Goal: Task Accomplishment & Management: Use online tool/utility

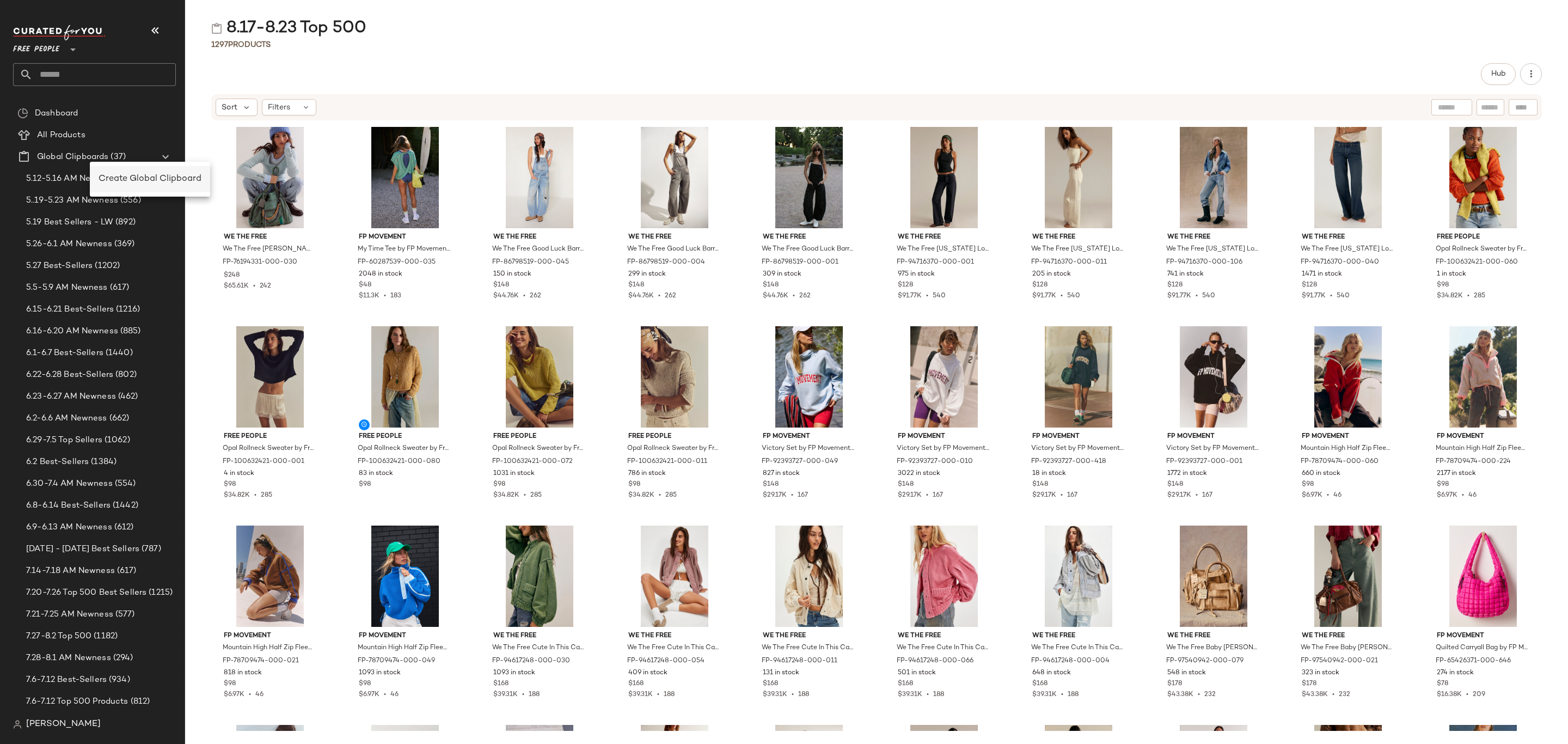
click at [130, 181] on span "Create Global Clipboard" at bounding box center [150, 178] width 103 height 9
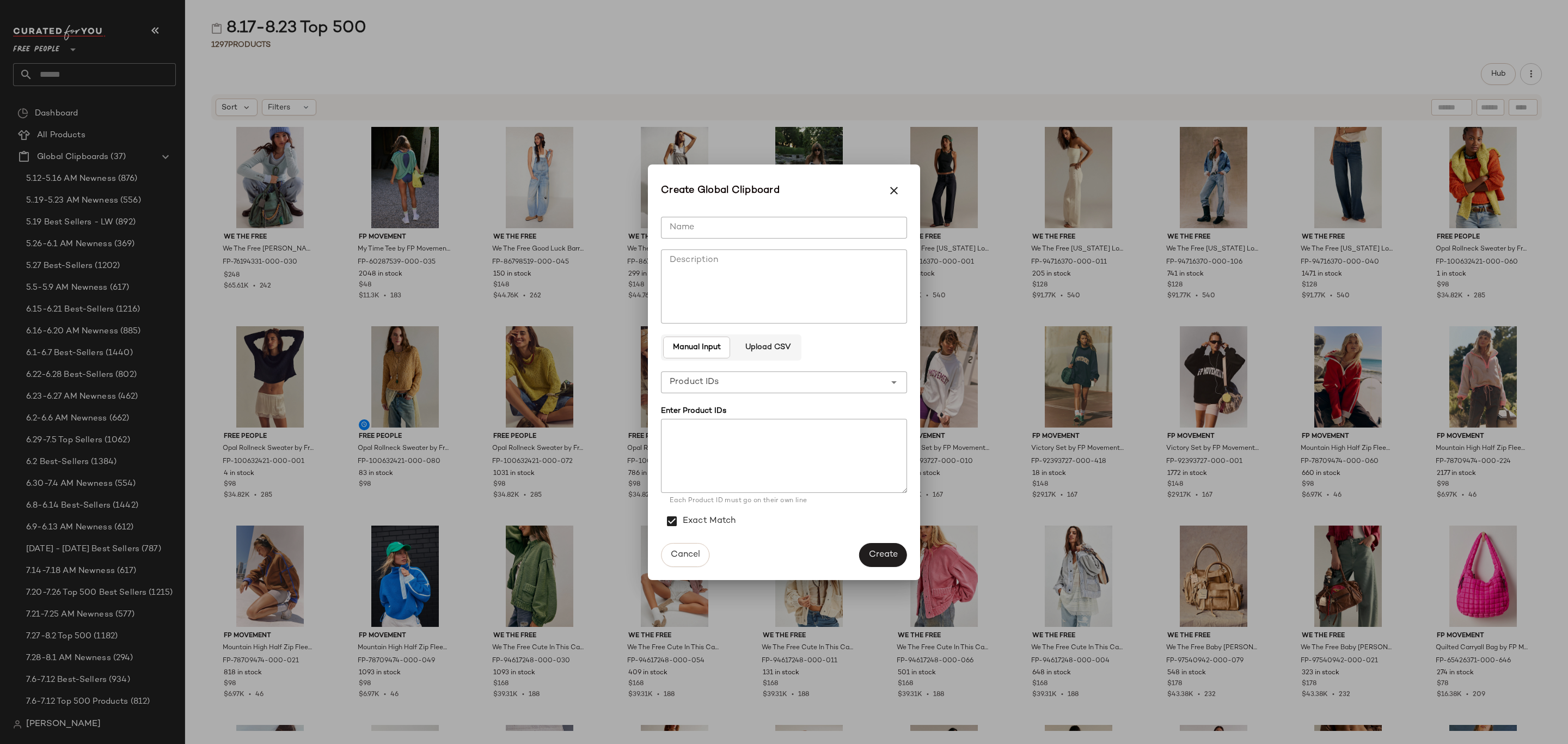
click at [836, 230] on input "Name" at bounding box center [784, 228] width 246 height 22
type input "**********"
click at [873, 546] on button "Create" at bounding box center [883, 555] width 48 height 24
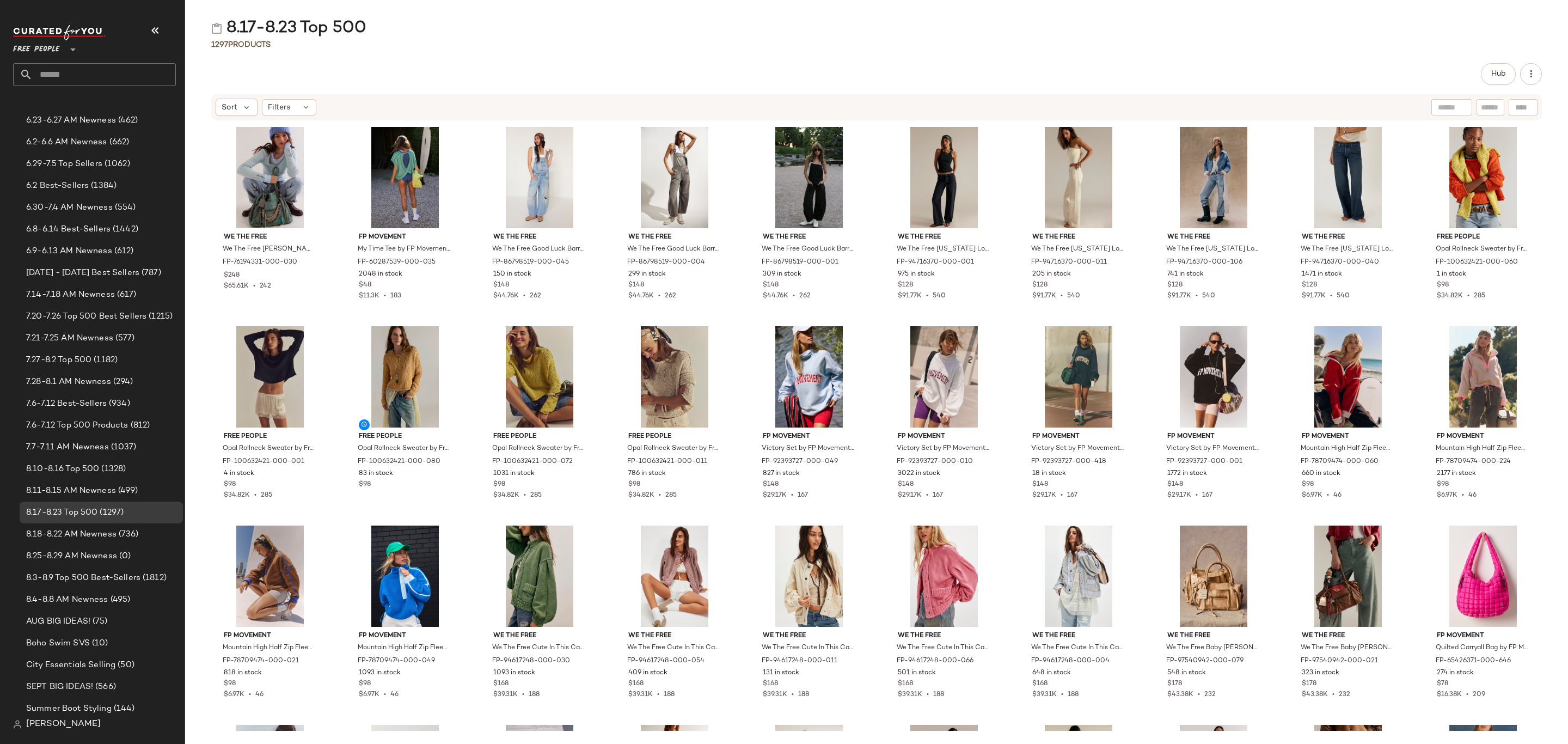
scroll to position [490, 0]
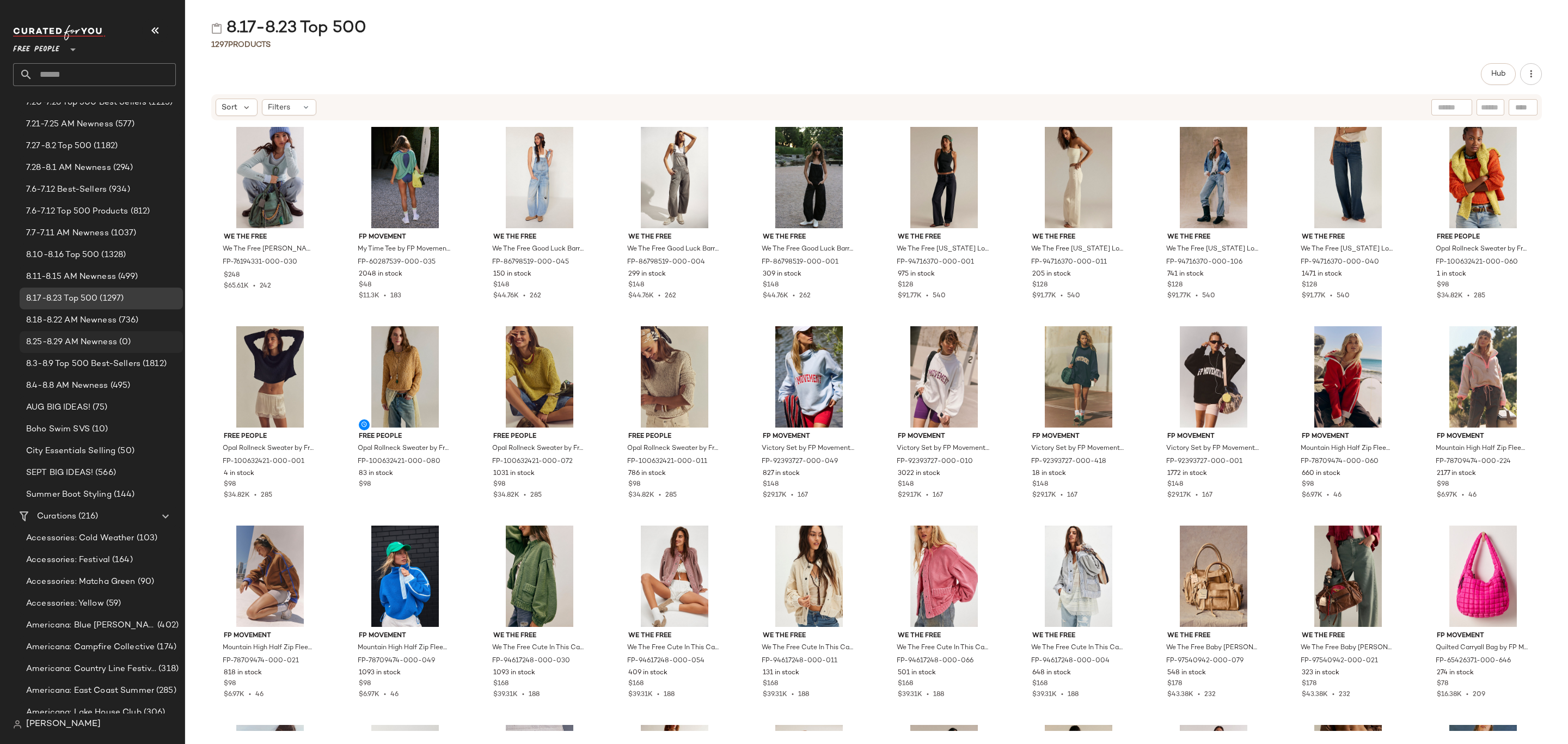
click at [108, 345] on span "8.25-8.29 AM Newness" at bounding box center [71, 342] width 91 height 13
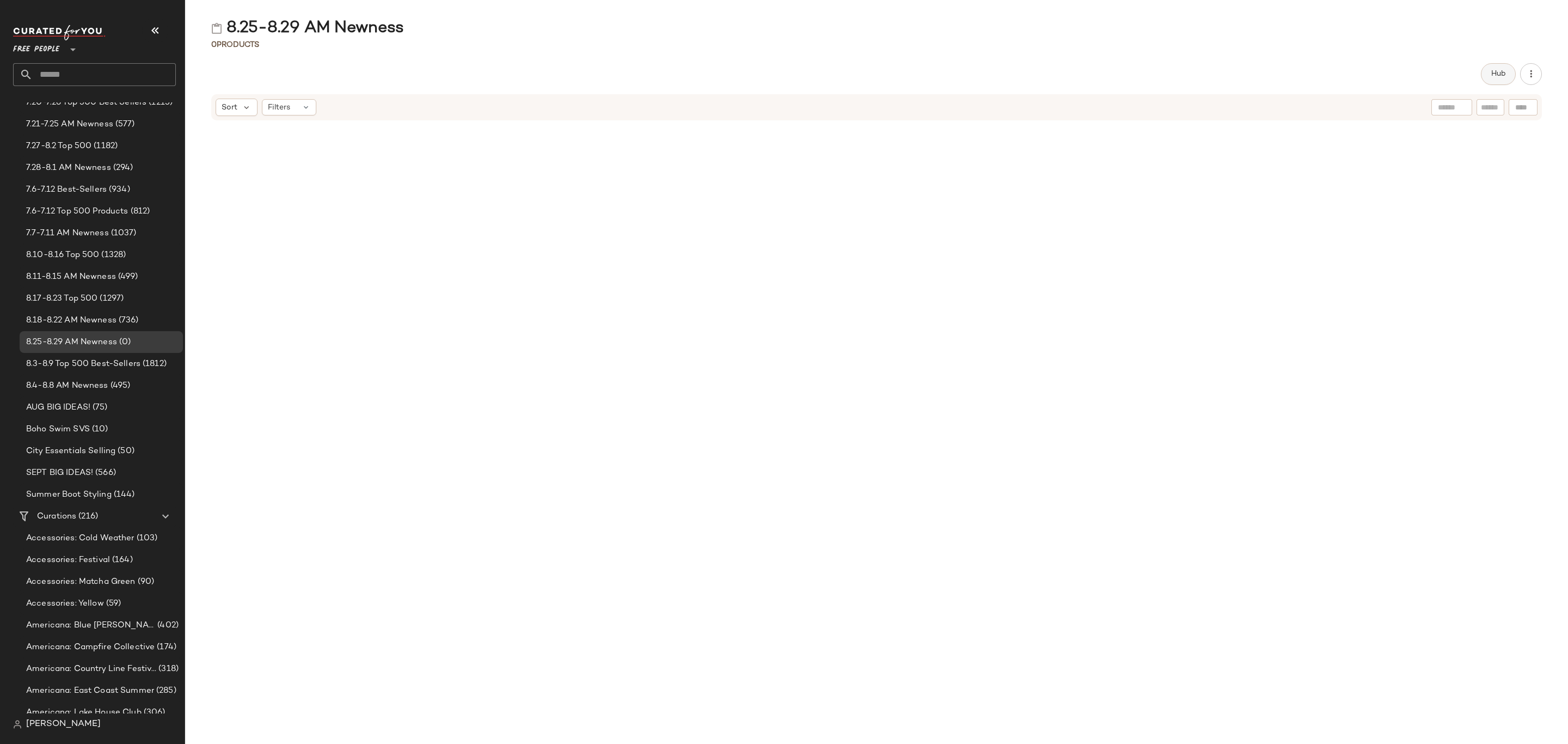
click at [1489, 75] on button "Hub" at bounding box center [1498, 74] width 35 height 22
click at [917, 113] on div "Sort" at bounding box center [916, 107] width 42 height 18
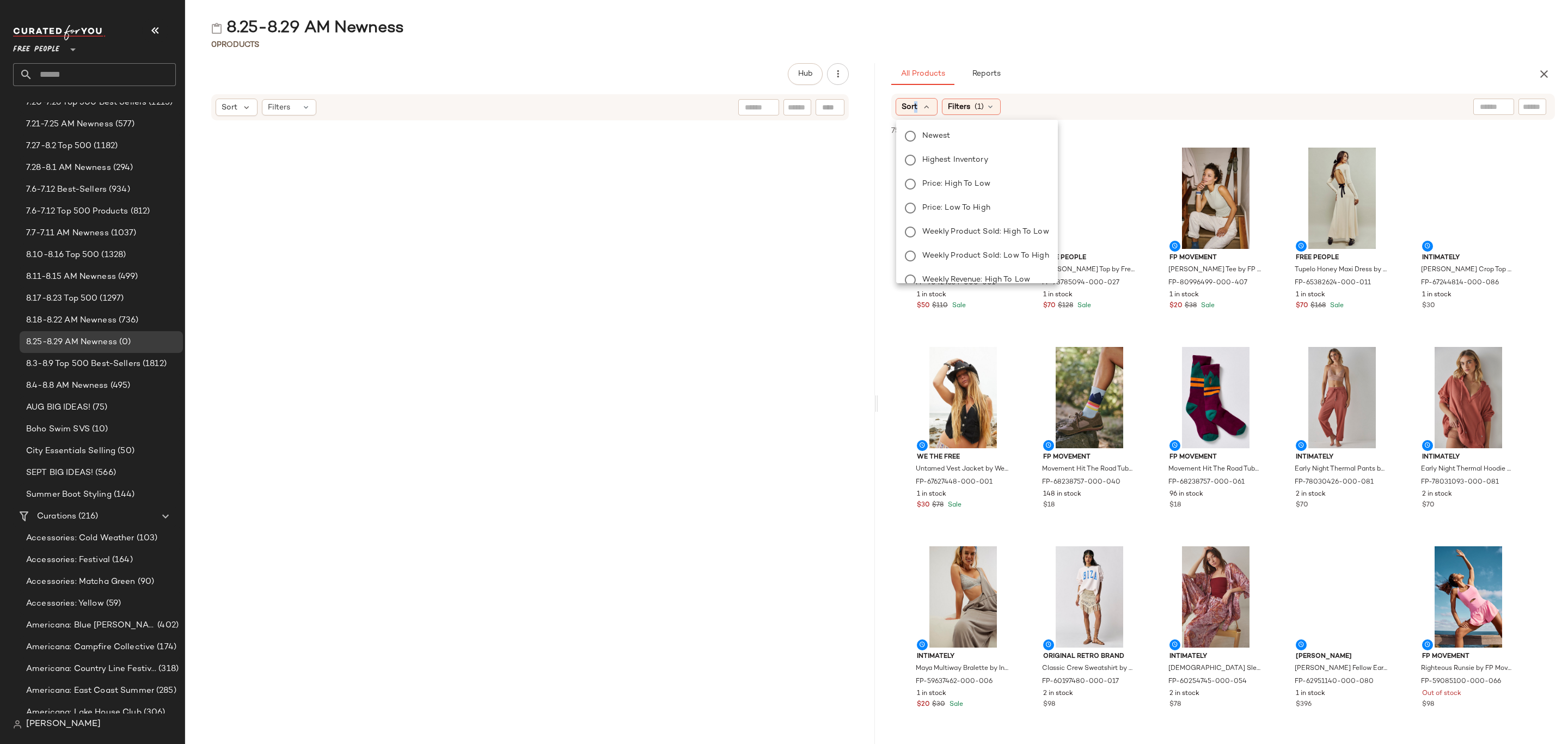
click at [929, 136] on span "Newest" at bounding box center [936, 136] width 29 height 12
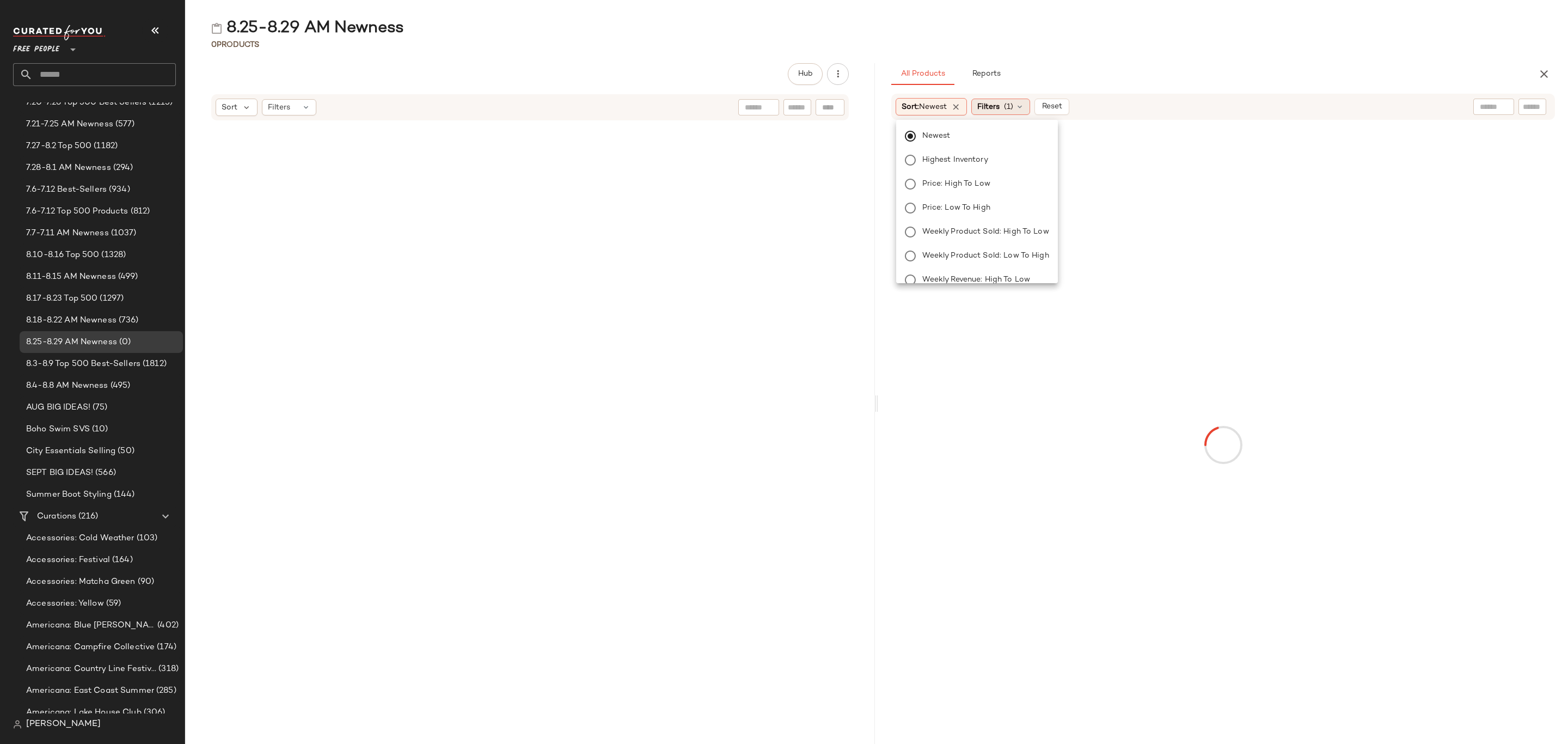
click at [1019, 110] on icon at bounding box center [1020, 107] width 9 height 9
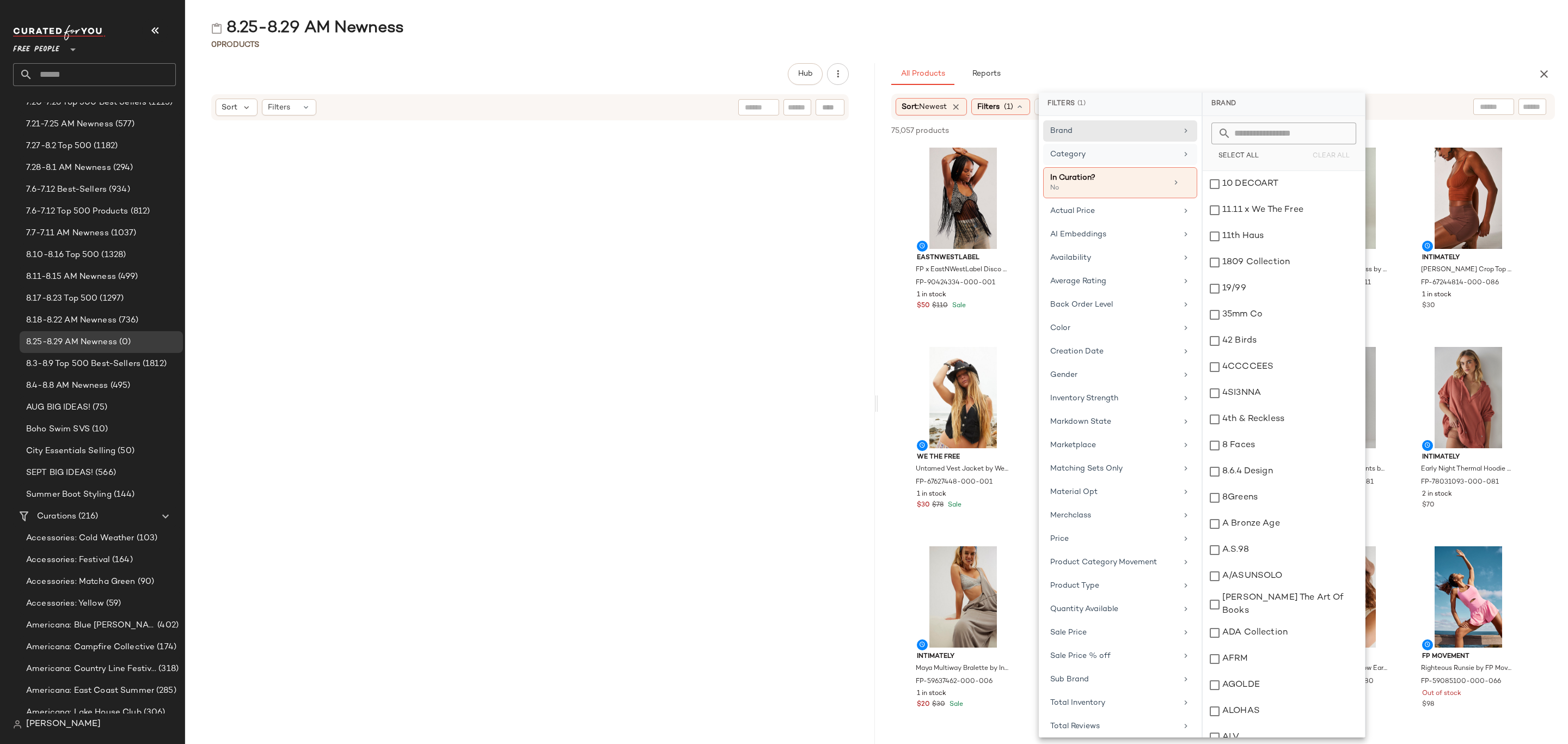
click at [1137, 159] on div "Category" at bounding box center [1113, 154] width 127 height 12
drag, startPoint x: 1239, startPoint y: 182, endPoint x: 1245, endPoint y: 199, distance: 18.0
click at [1240, 182] on div "Accessories" at bounding box center [1284, 184] width 163 height 26
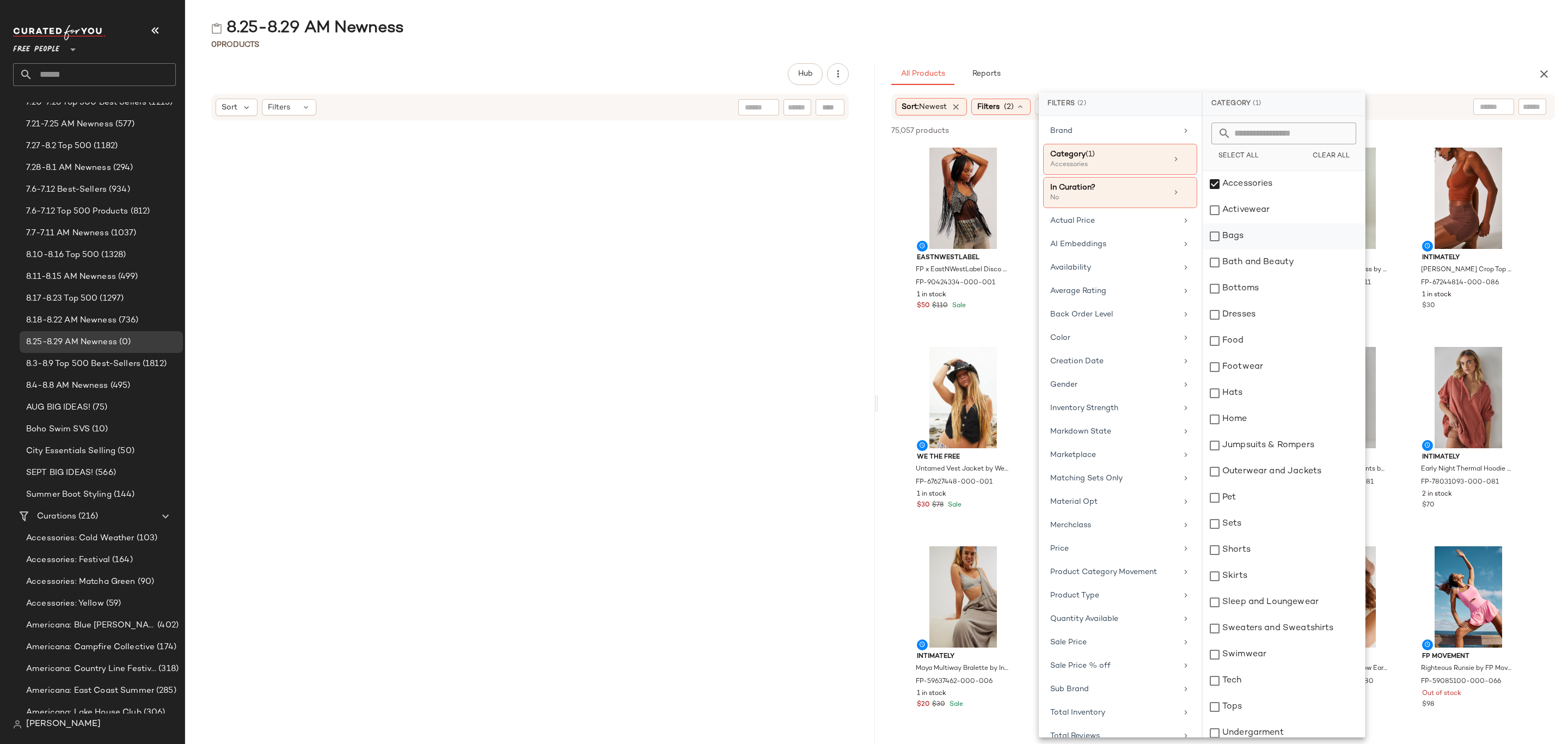
drag, startPoint x: 1250, startPoint y: 209, endPoint x: 1251, endPoint y: 225, distance: 16.0
click at [1250, 209] on div "Activewear" at bounding box center [1284, 210] width 163 height 26
click at [1251, 237] on div "Bags" at bounding box center [1284, 236] width 163 height 26
click at [1261, 294] on div "Bottoms" at bounding box center [1284, 289] width 163 height 26
click at [1271, 321] on div "Dresses" at bounding box center [1284, 315] width 163 height 26
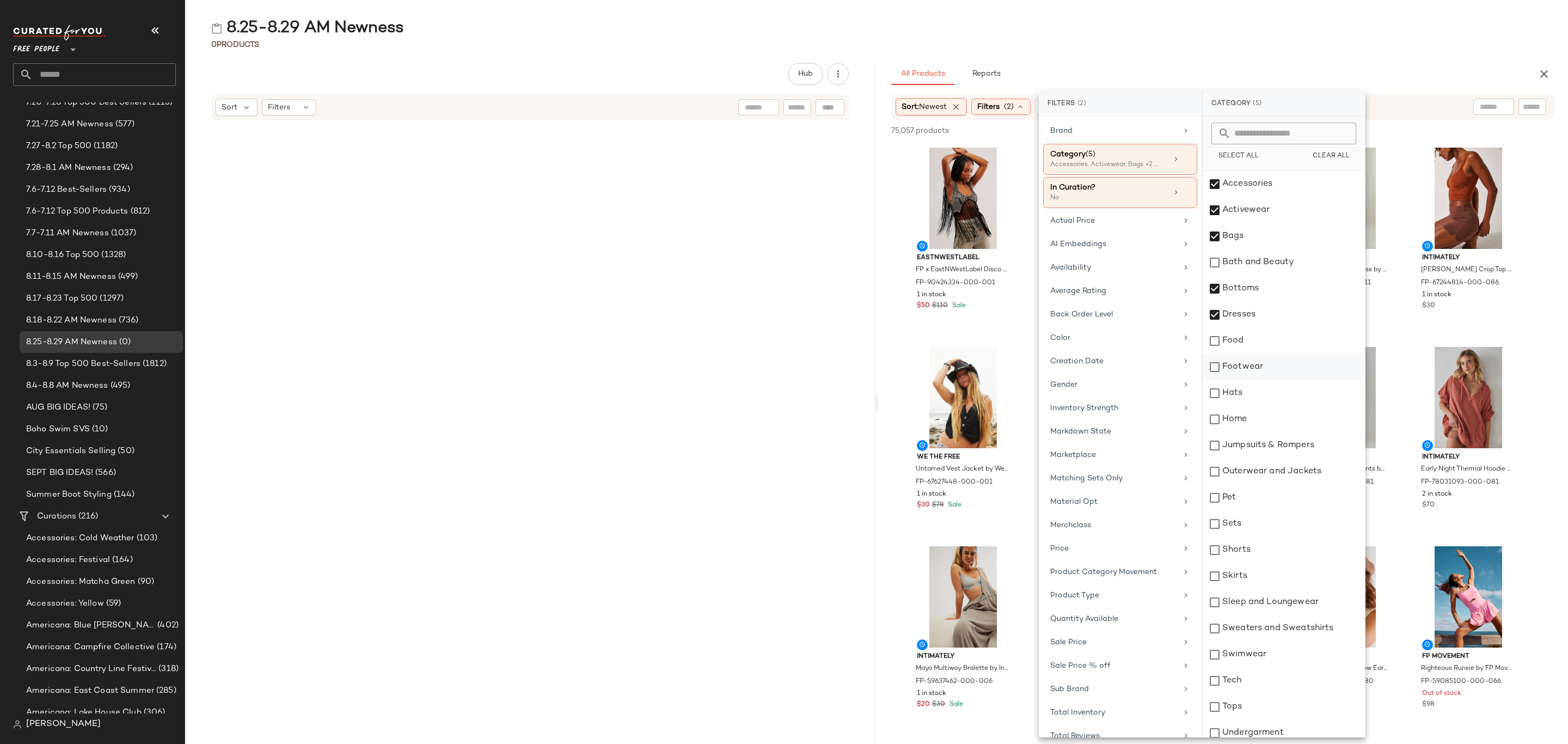
click at [1272, 371] on div "Footwear" at bounding box center [1284, 367] width 163 height 26
click at [1266, 399] on div "Hats" at bounding box center [1284, 393] width 163 height 26
click at [1284, 440] on div "Jumpsuits & Rompers" at bounding box center [1284, 445] width 163 height 26
click at [1292, 479] on div "Outerwear and Jackets" at bounding box center [1284, 471] width 163 height 26
click at [1276, 527] on div "Sets" at bounding box center [1284, 524] width 163 height 26
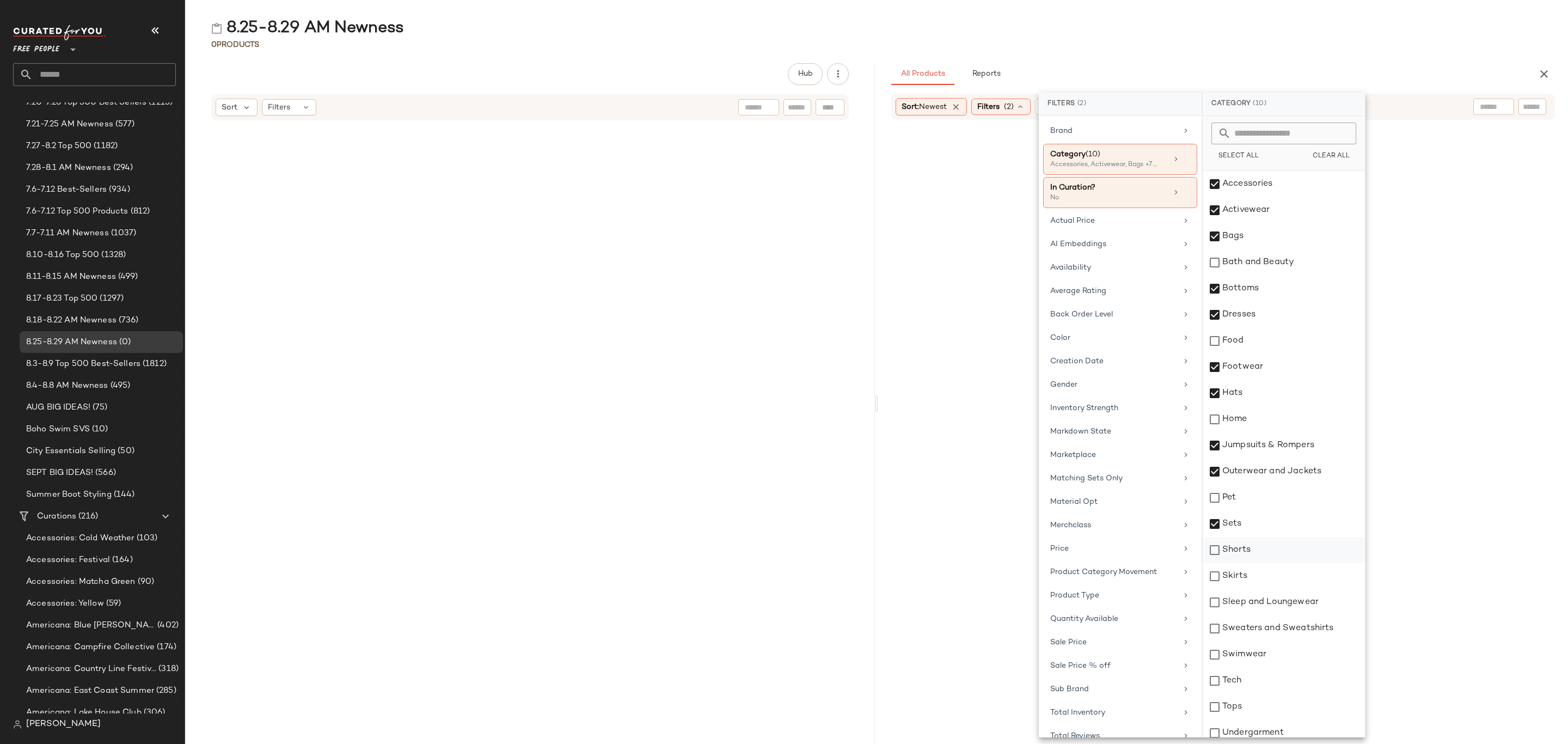
click at [1273, 559] on div "Shorts" at bounding box center [1284, 550] width 163 height 26
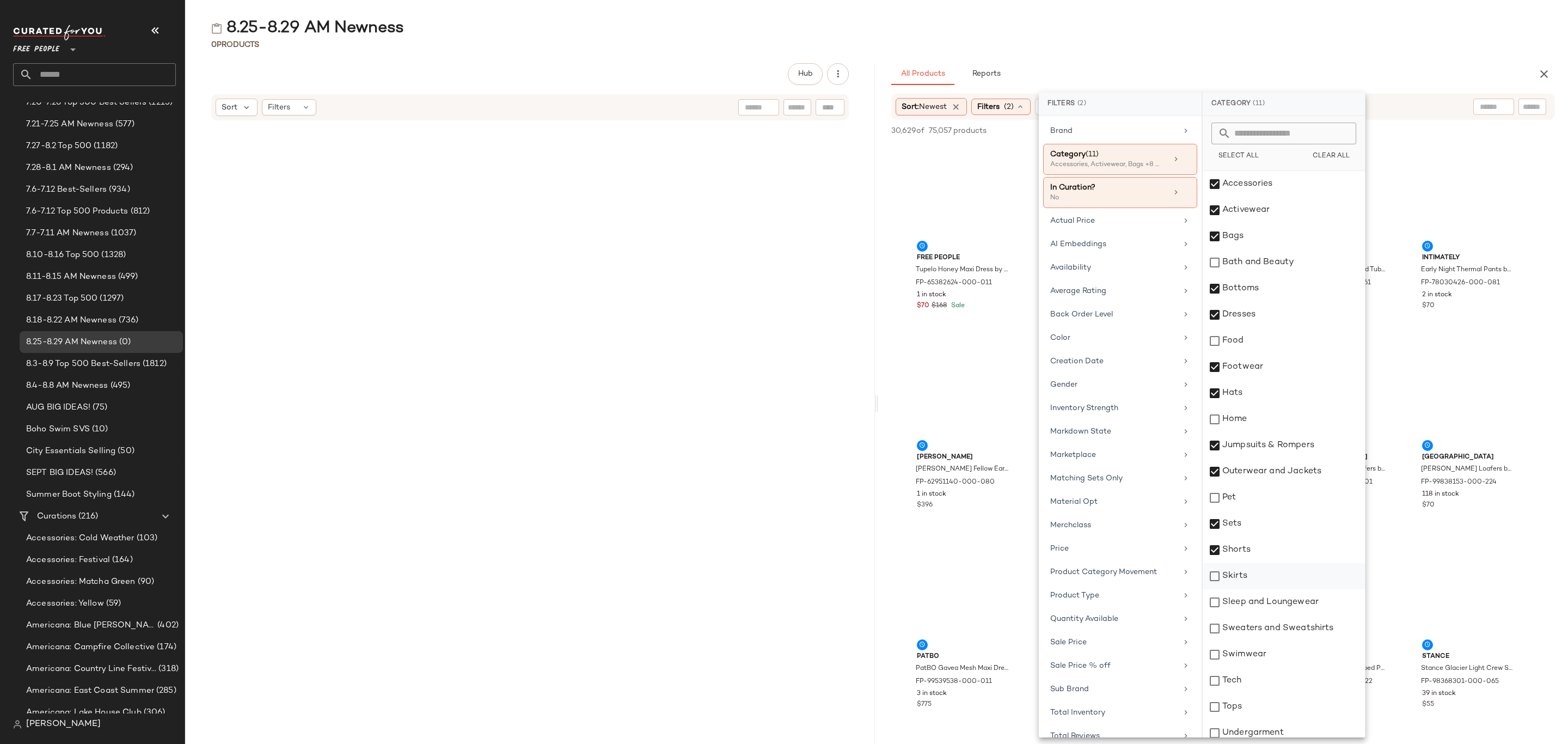
click at [1271, 574] on div "Skirts" at bounding box center [1284, 576] width 163 height 26
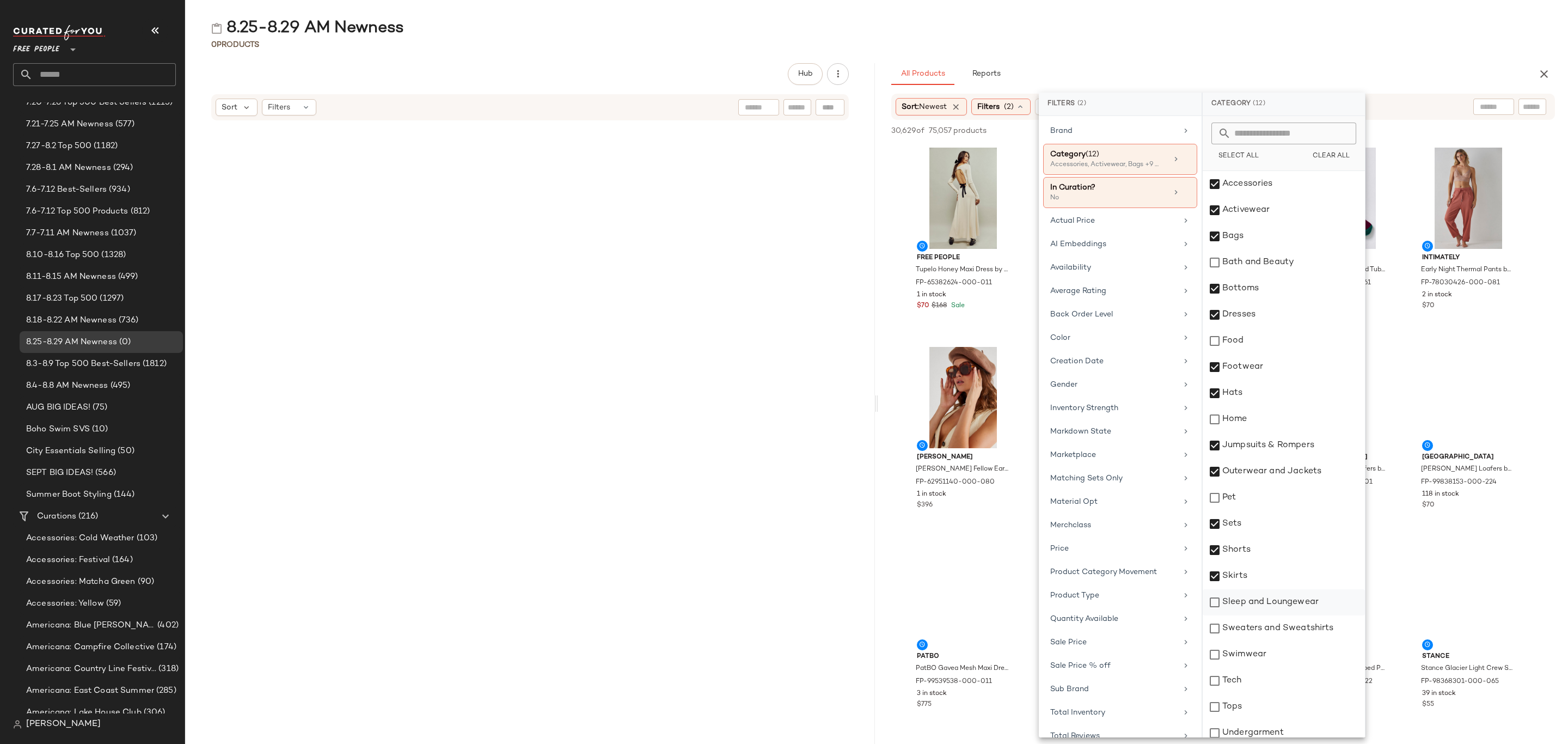
click at [1284, 611] on div "Sleep and Loungewear" at bounding box center [1284, 602] width 163 height 26
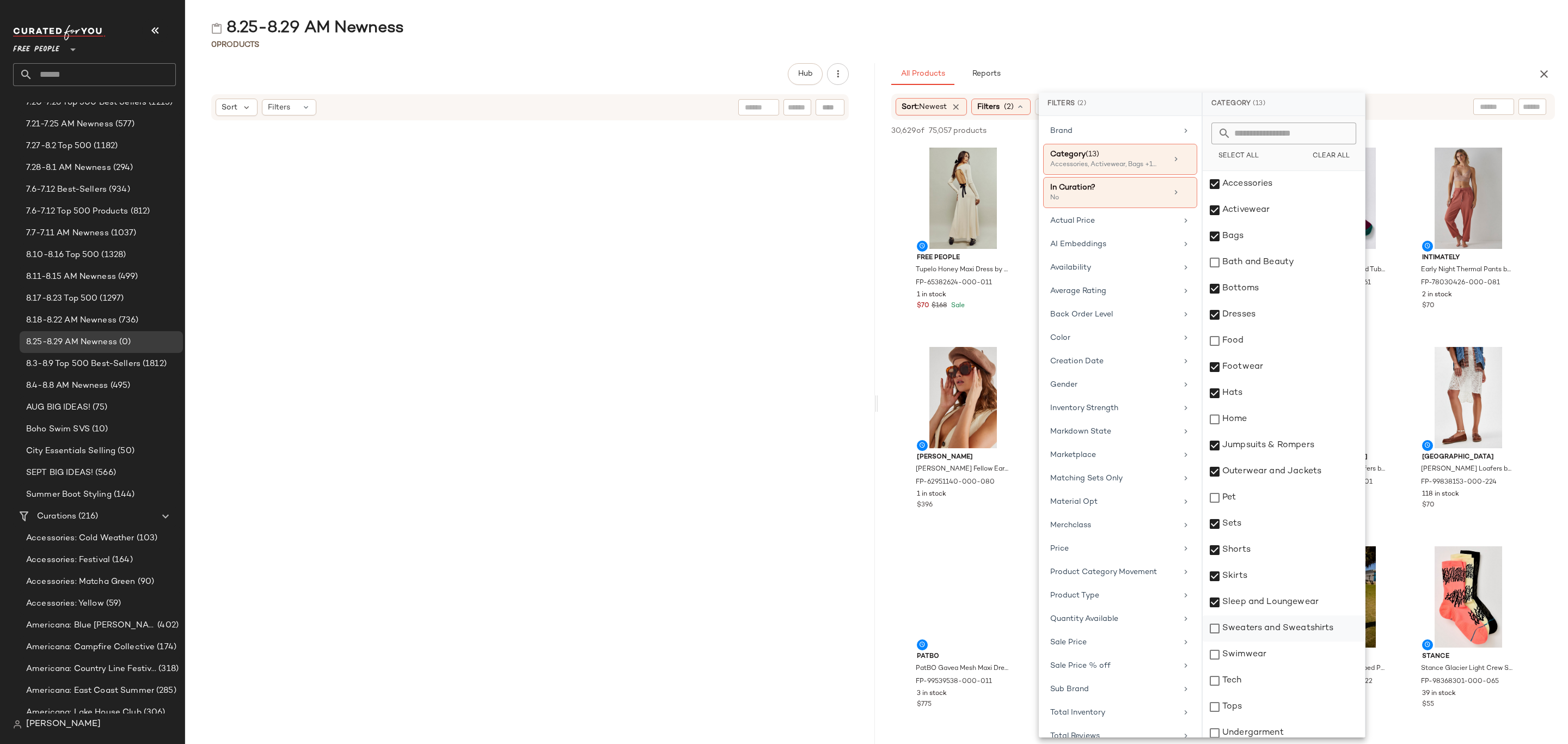
click at [1293, 634] on div "Sweaters and Sweatshirts" at bounding box center [1284, 628] width 163 height 26
click at [1286, 657] on div "Swimwear" at bounding box center [1284, 655] width 163 height 26
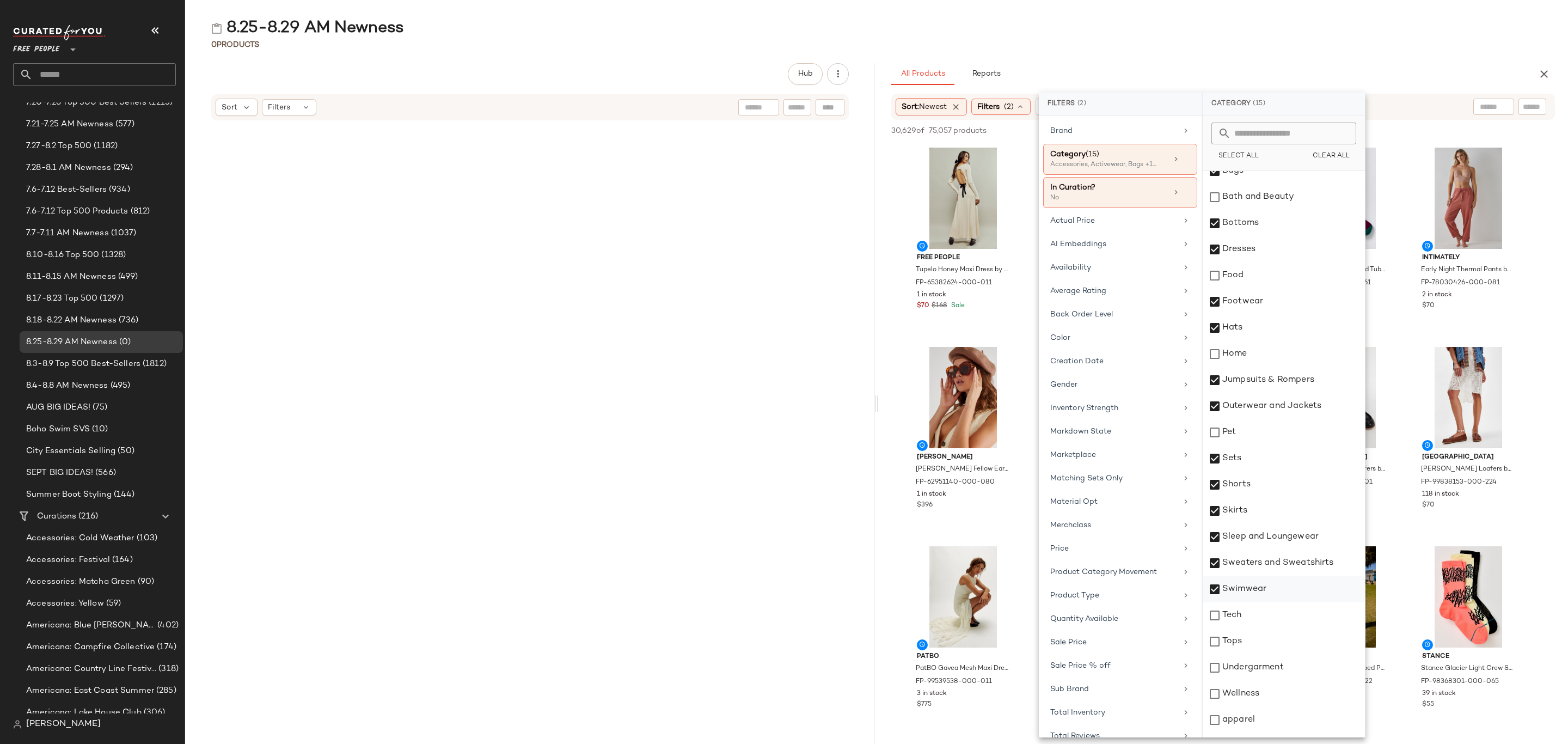
scroll to position [113, 0]
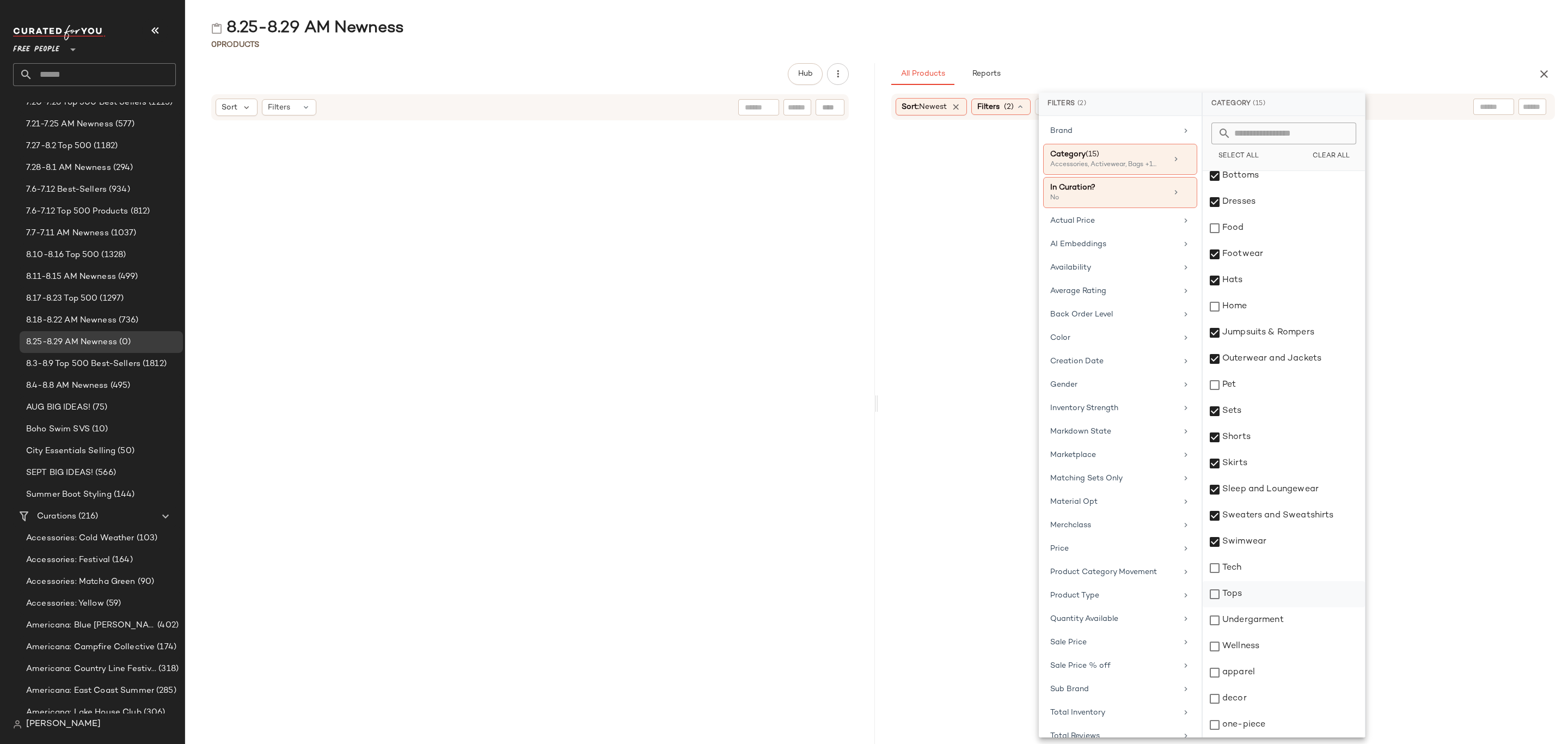
click at [1253, 591] on div "Tops" at bounding box center [1284, 594] width 163 height 26
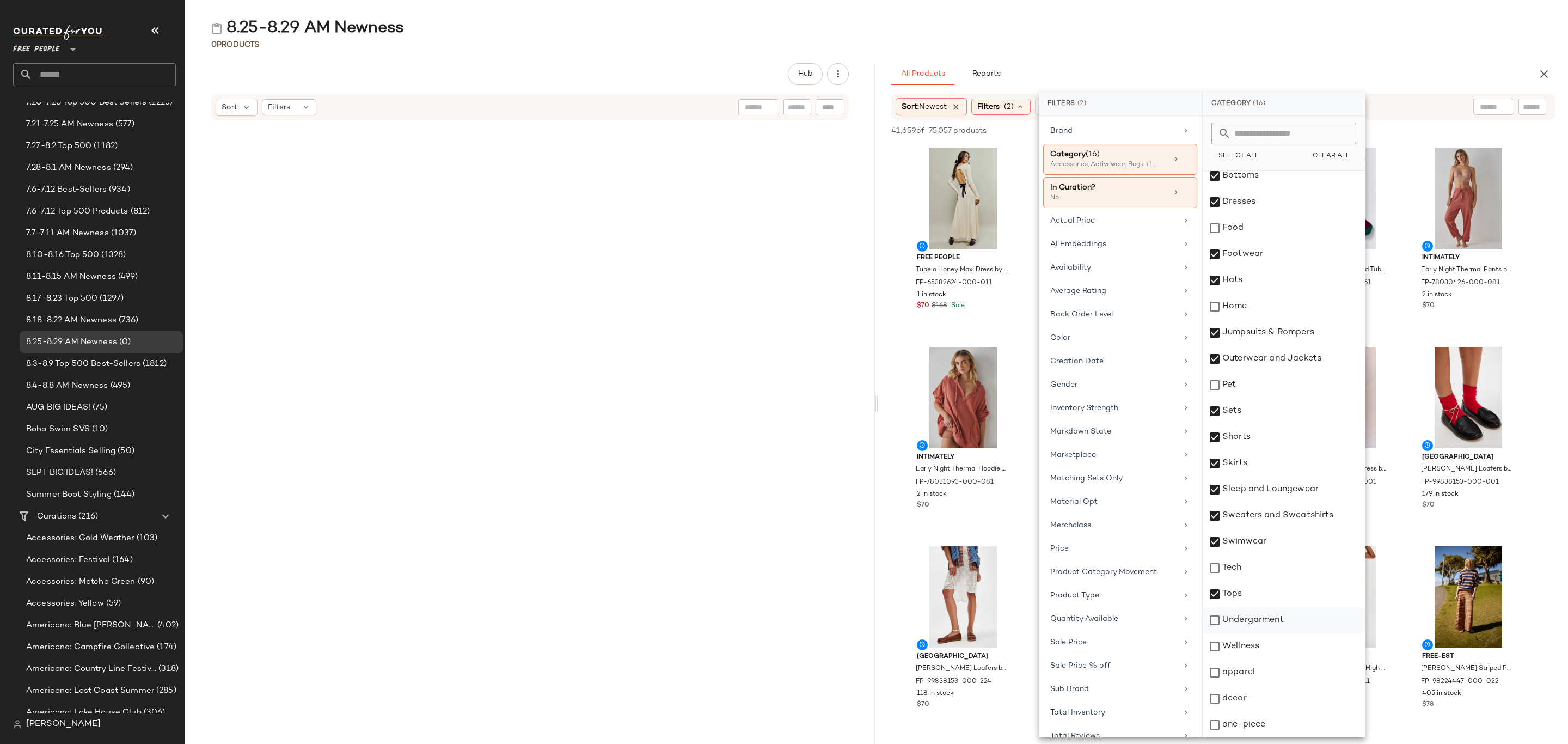
click at [1255, 625] on div "Undergarment" at bounding box center [1284, 620] width 163 height 26
drag, startPoint x: 1246, startPoint y: 675, endPoint x: 1251, endPoint y: 698, distance: 23.5
click at [1247, 675] on div "apparel" at bounding box center [1284, 672] width 163 height 26
click at [1248, 723] on div "one-piece" at bounding box center [1284, 725] width 163 height 26
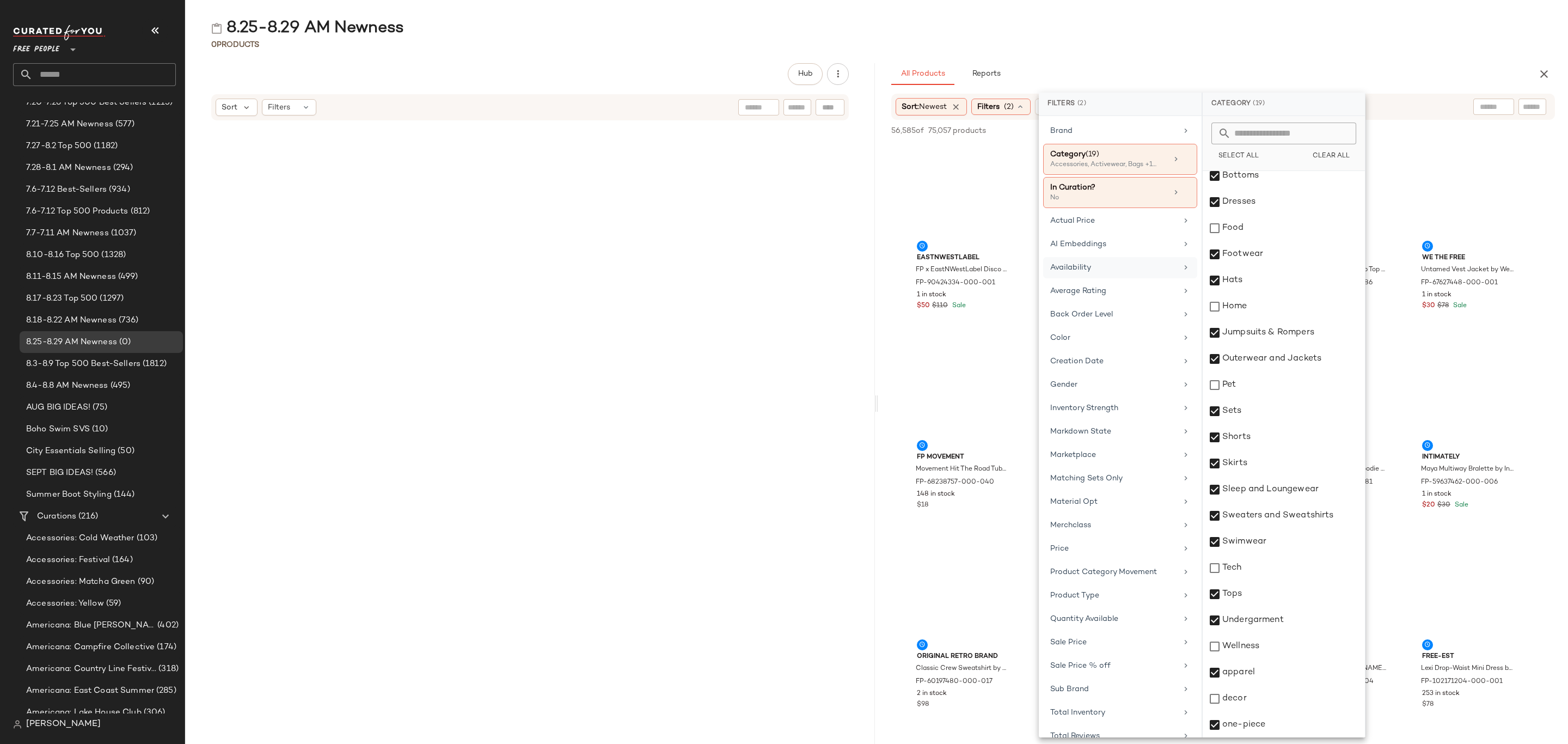
click at [1083, 270] on div "Availability" at bounding box center [1113, 267] width 127 height 12
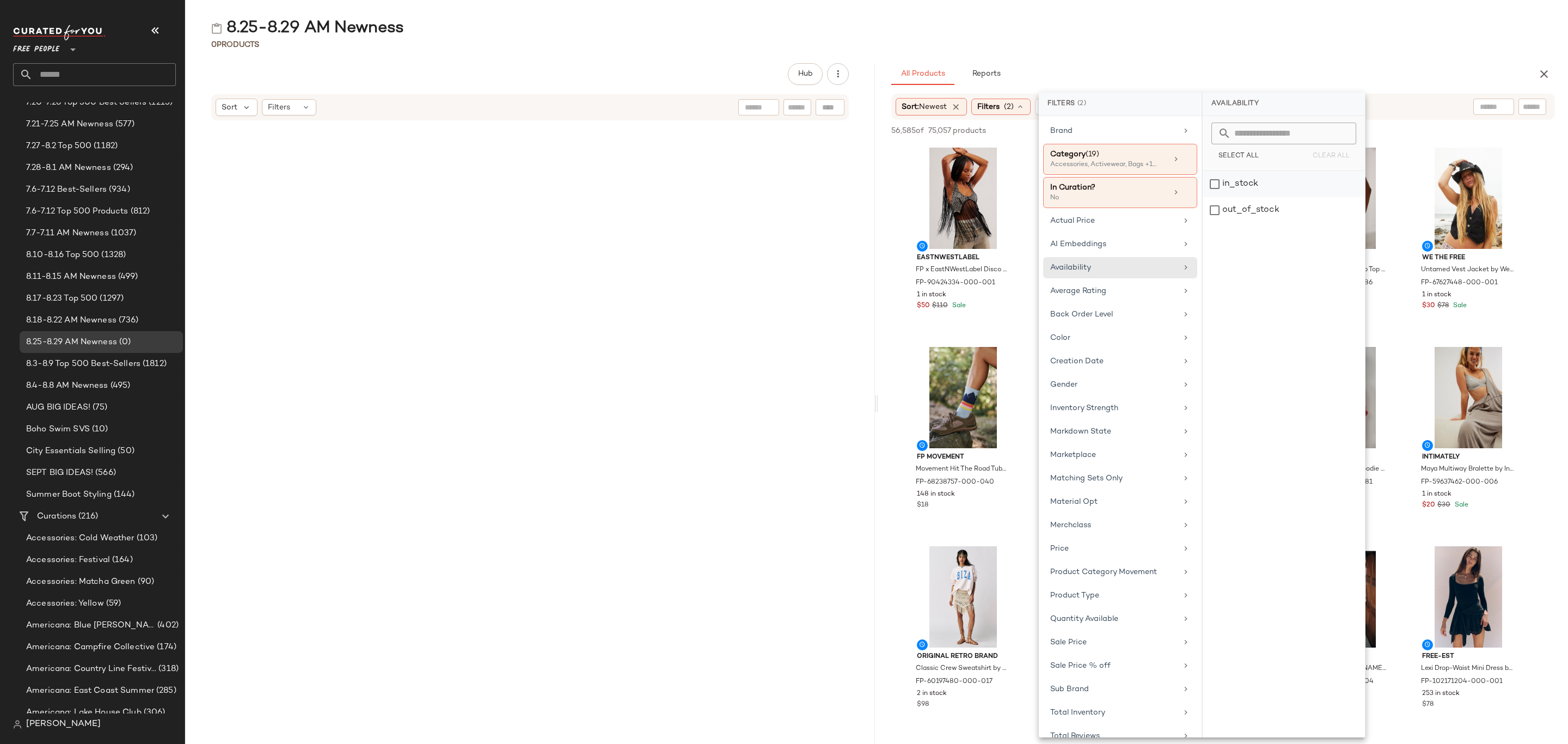
click at [1253, 180] on div "in_stock" at bounding box center [1284, 184] width 163 height 26
drag, startPoint x: 1205, startPoint y: 26, endPoint x: 1207, endPoint y: 32, distance: 6.3
click at [1205, 26] on div "8.25-8.29 AM Newness" at bounding box center [877, 29] width 1383 height 22
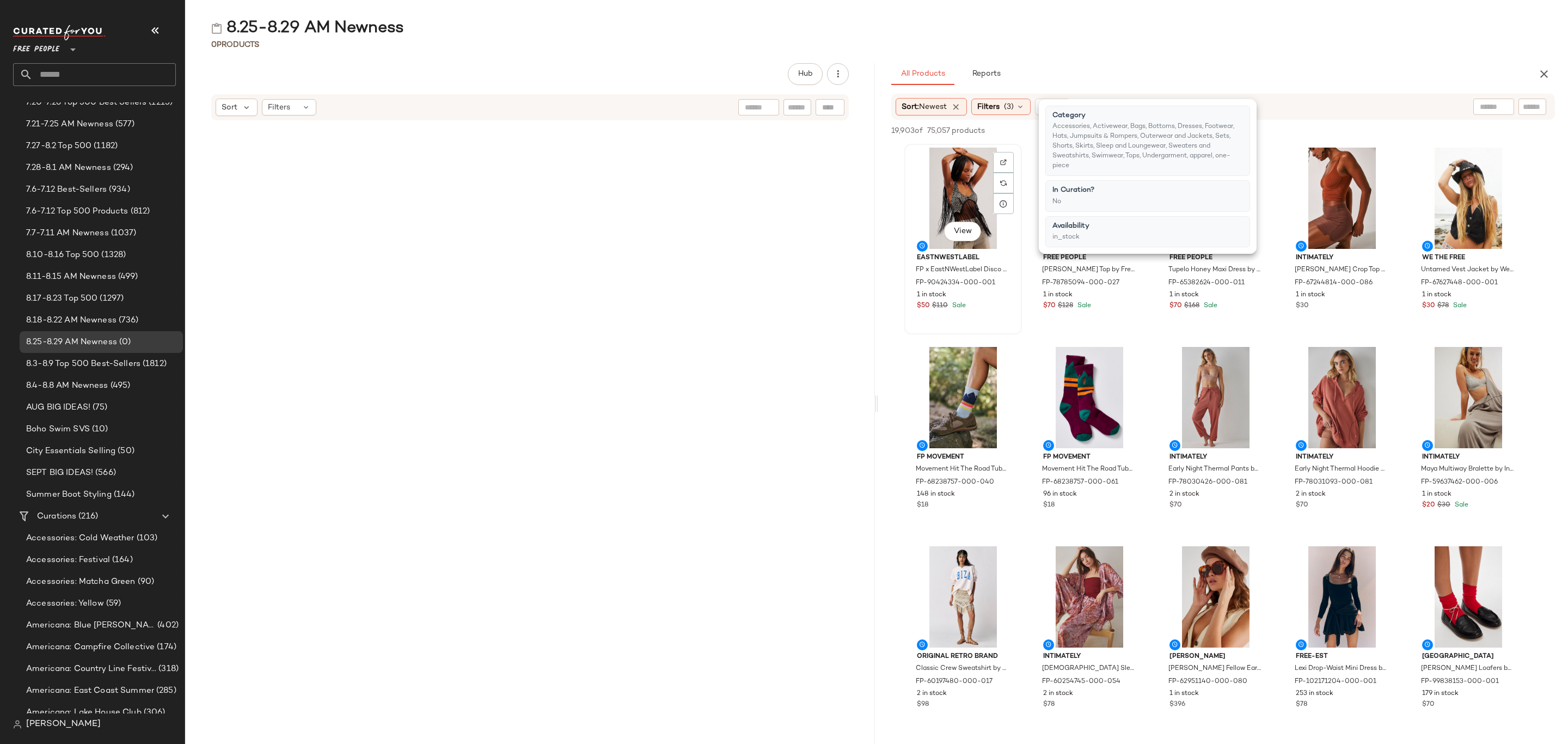
click at [925, 149] on div "View" at bounding box center [963, 198] width 110 height 101
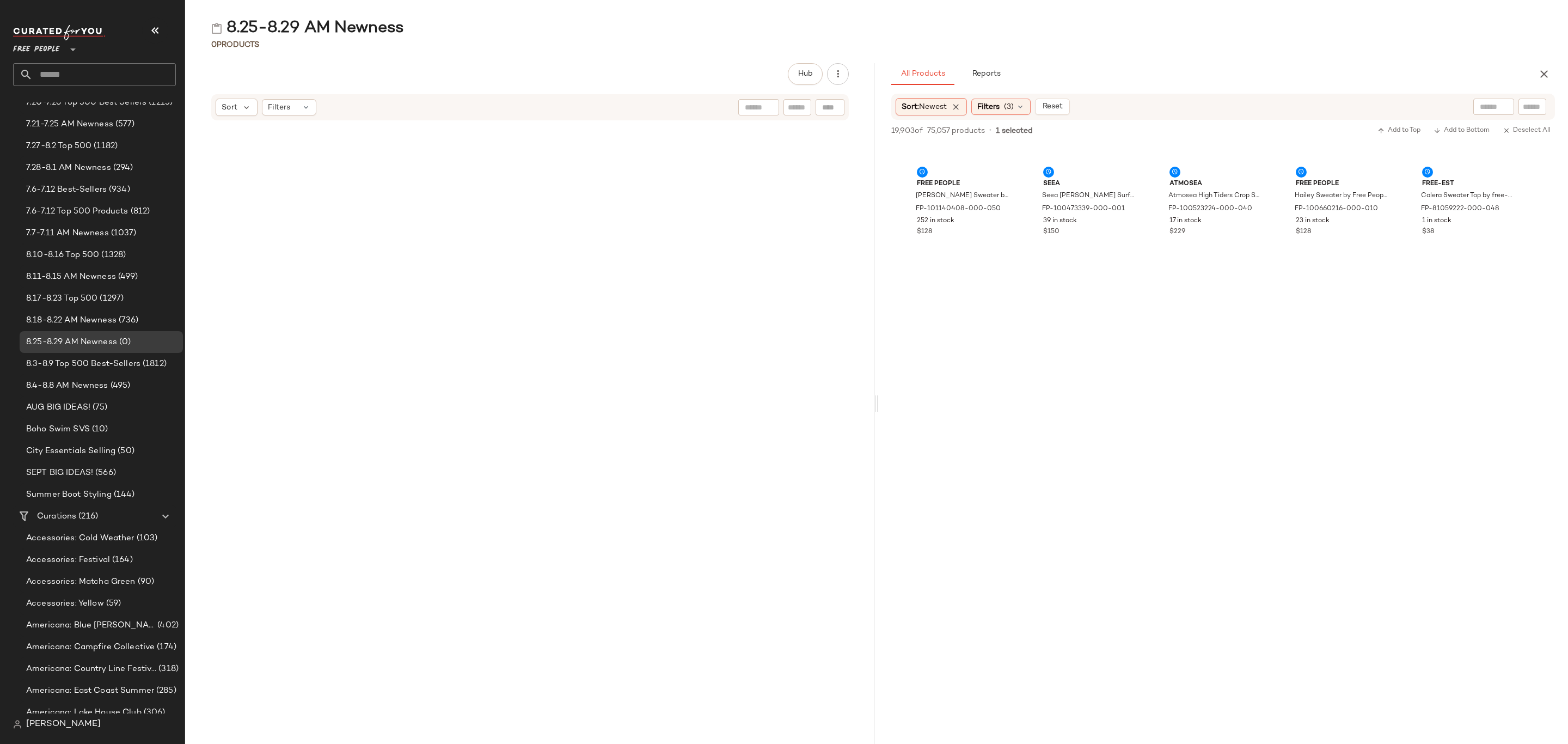
scroll to position [8904, 0]
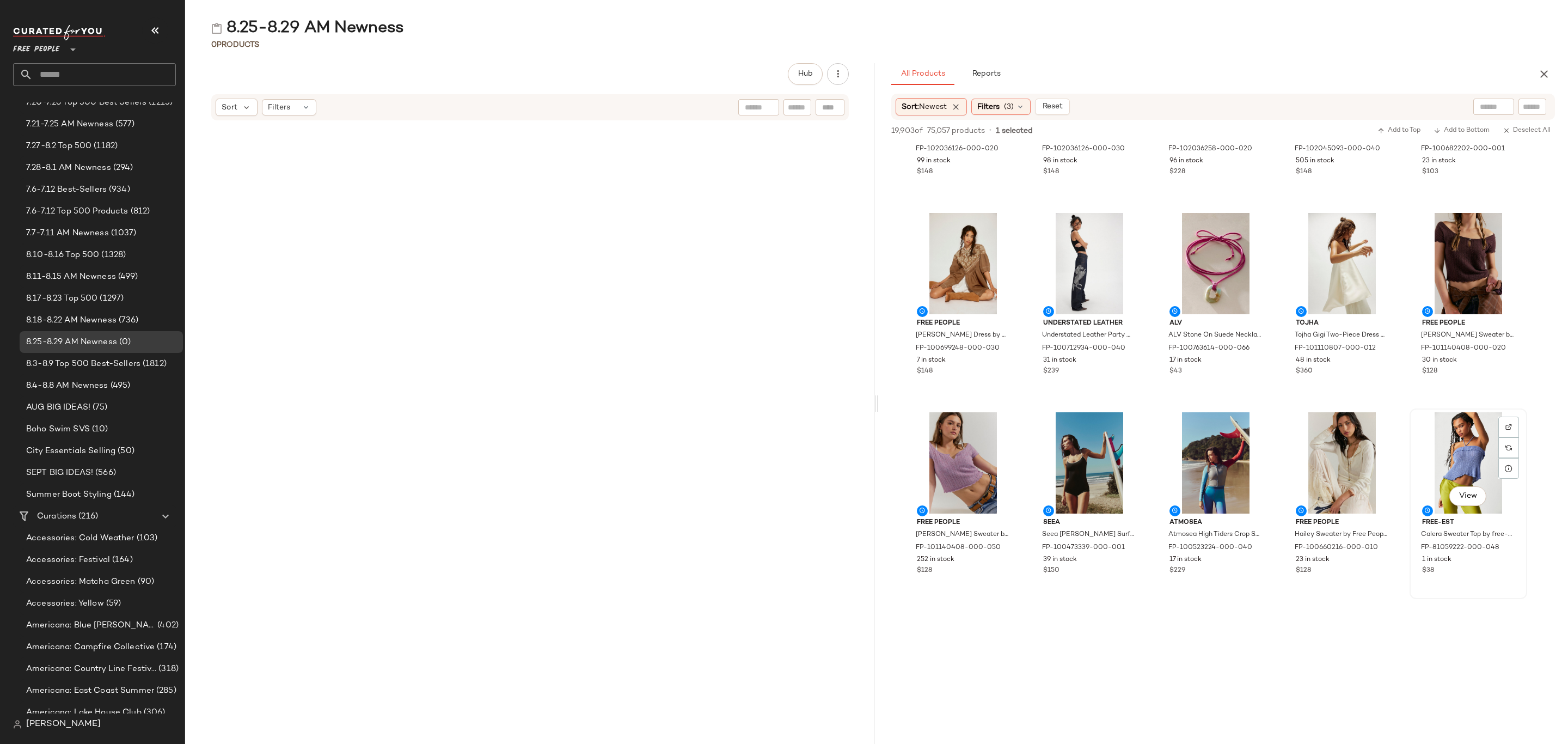
click at [1462, 575] on div "View free-est Calera Sweater Top by free-est at Free People in Blue, Size: M FP…" at bounding box center [1469, 504] width 116 height 188
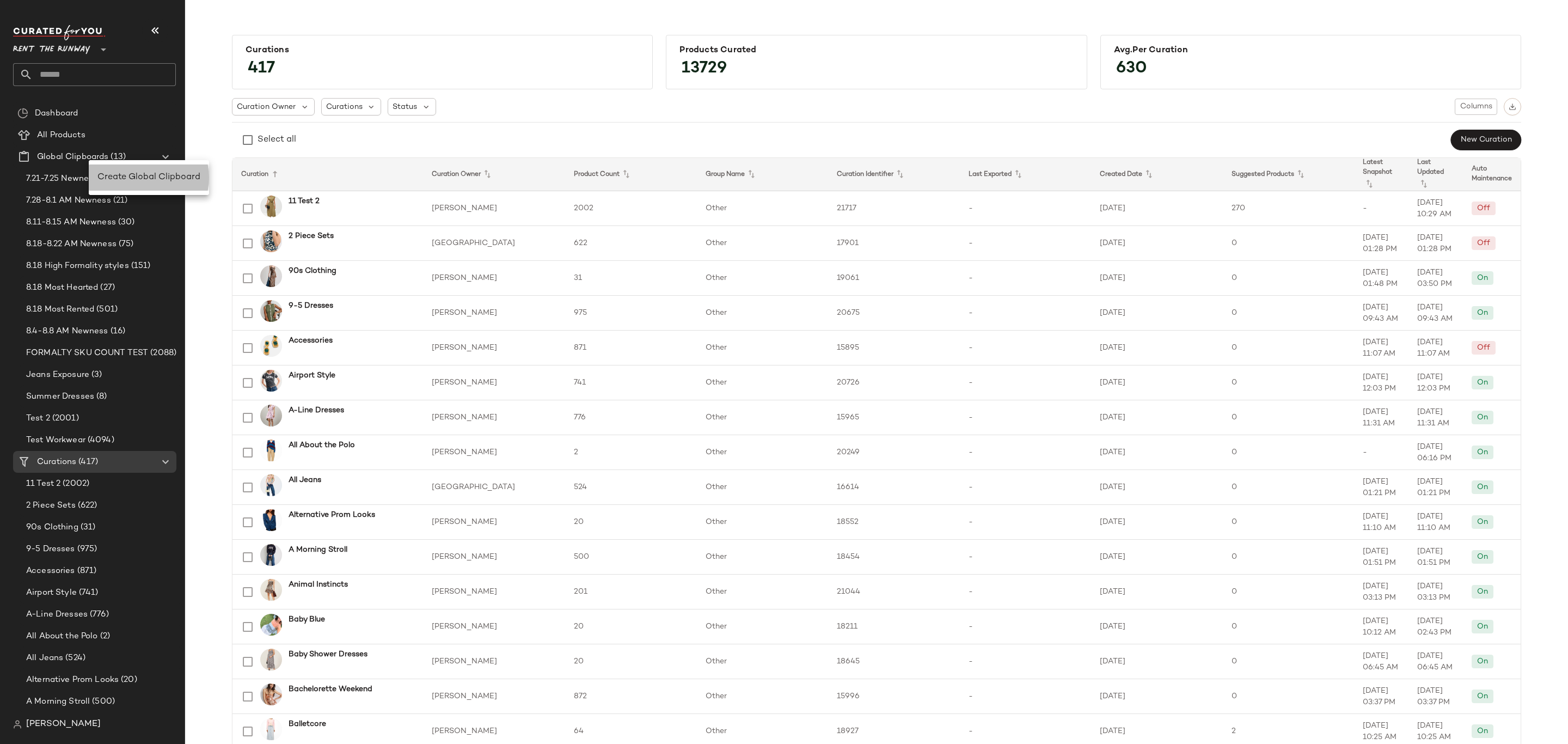
click at [133, 166] on div "Create Global Clipboard" at bounding box center [149, 177] width 121 height 26
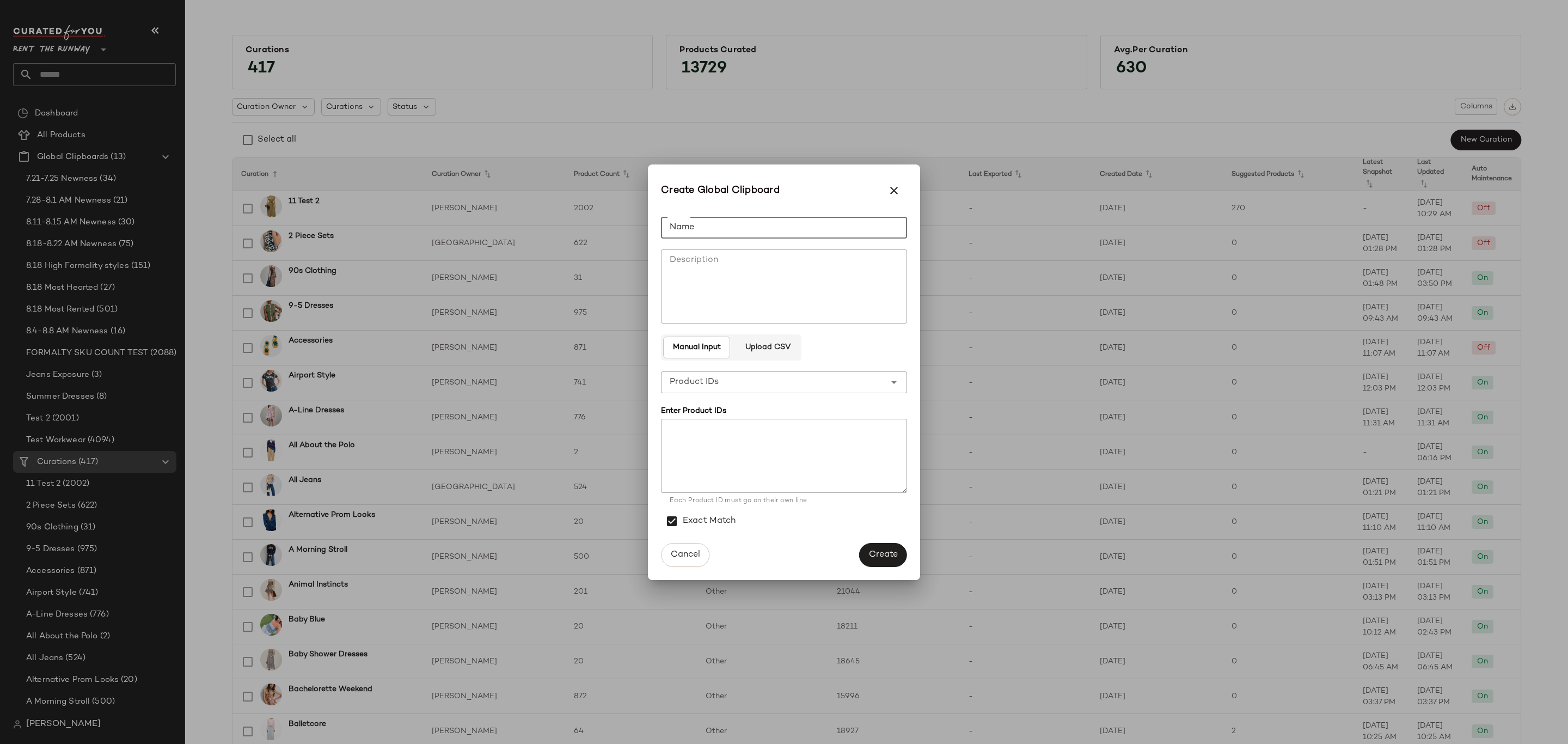
drag, startPoint x: 802, startPoint y: 217, endPoint x: 1129, endPoint y: 286, distance: 334.2
click at [802, 217] on input "Name" at bounding box center [784, 228] width 246 height 22
type input "**********"
click at [887, 543] on button "Create" at bounding box center [883, 555] width 48 height 24
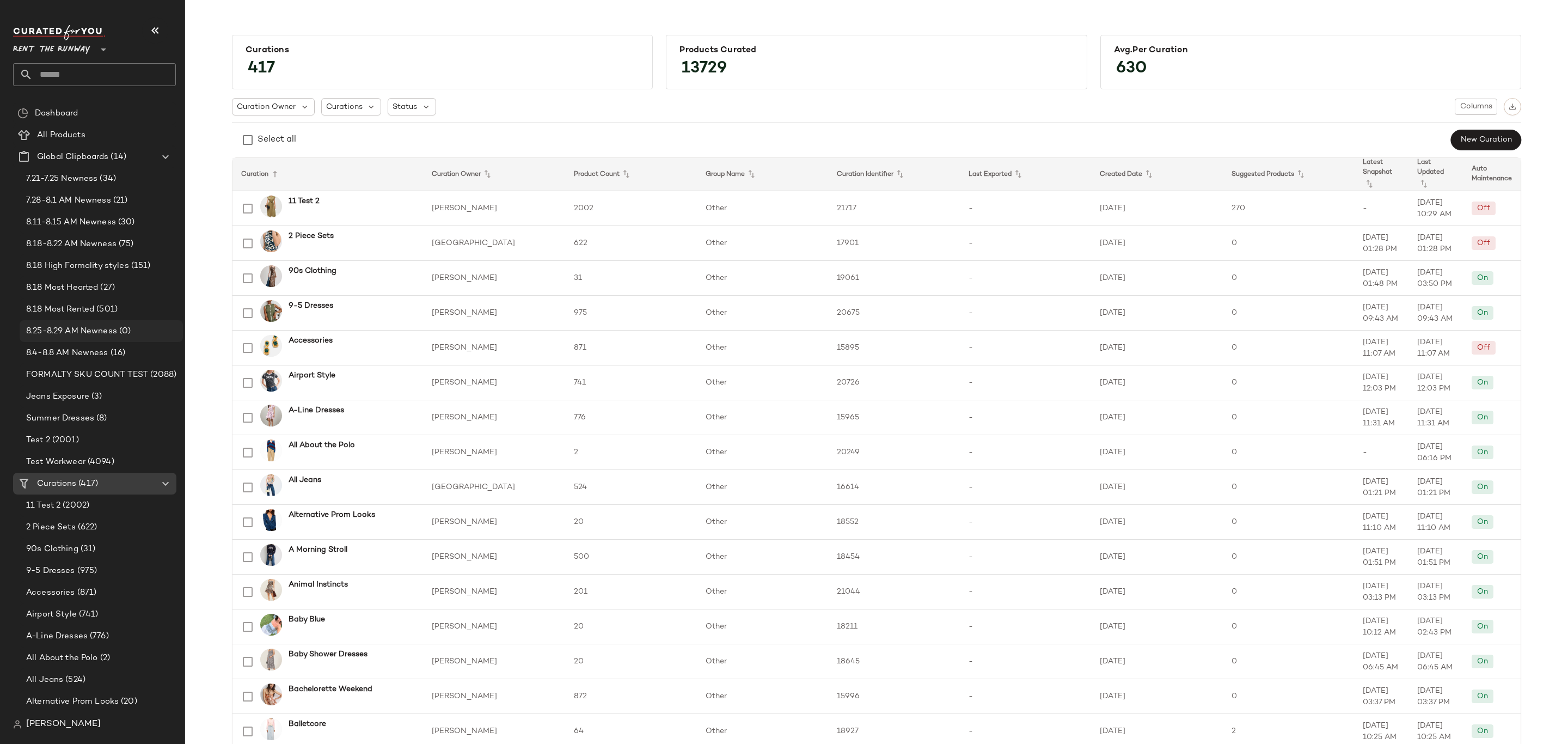
click at [88, 331] on span "8.25-8.29 AM Newness" at bounding box center [71, 331] width 91 height 13
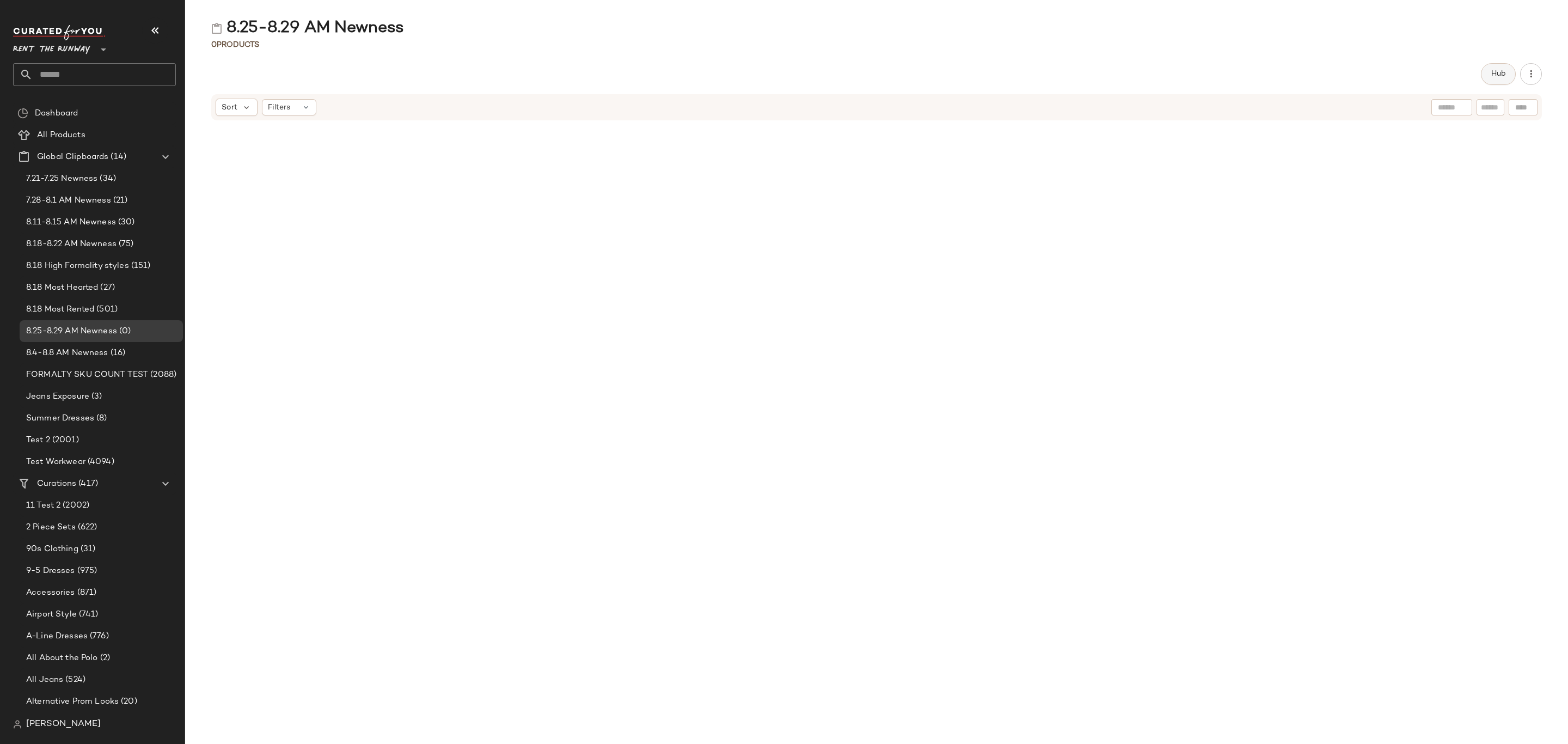
click at [1497, 70] on span "Hub" at bounding box center [1498, 74] width 15 height 9
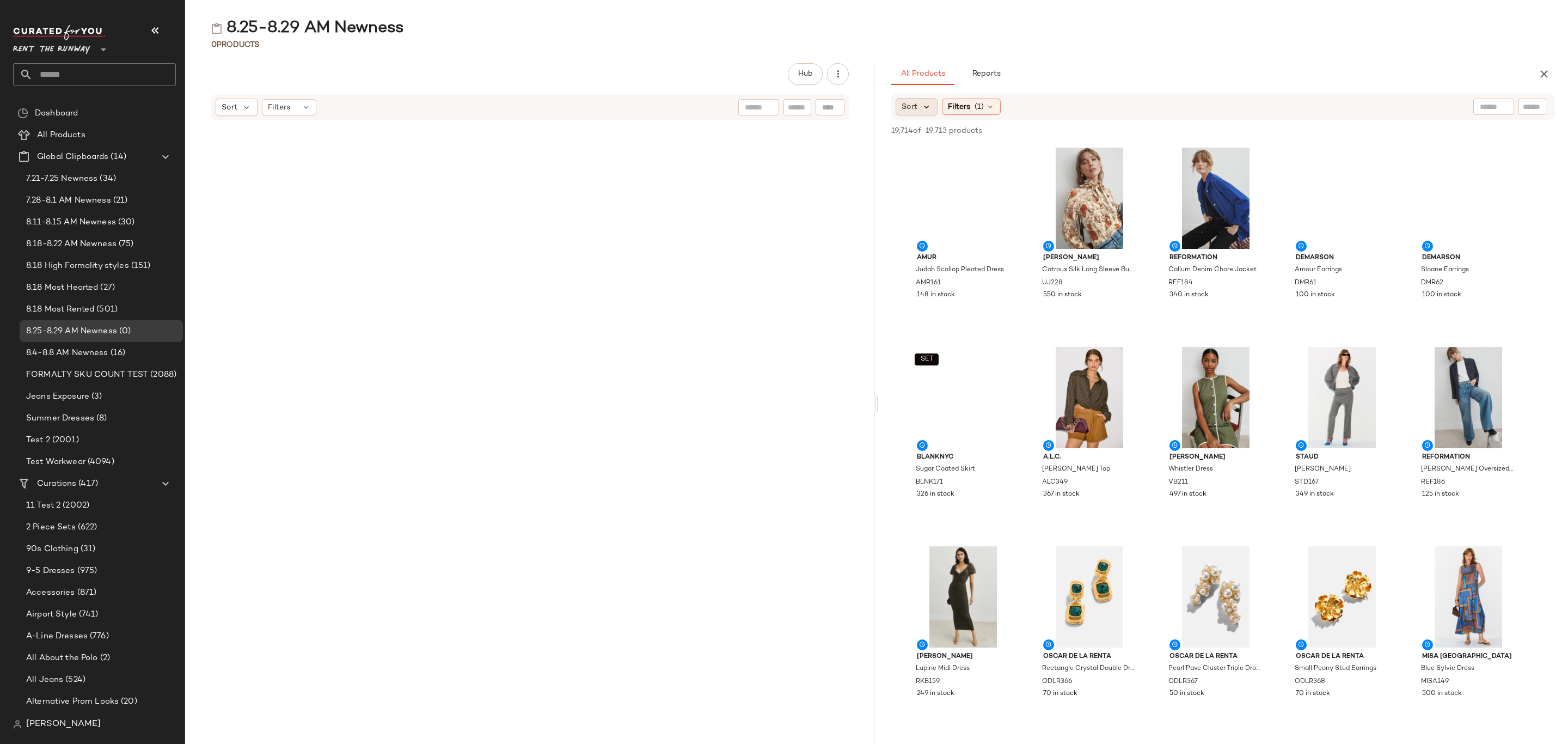
click at [922, 107] on icon at bounding box center [926, 107] width 10 height 10
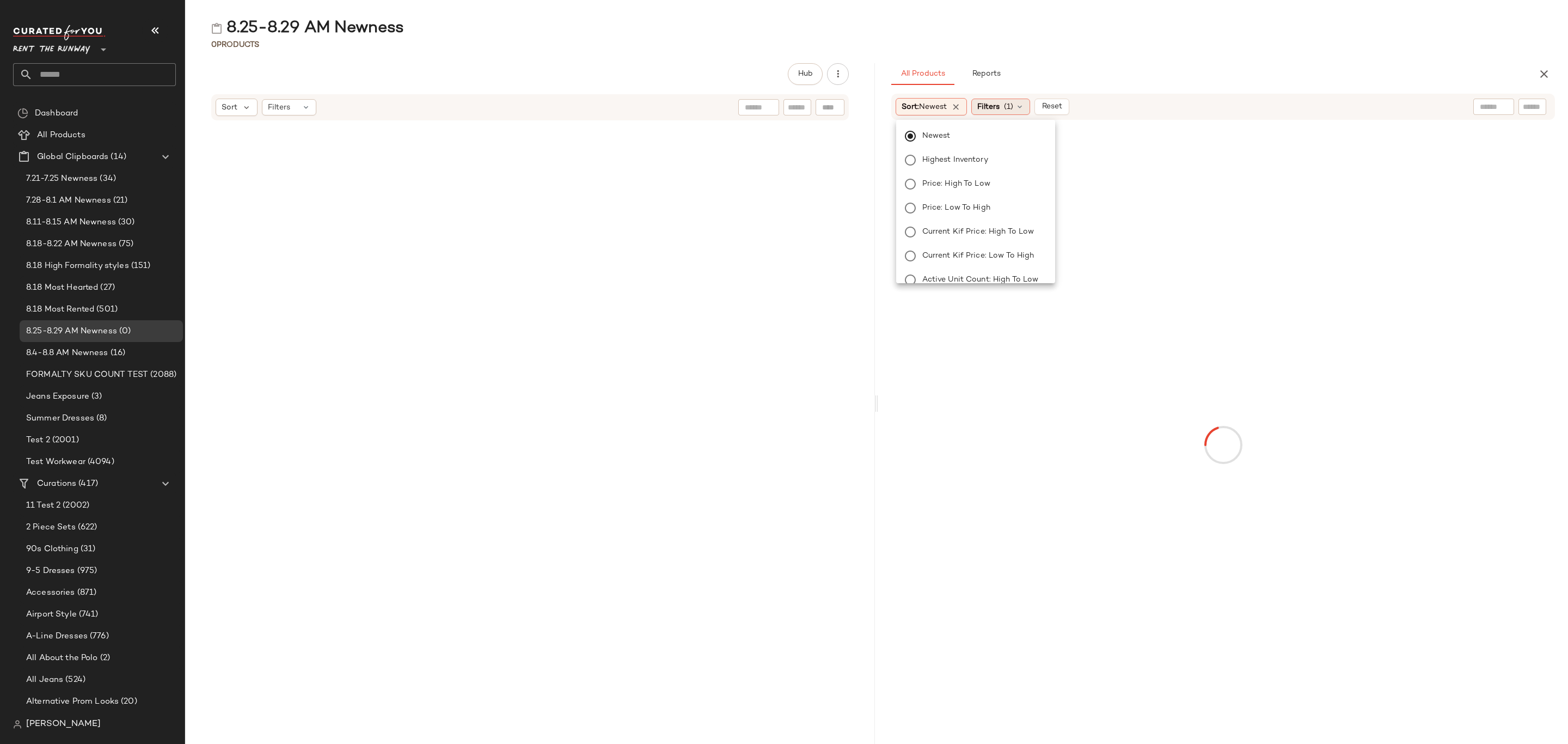
click at [985, 105] on span "Filters" at bounding box center [989, 107] width 23 height 12
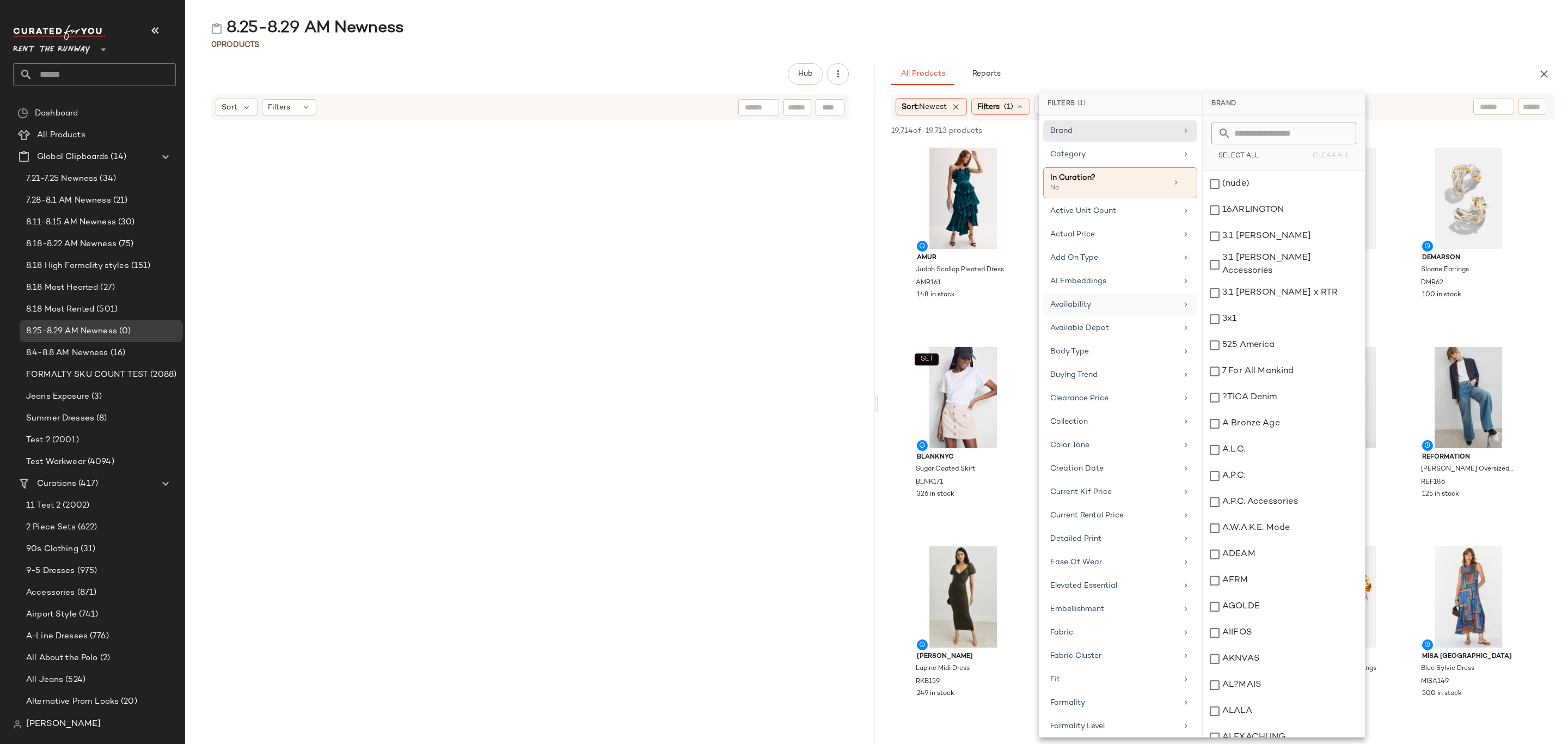
click at [1085, 298] on div "Availability" at bounding box center [1120, 304] width 154 height 21
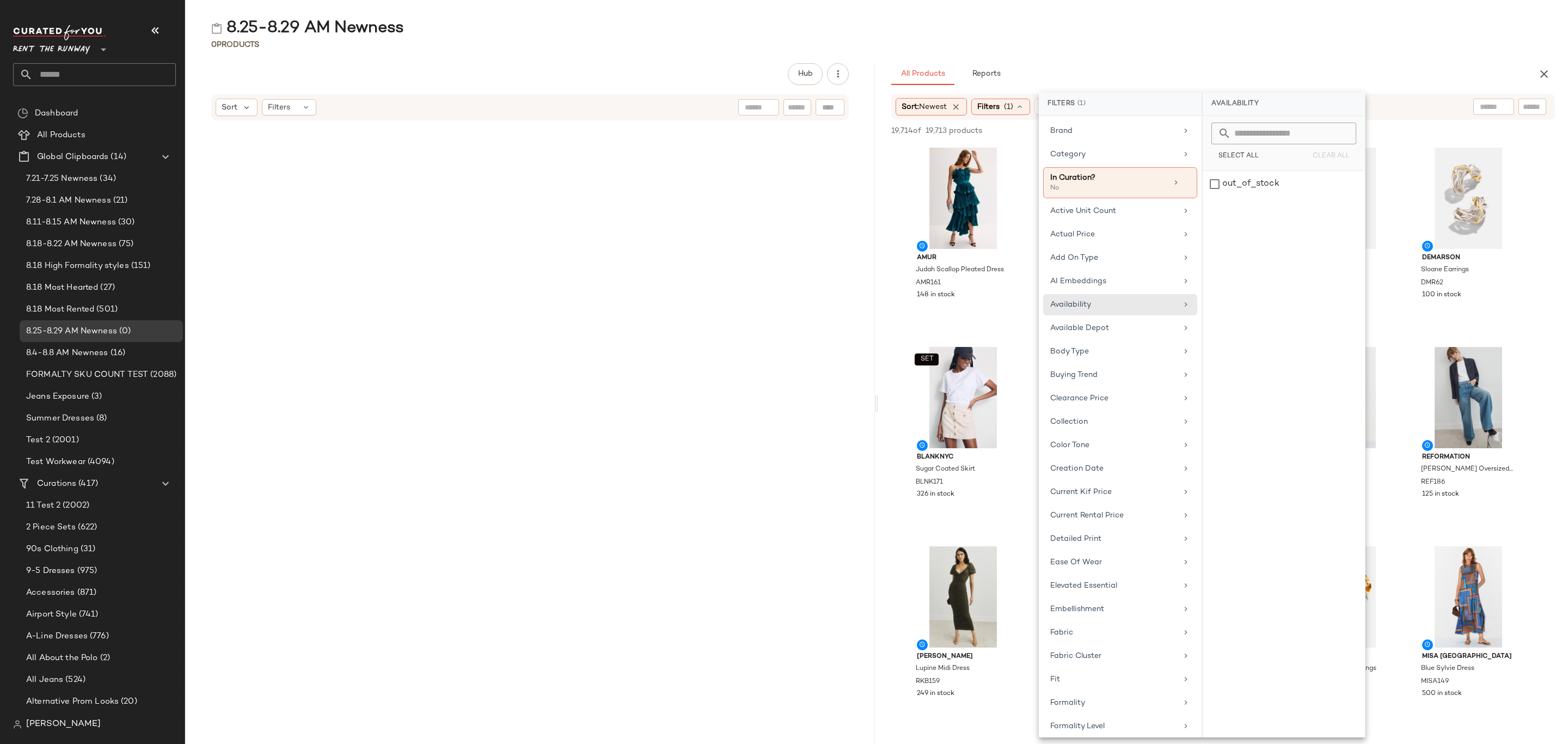
click at [1291, 63] on div "All Products Reports" at bounding box center [1205, 74] width 629 height 22
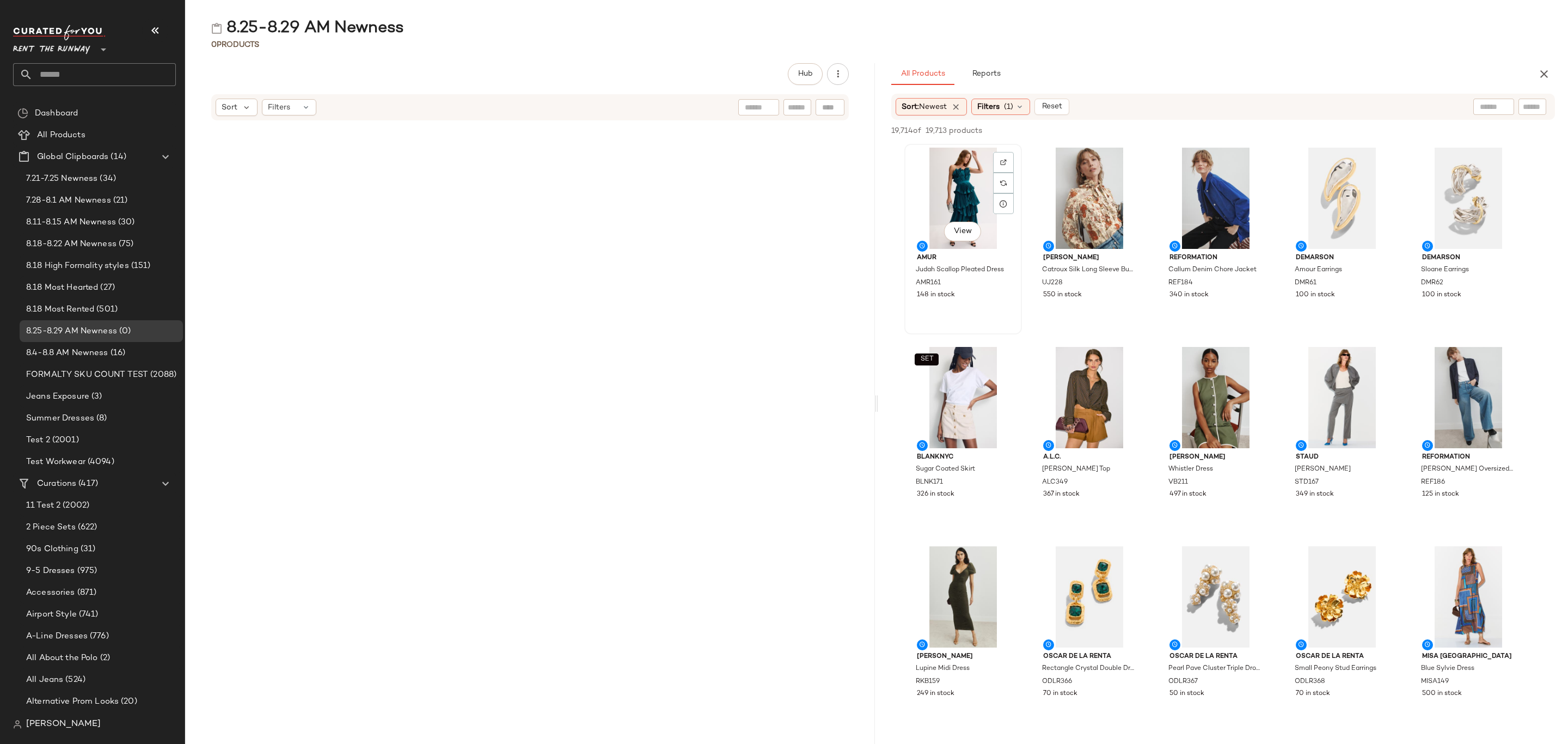
click at [931, 187] on div "View" at bounding box center [963, 198] width 110 height 101
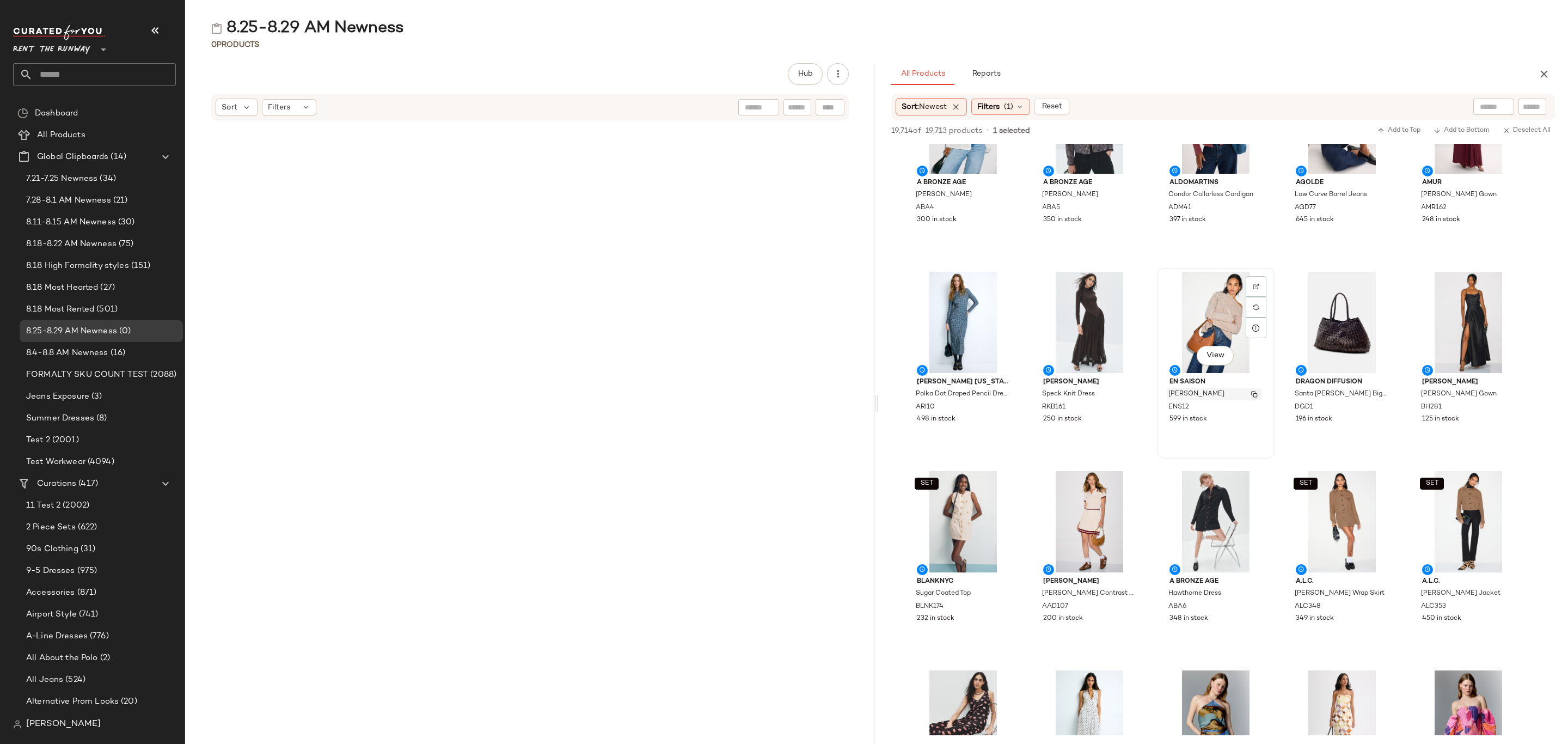
scroll to position [1716, 0]
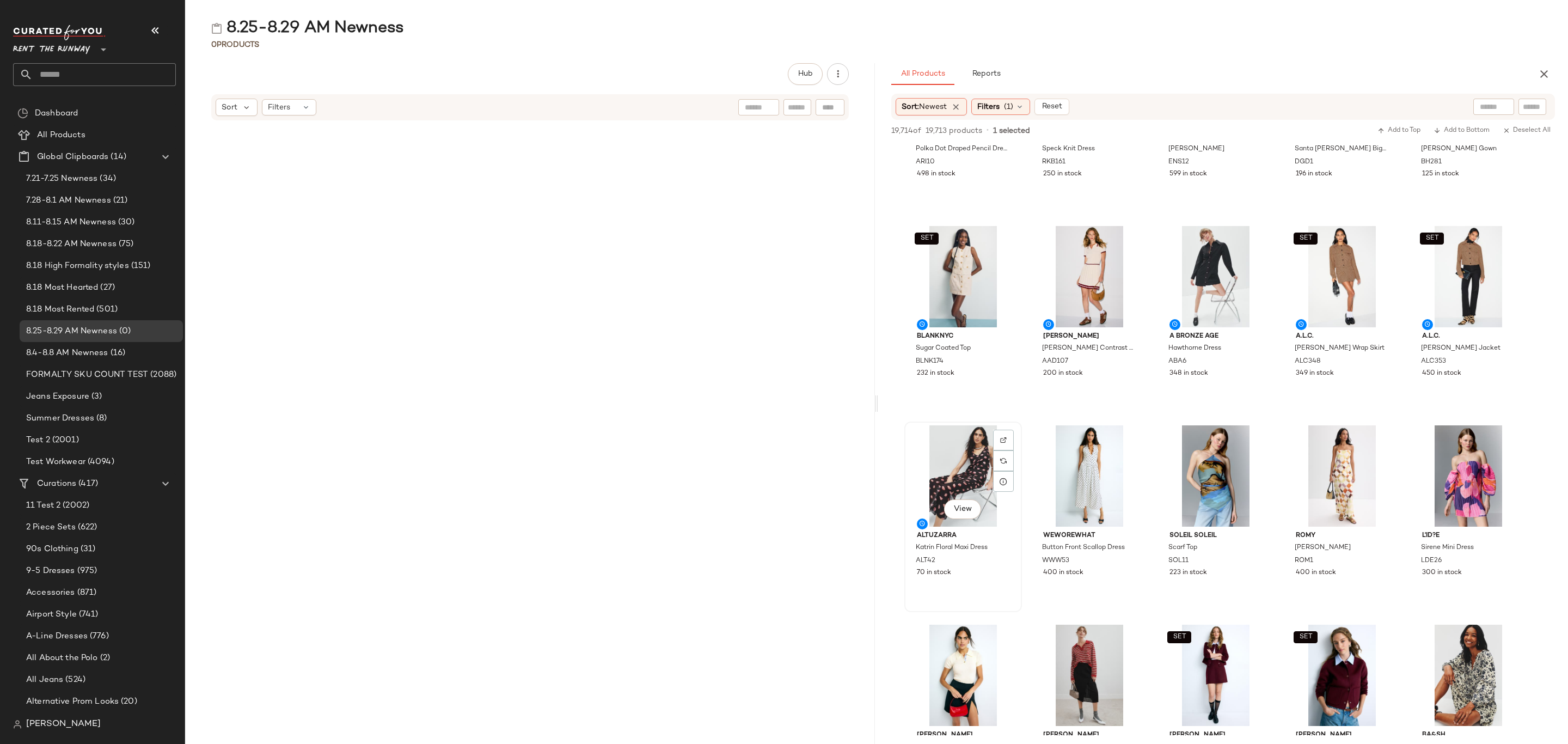
click at [983, 539] on span "Altuzarra" at bounding box center [963, 536] width 93 height 10
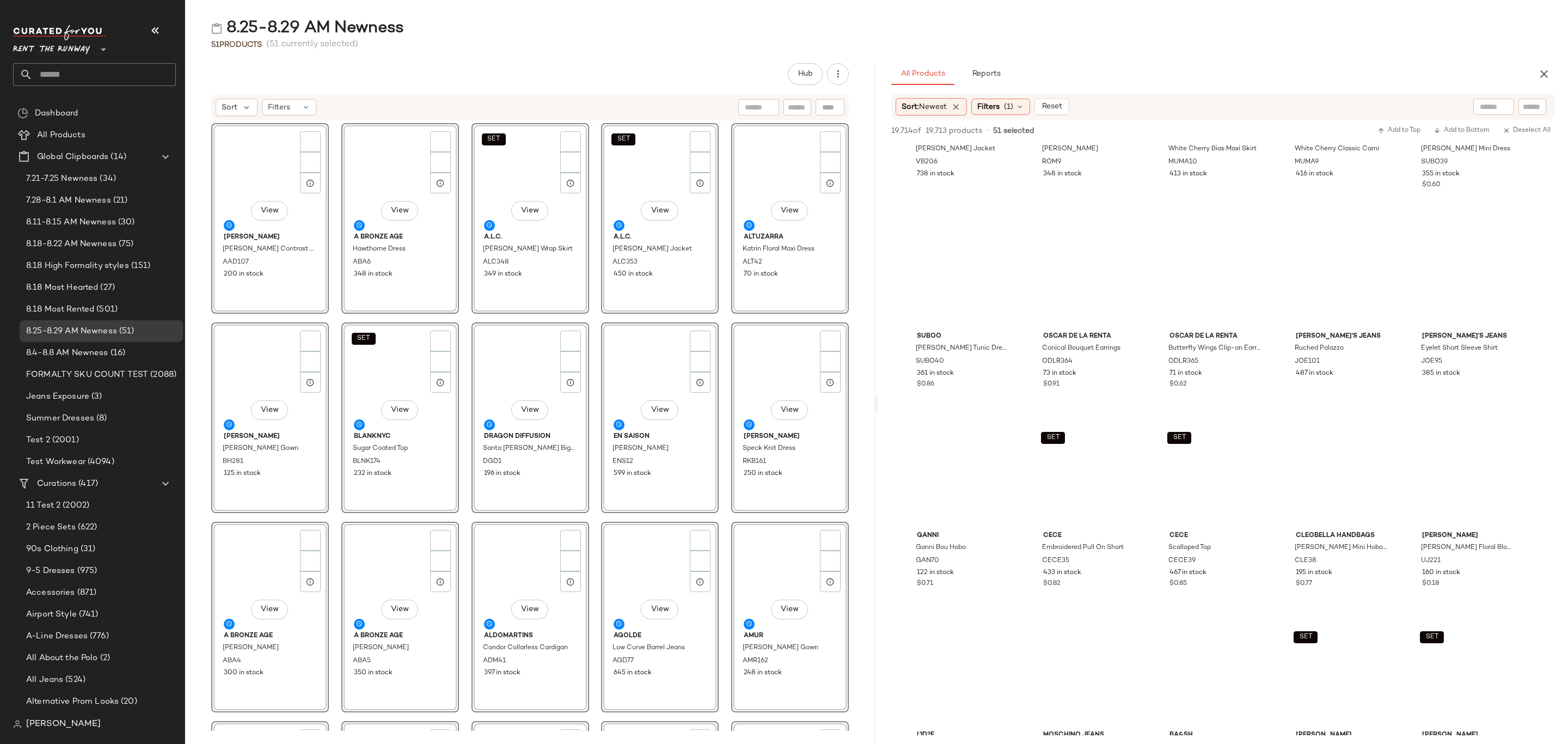
scroll to position [0, 0]
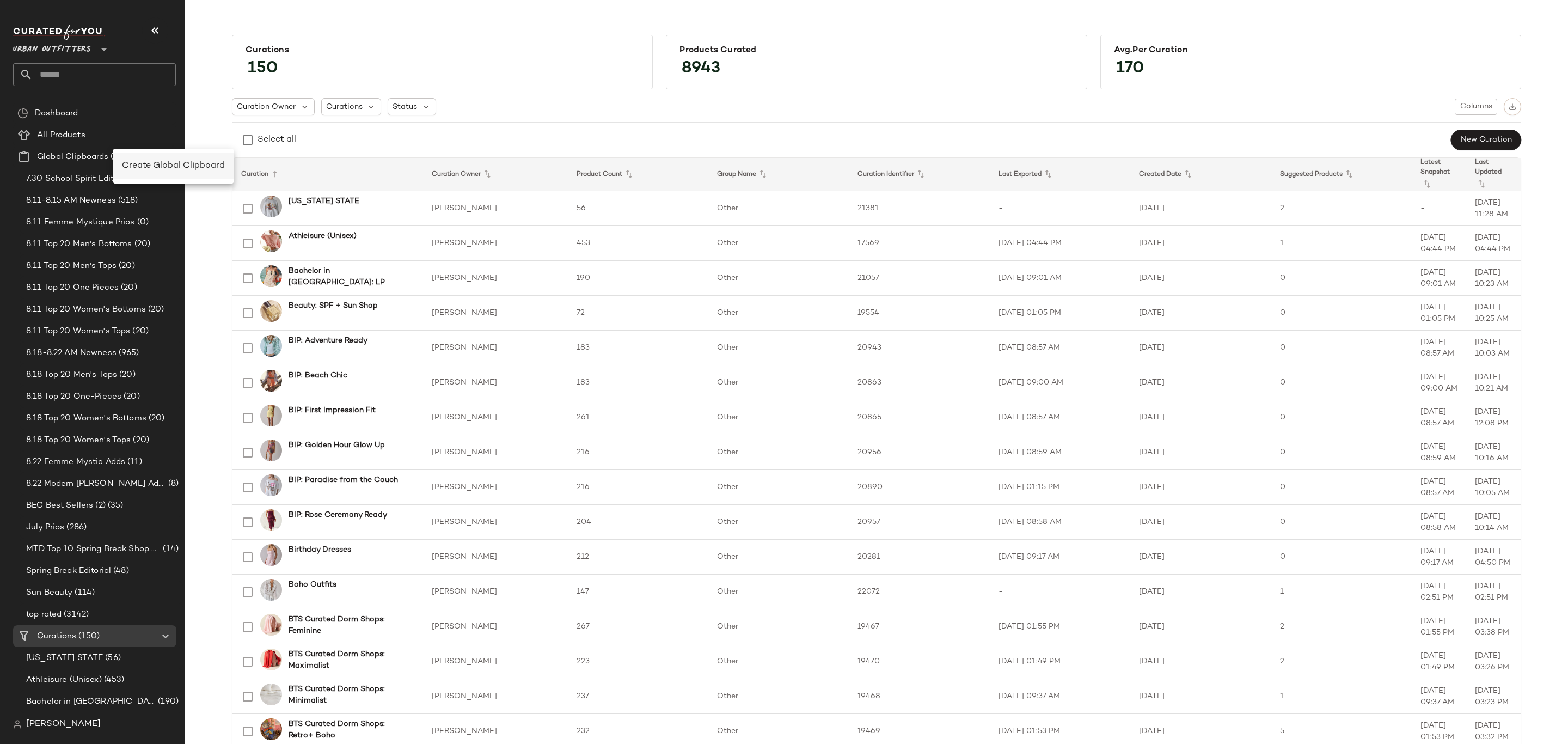
click at [156, 167] on span "Create Global Clipboard" at bounding box center [173, 166] width 103 height 9
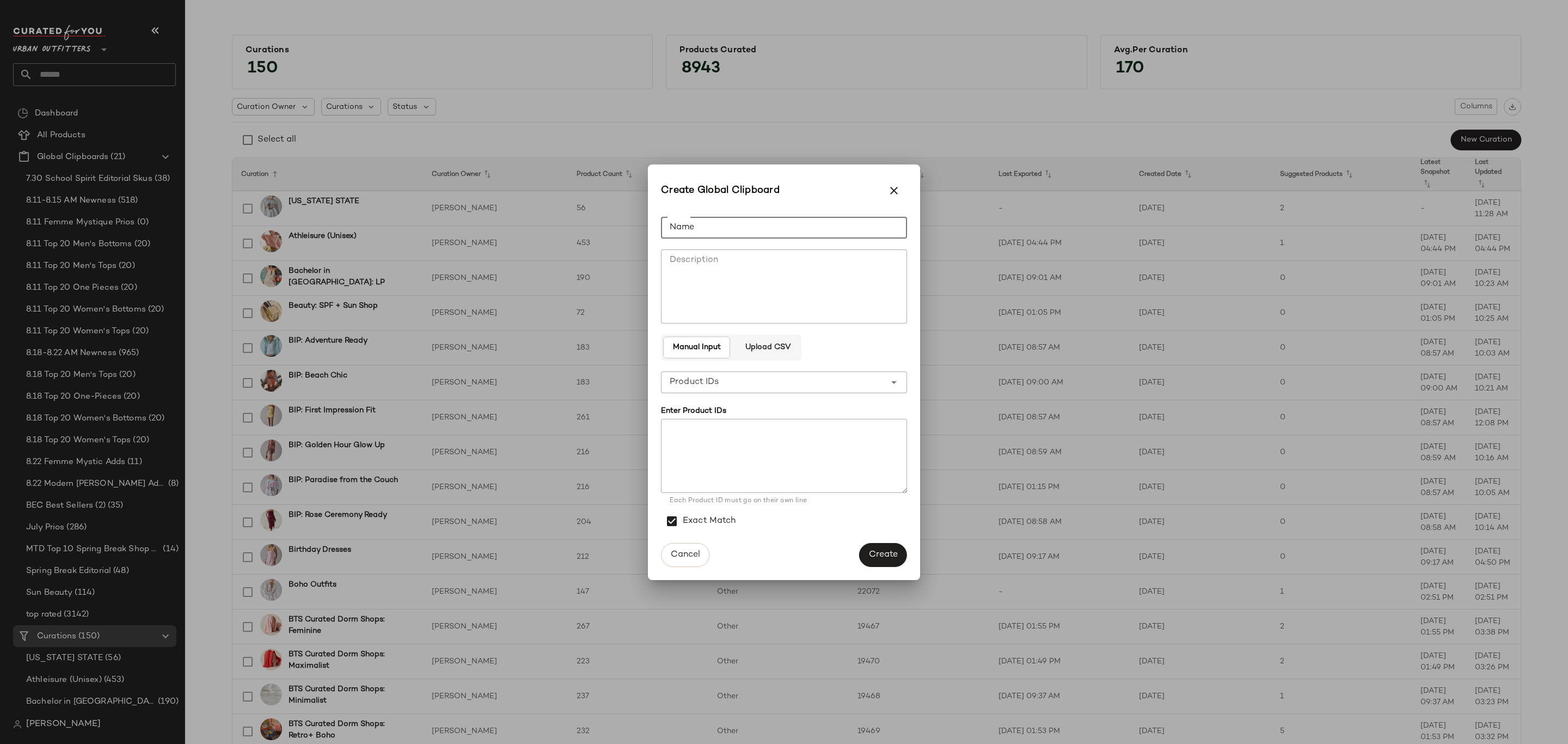
drag, startPoint x: 711, startPoint y: 226, endPoint x: 791, endPoint y: 229, distance: 80.1
click at [712, 226] on input "Name" at bounding box center [784, 228] width 246 height 22
type input "**********"
click at [877, 557] on span "Create" at bounding box center [883, 554] width 29 height 10
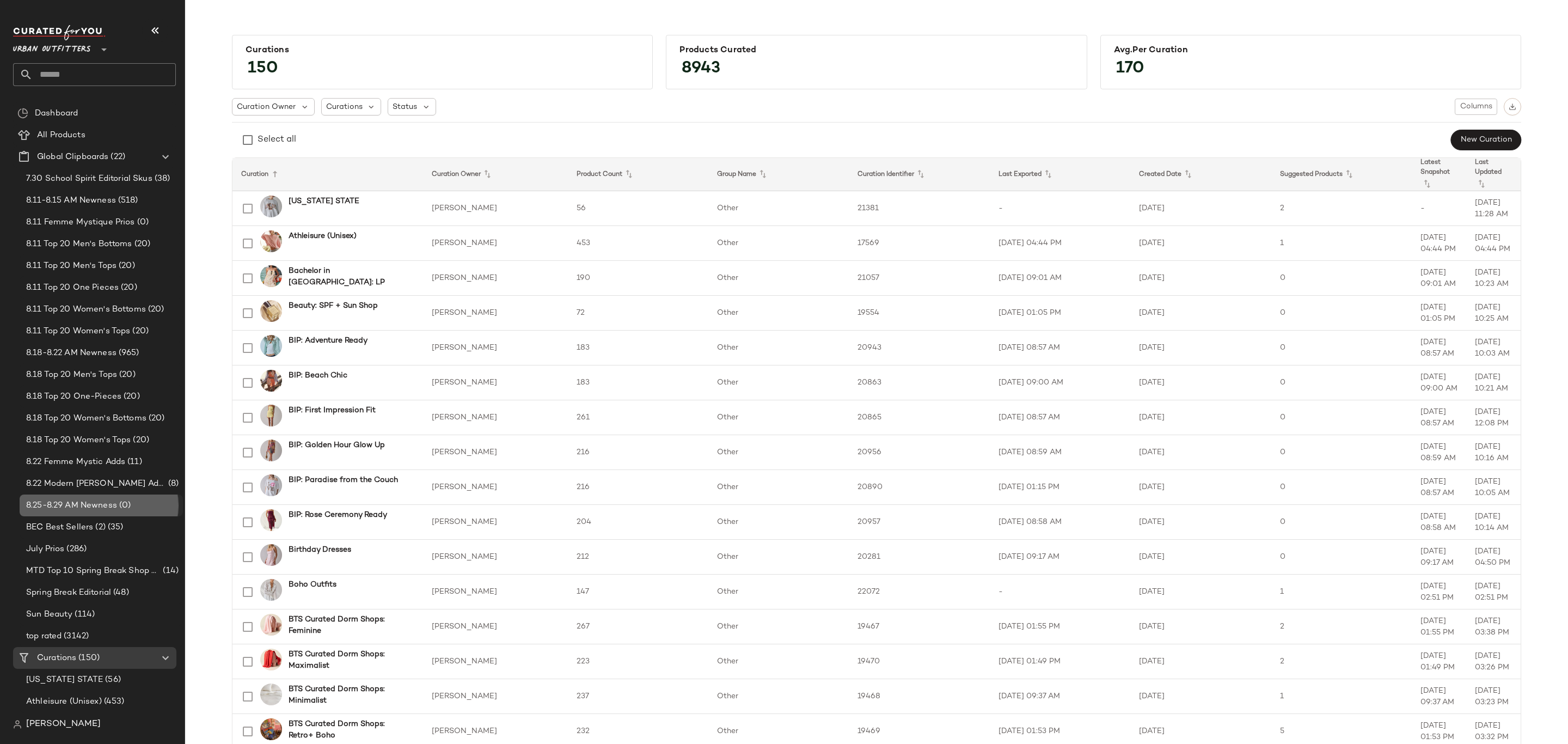
click at [121, 508] on span "(0)" at bounding box center [124, 505] width 13 height 13
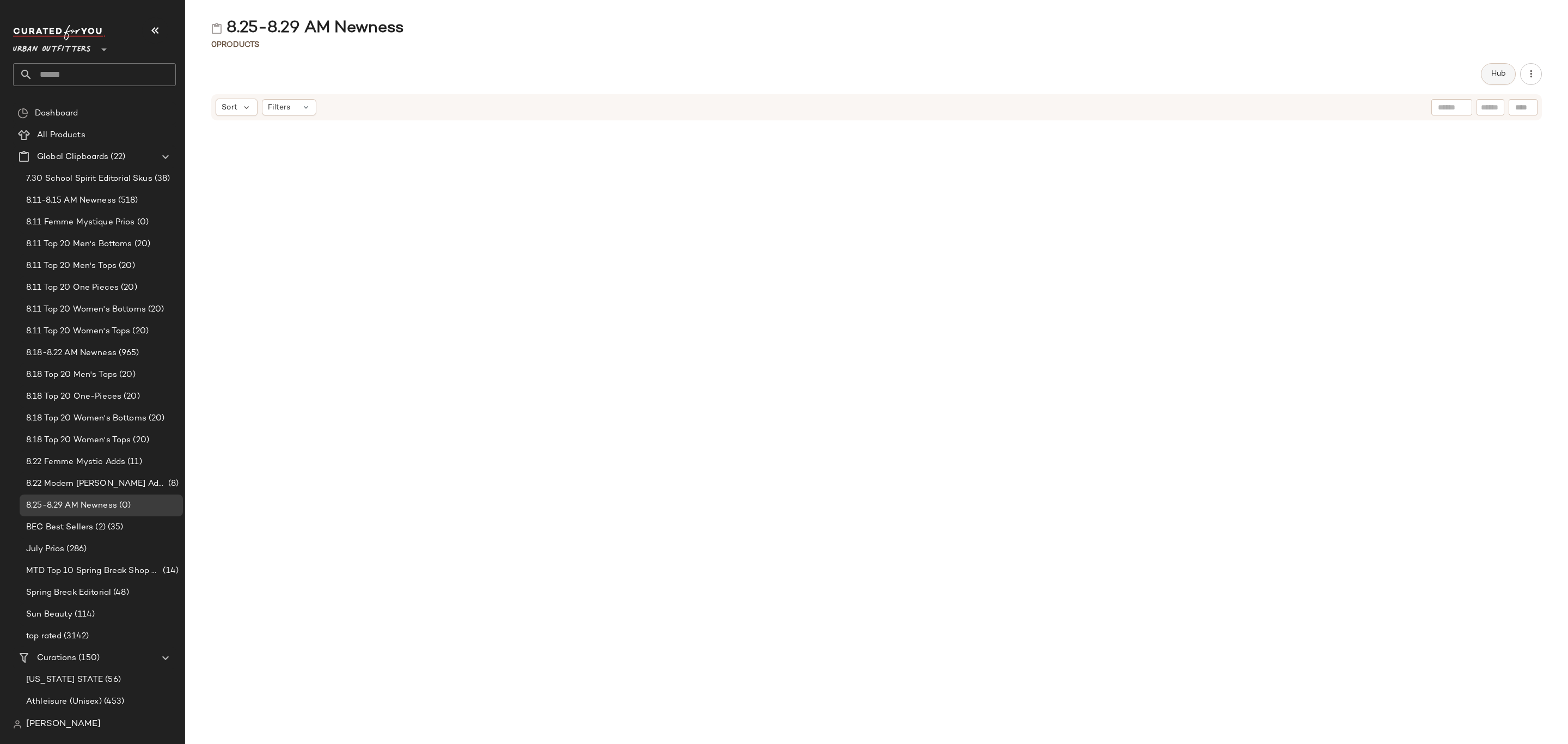
click at [1486, 72] on button "Hub" at bounding box center [1498, 74] width 35 height 22
click at [916, 107] on span "Sort" at bounding box center [909, 107] width 16 height 12
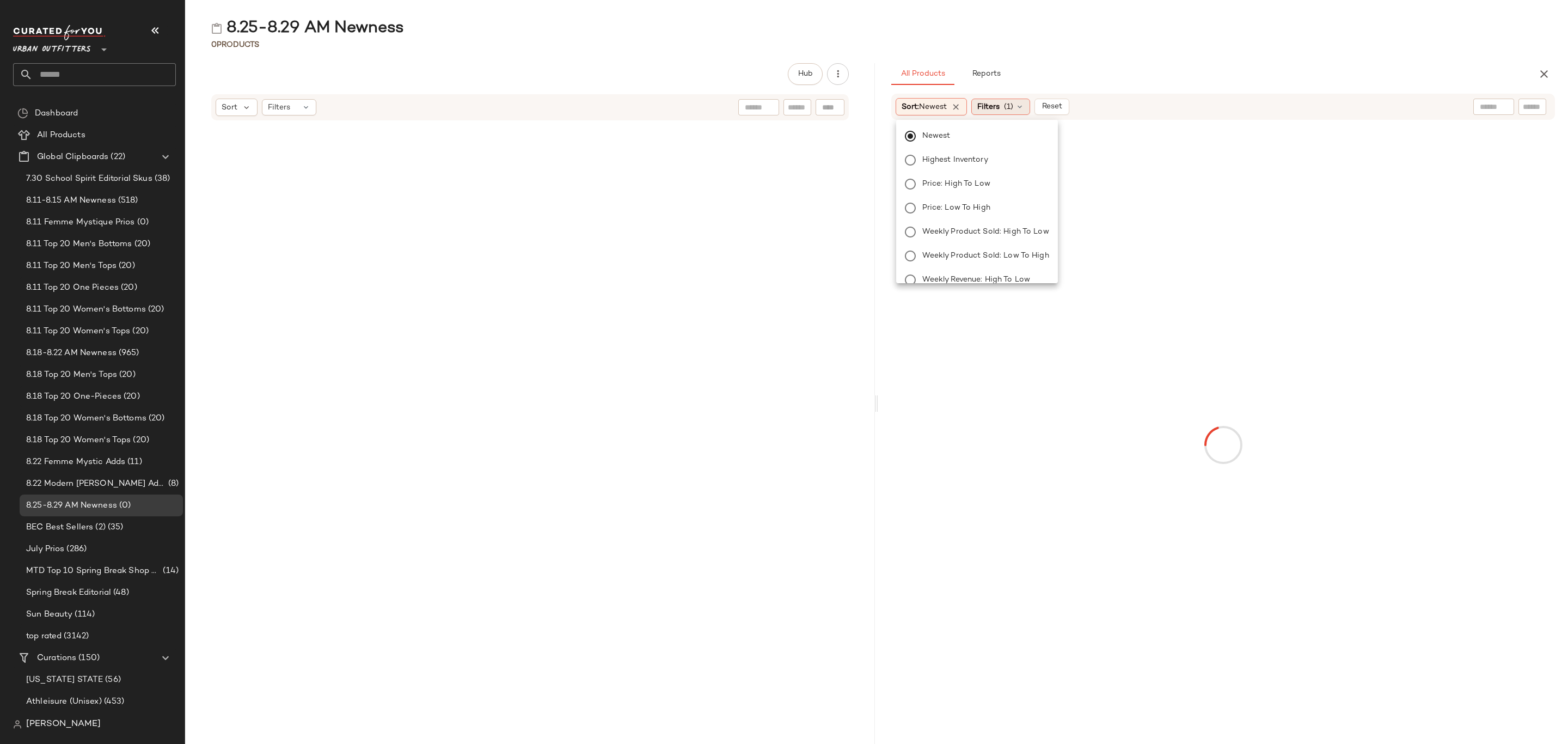
click at [989, 106] on span "Filters" at bounding box center [989, 107] width 23 height 12
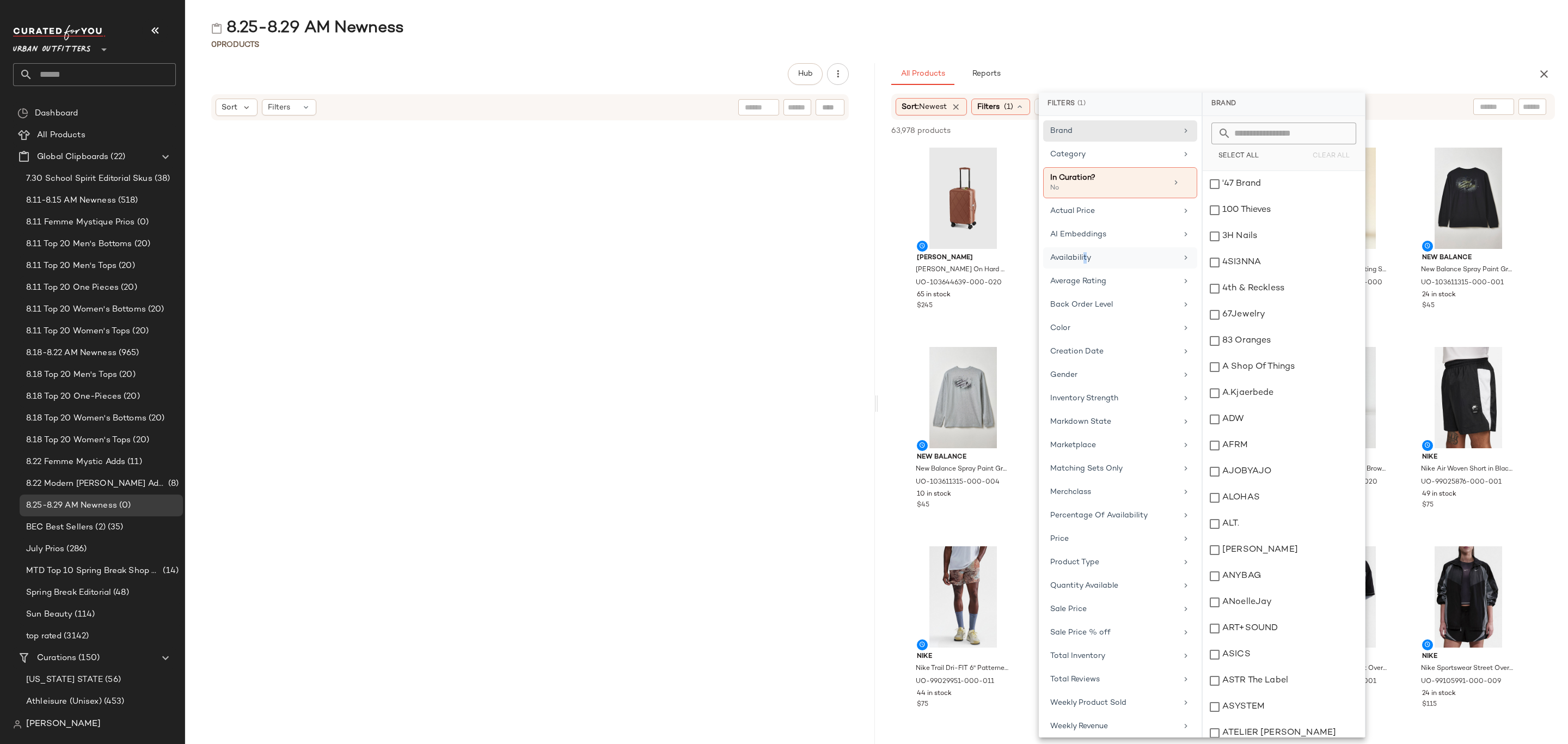
click at [1085, 261] on div "Availability" at bounding box center [1113, 258] width 127 height 12
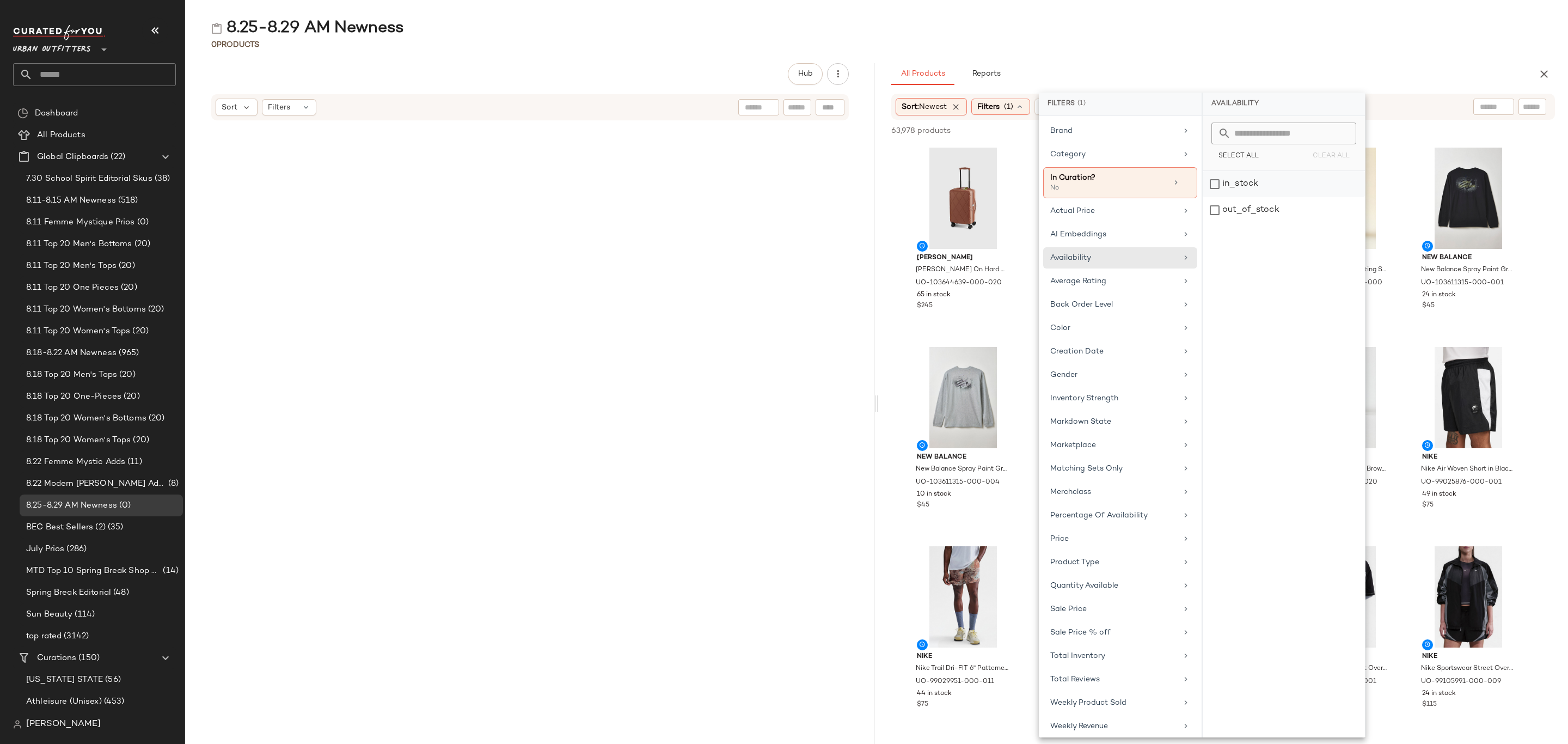
click at [1251, 189] on div "in_stock" at bounding box center [1284, 184] width 163 height 26
click at [1073, 150] on div "Category" at bounding box center [1113, 154] width 127 height 12
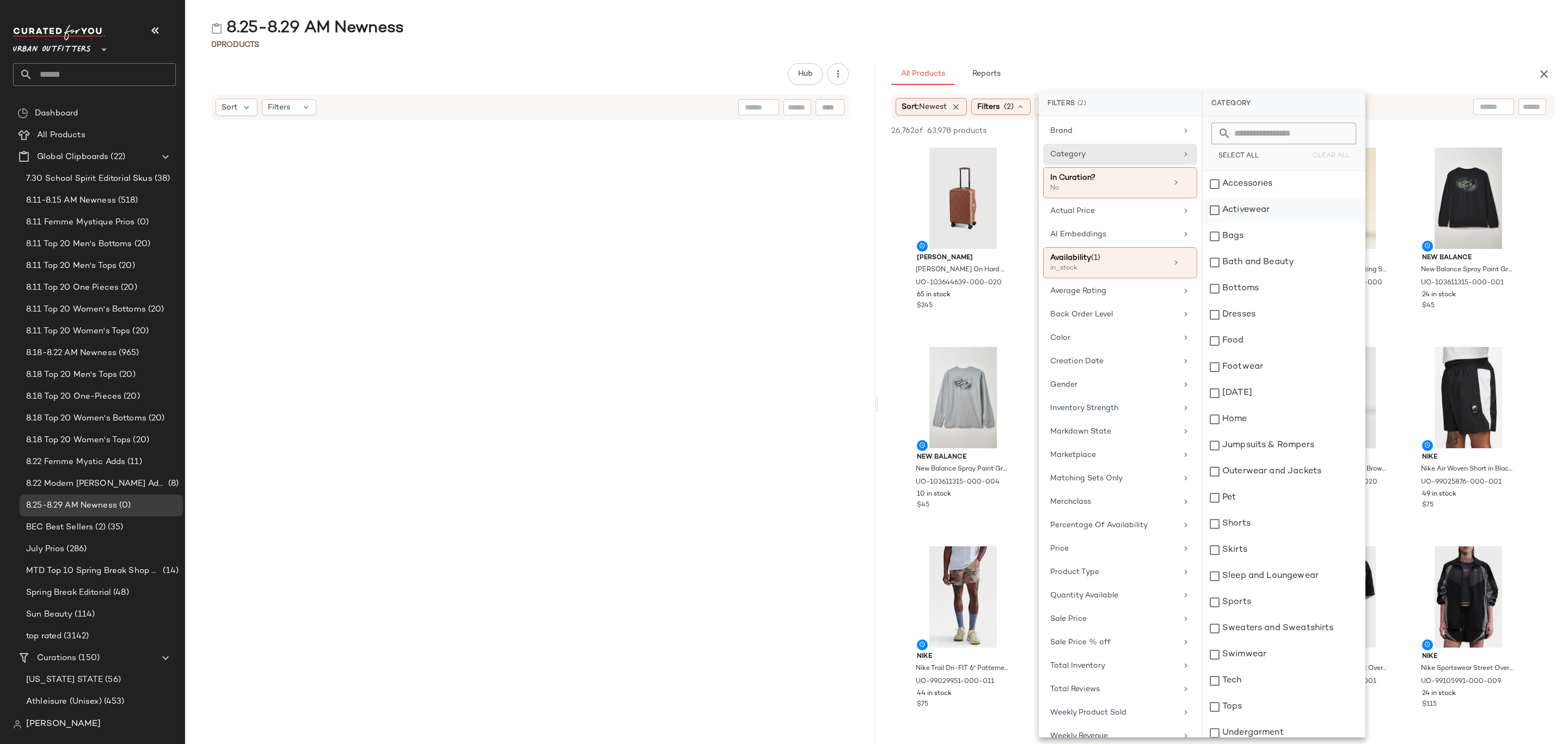
drag, startPoint x: 1243, startPoint y: 185, endPoint x: 1248, endPoint y: 198, distance: 13.9
click at [1244, 186] on div "Accessories" at bounding box center [1284, 184] width 163 height 26
drag, startPoint x: 1250, startPoint y: 209, endPoint x: 1251, endPoint y: 221, distance: 12.0
click at [1251, 209] on div "Activewear" at bounding box center [1284, 210] width 163 height 26
click at [1248, 237] on div "Bags" at bounding box center [1284, 236] width 163 height 26
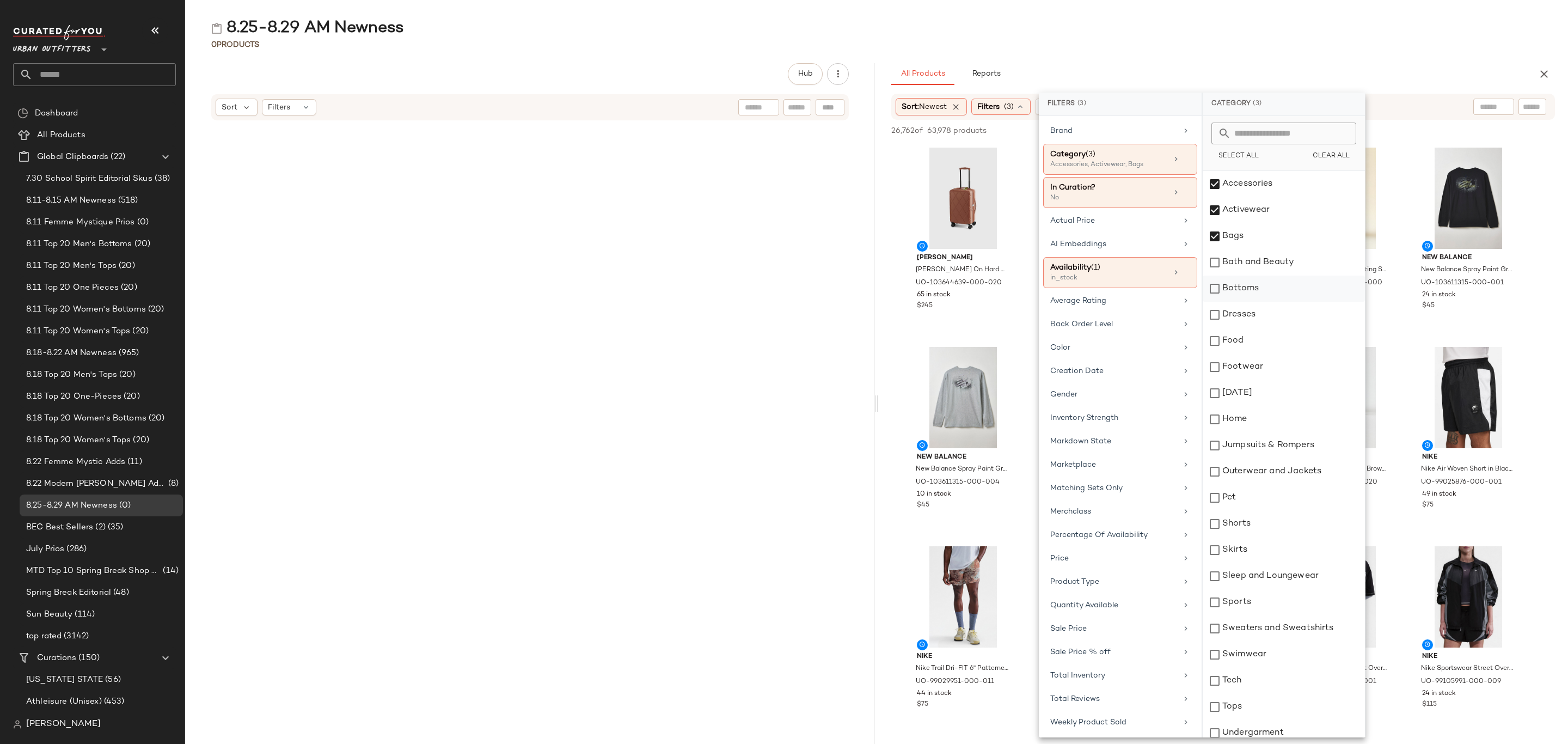
click at [1256, 281] on div "Bottoms" at bounding box center [1284, 289] width 163 height 26
click at [1258, 312] on div "Dresses" at bounding box center [1284, 315] width 163 height 26
click at [1261, 363] on div "Footwear" at bounding box center [1284, 367] width 163 height 26
click at [1276, 445] on div "Jumpsuits & Rompers" at bounding box center [1284, 445] width 163 height 26
click at [1277, 471] on div "Outerwear and Jackets" at bounding box center [1284, 471] width 163 height 26
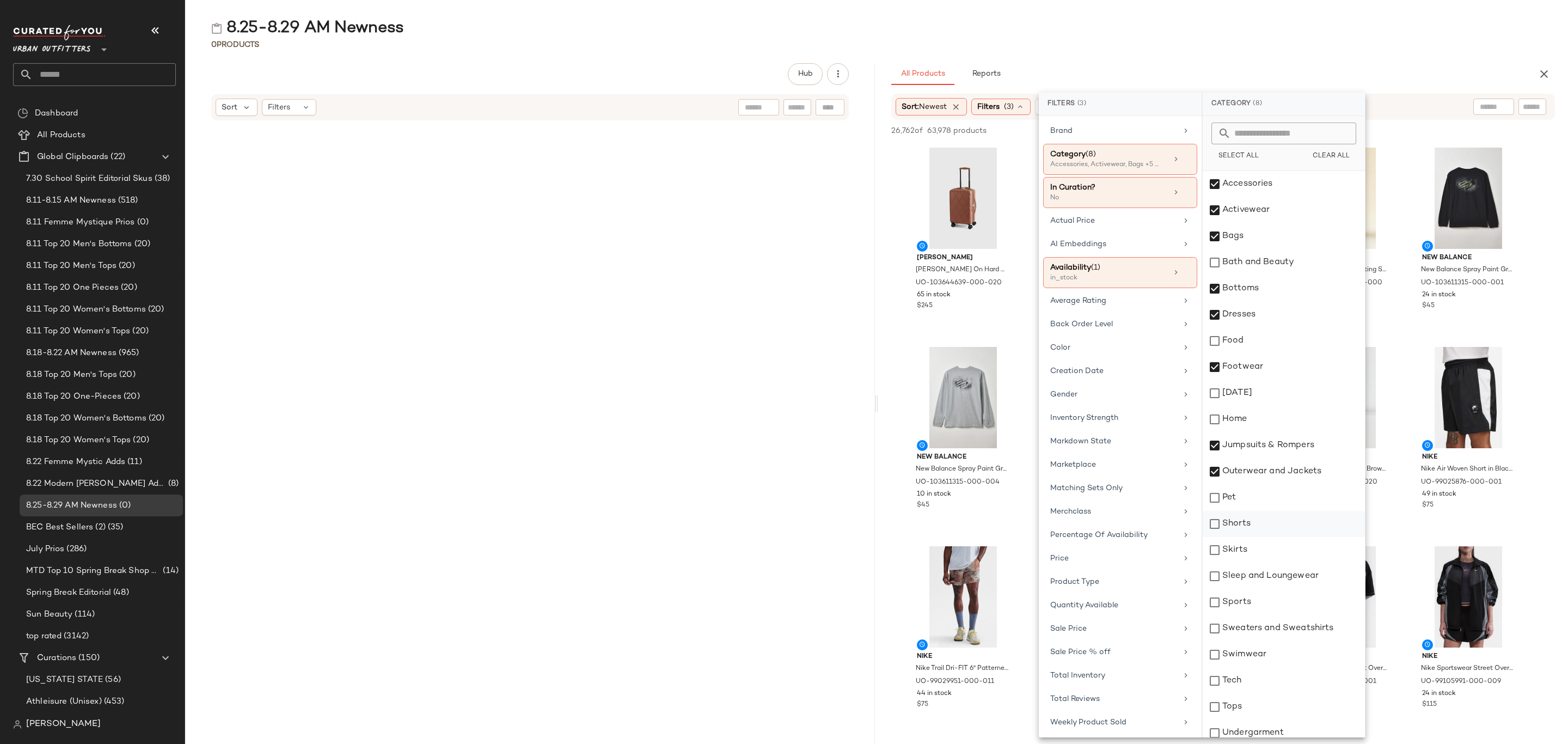
click at [1260, 528] on div "Shorts" at bounding box center [1284, 524] width 163 height 26
drag, startPoint x: 1266, startPoint y: 550, endPoint x: 1273, endPoint y: 574, distance: 25.0
click at [1266, 550] on div "Skirts" at bounding box center [1284, 550] width 163 height 26
click at [1274, 575] on div "Sleep and Loungewear" at bounding box center [1284, 576] width 163 height 26
click at [1263, 626] on div "Sweaters and Sweatshirts" at bounding box center [1284, 628] width 163 height 26
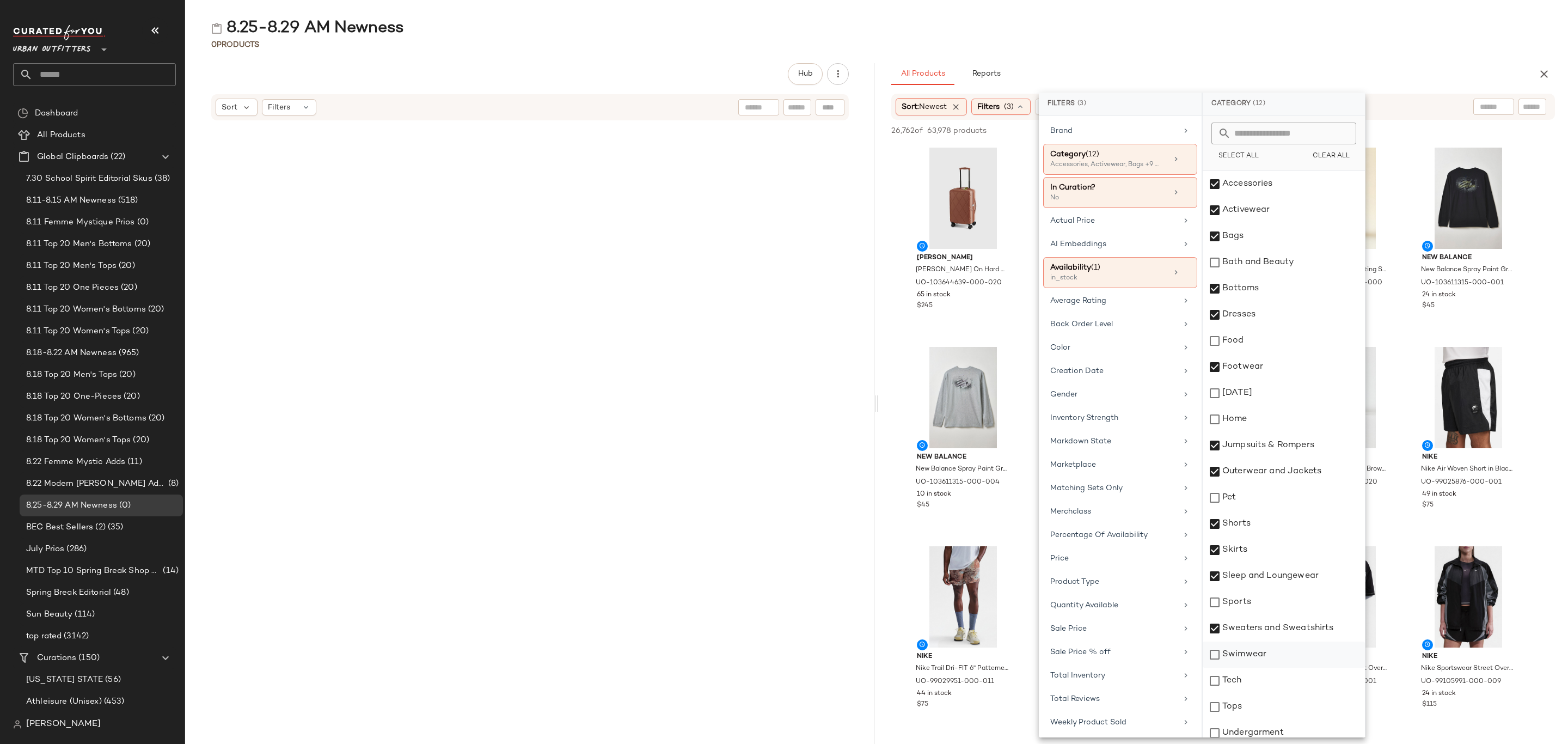
click at [1256, 650] on div "Swimwear" at bounding box center [1284, 655] width 163 height 26
click at [1261, 706] on div "Tops" at bounding box center [1284, 707] width 163 height 26
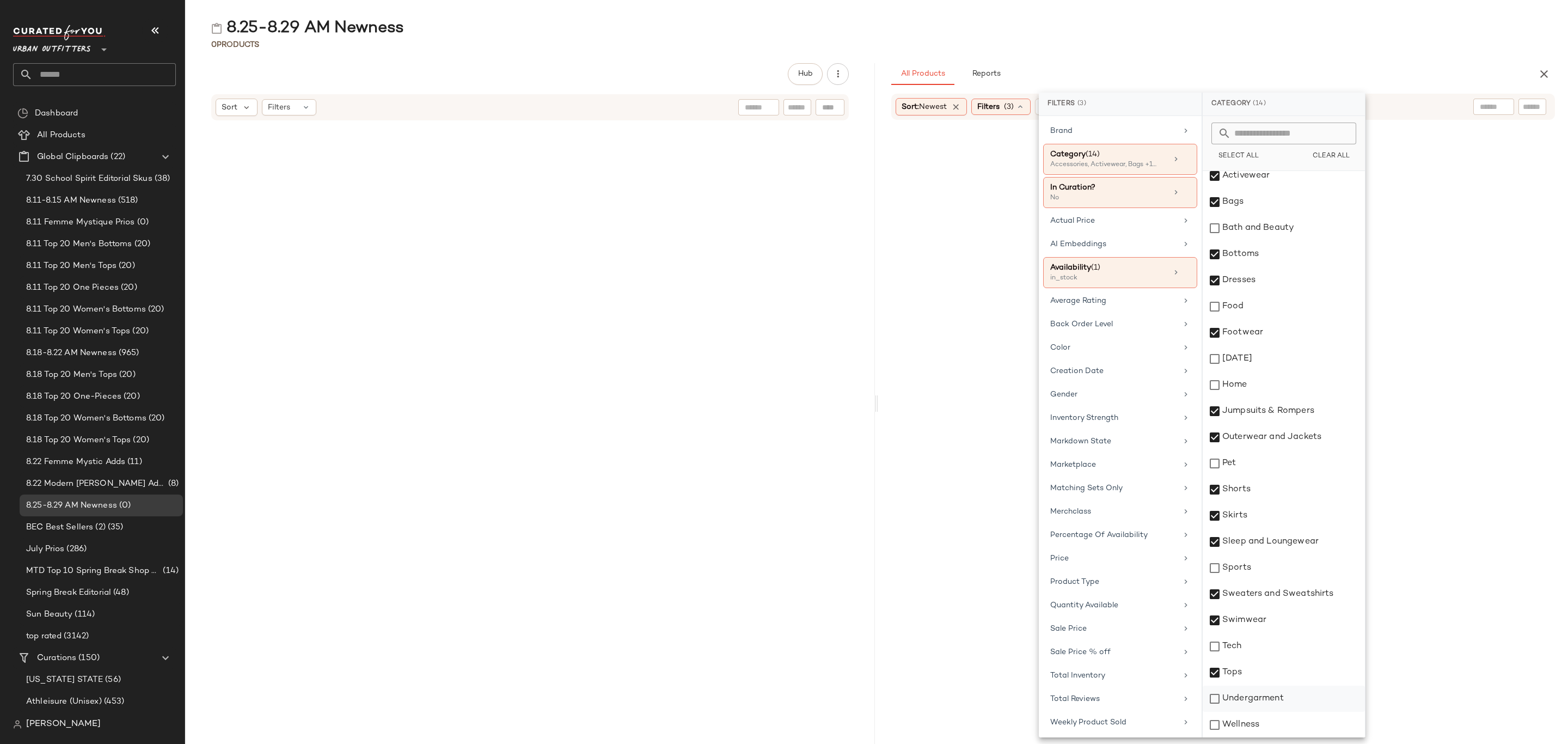
click at [1273, 698] on div "Undergarment" at bounding box center [1284, 698] width 163 height 26
click at [1274, 34] on div "8.25-8.29 AM Newness" at bounding box center [877, 29] width 1383 height 22
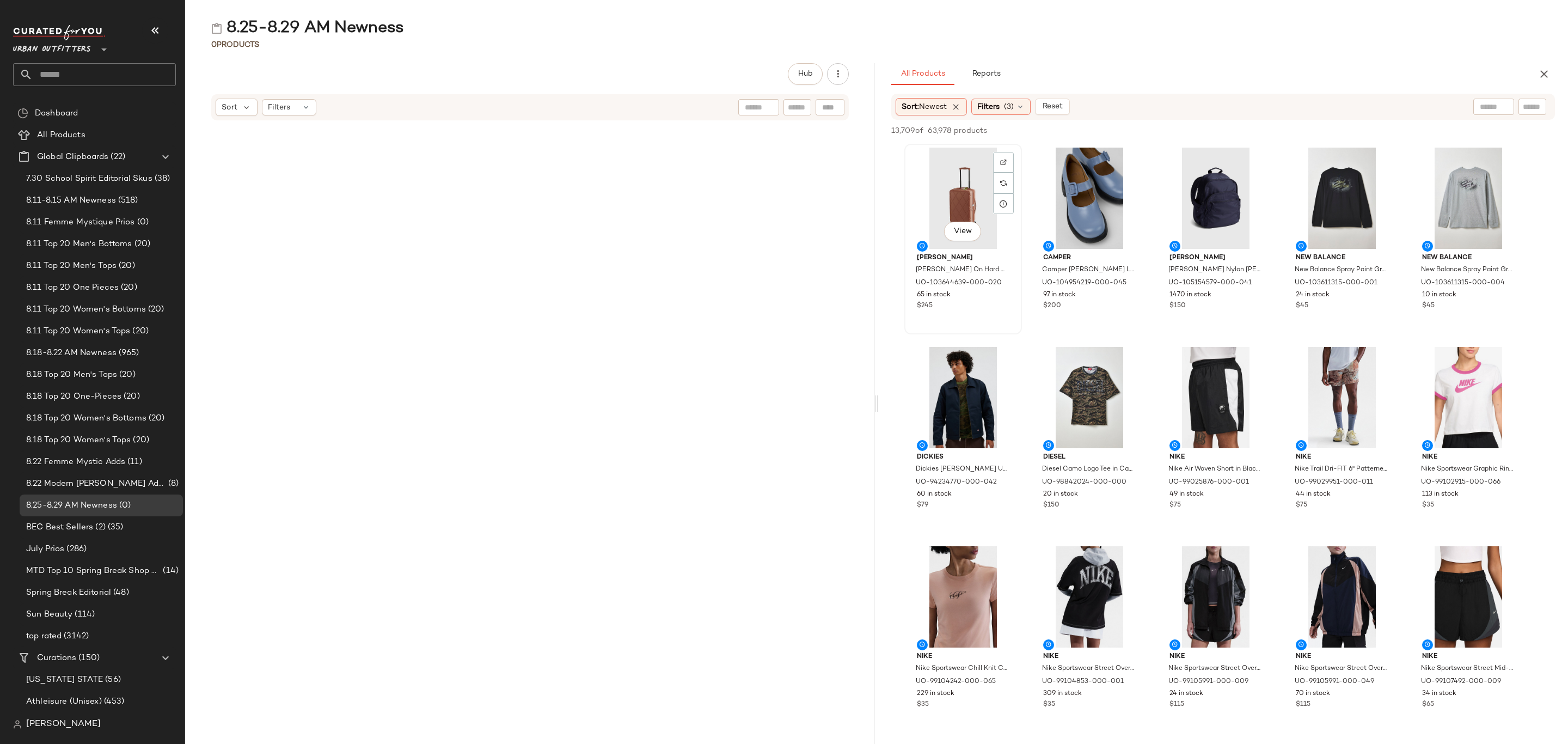
click at [974, 183] on div "View" at bounding box center [963, 198] width 110 height 101
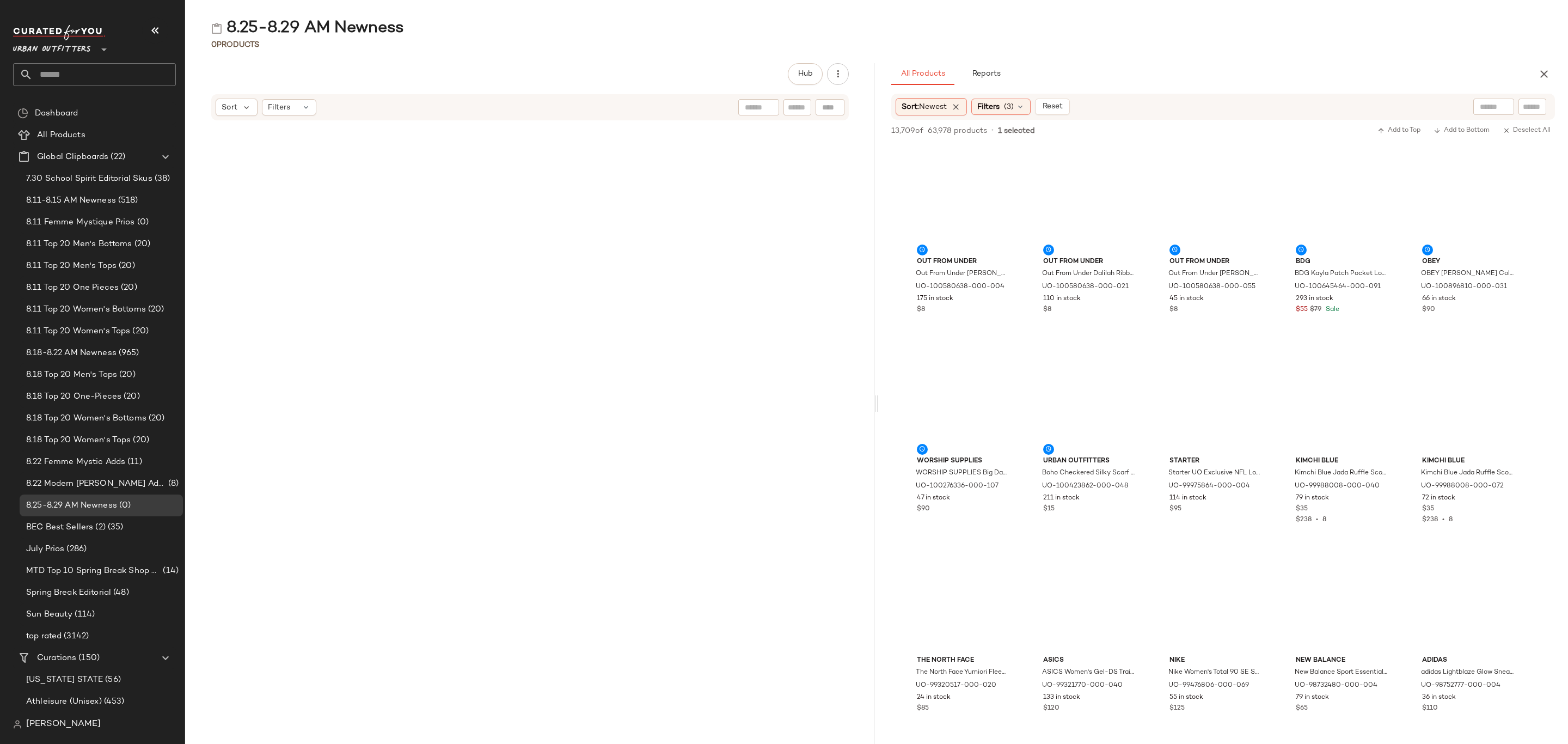
scroll to position [39492, 0]
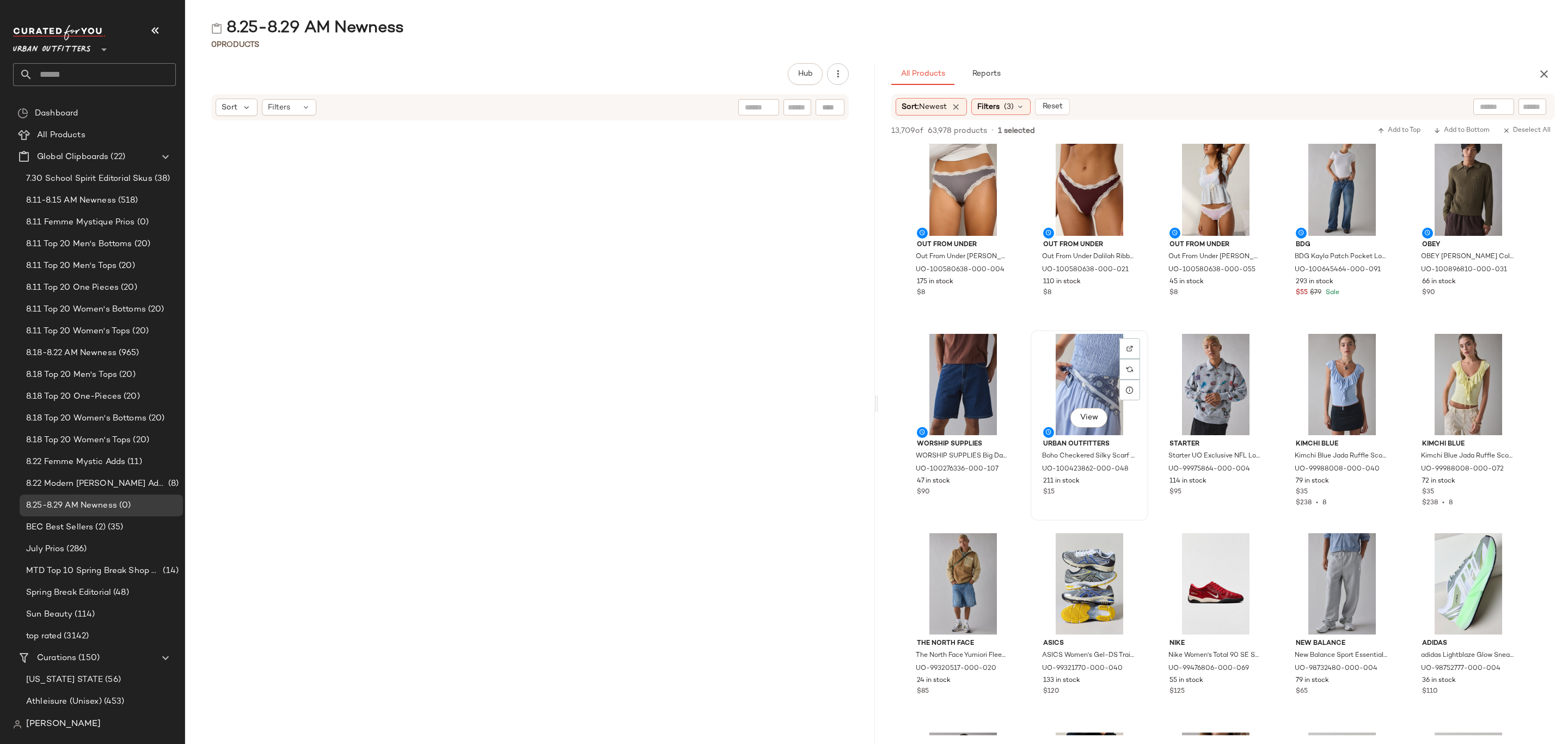
click at [1110, 492] on div "$15" at bounding box center [1090, 493] width 93 height 10
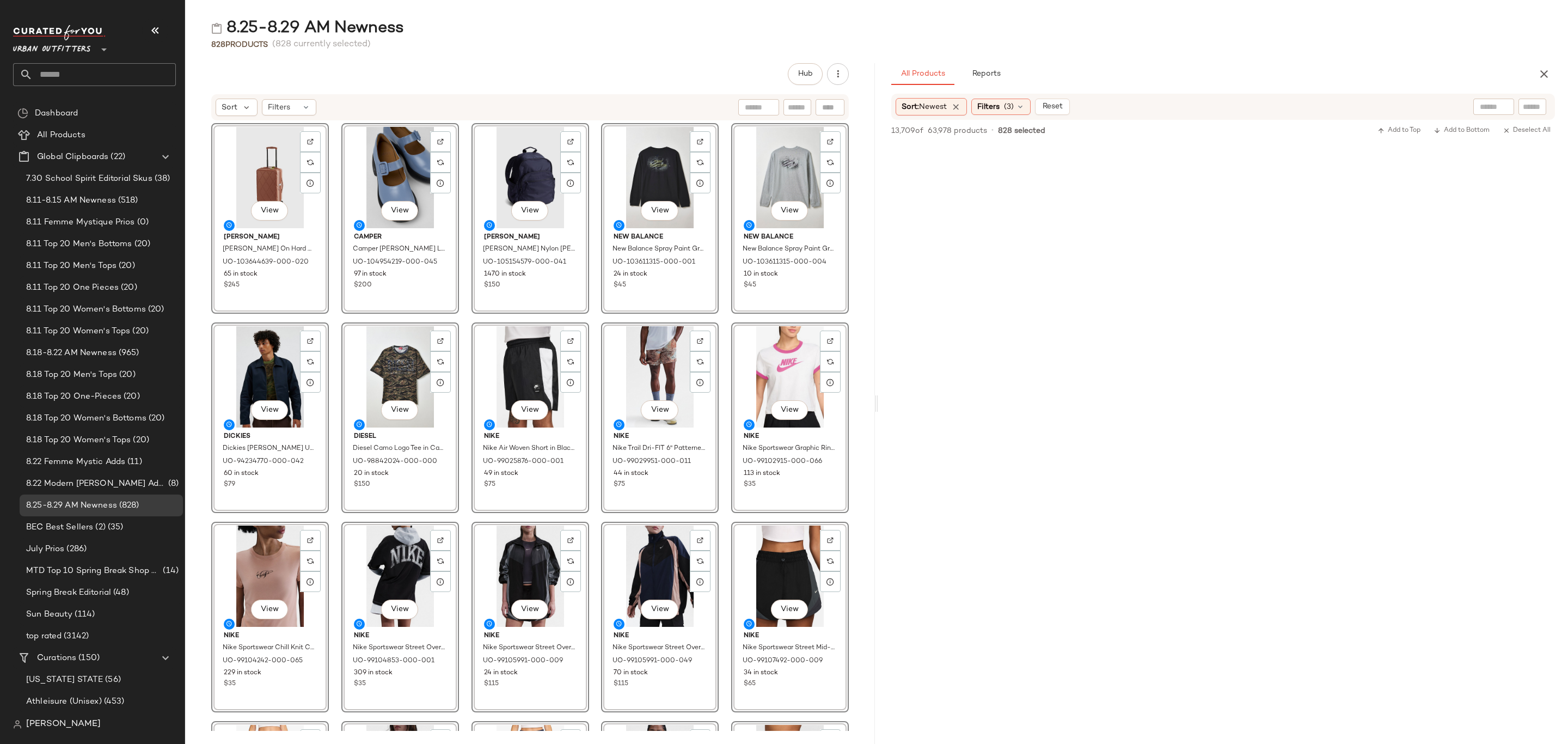
scroll to position [18121, 0]
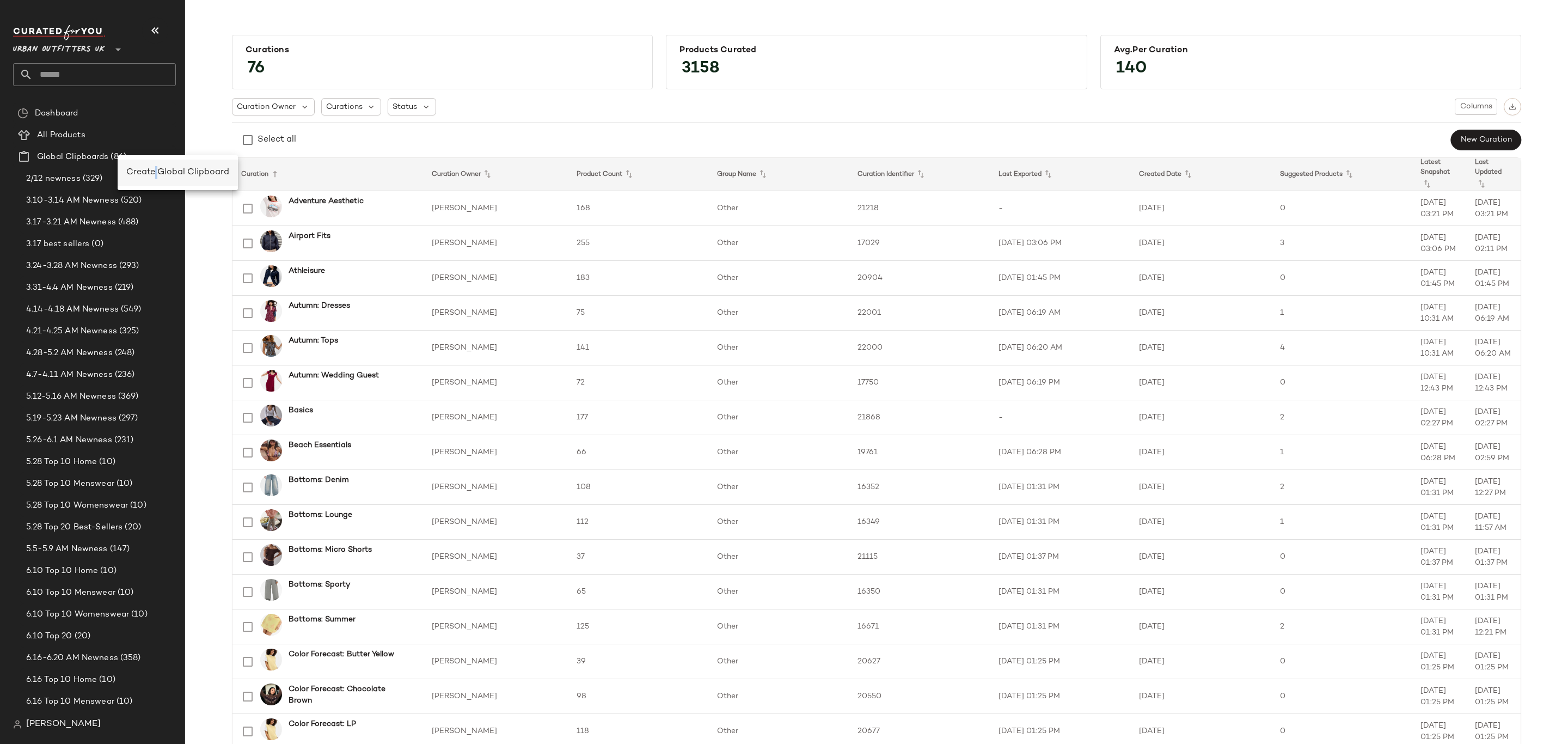
click at [157, 178] on div "Create Global Clipboard" at bounding box center [178, 172] width 103 height 13
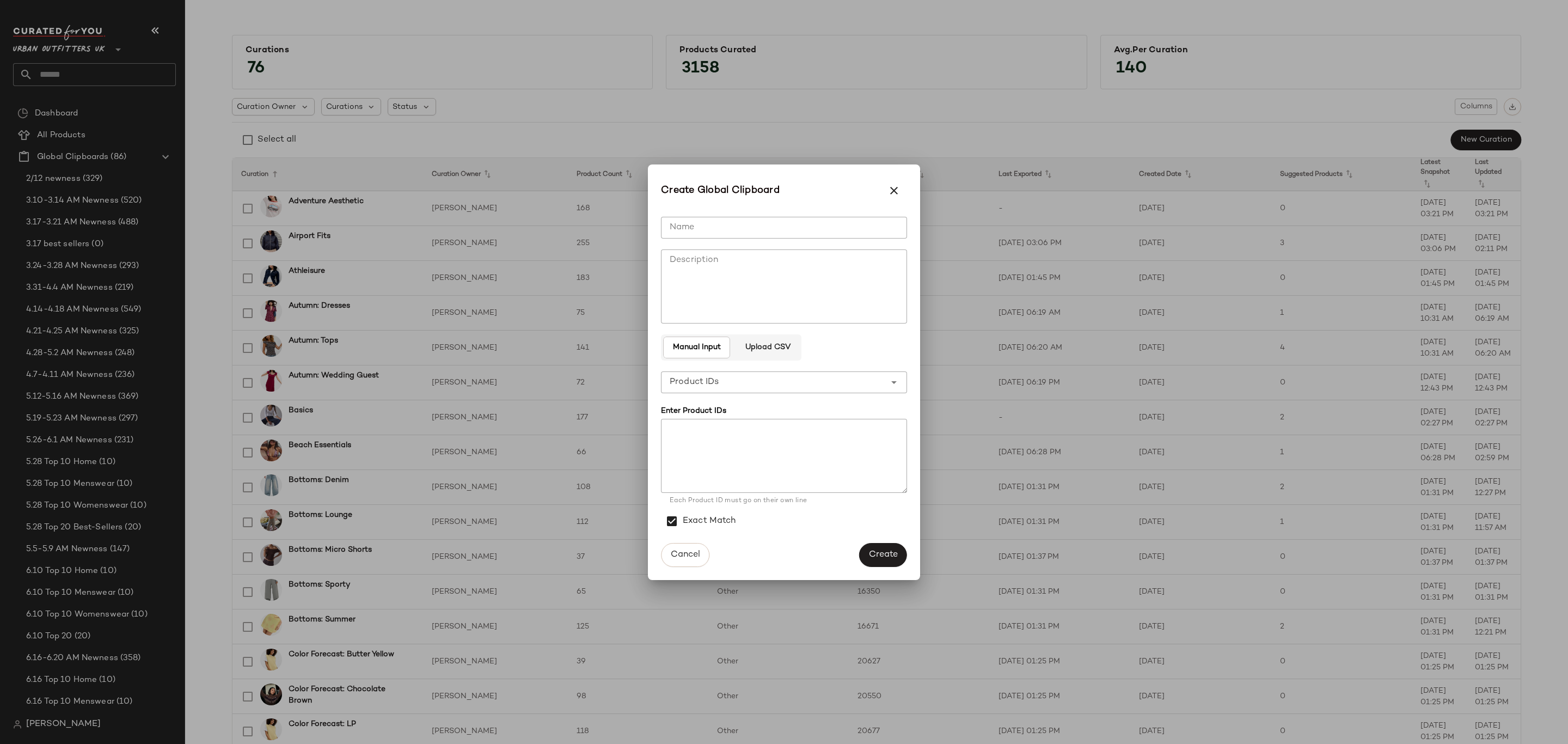
click at [837, 220] on input "Name" at bounding box center [784, 228] width 246 height 22
type input "**********"
click at [885, 554] on span "Create" at bounding box center [883, 554] width 29 height 10
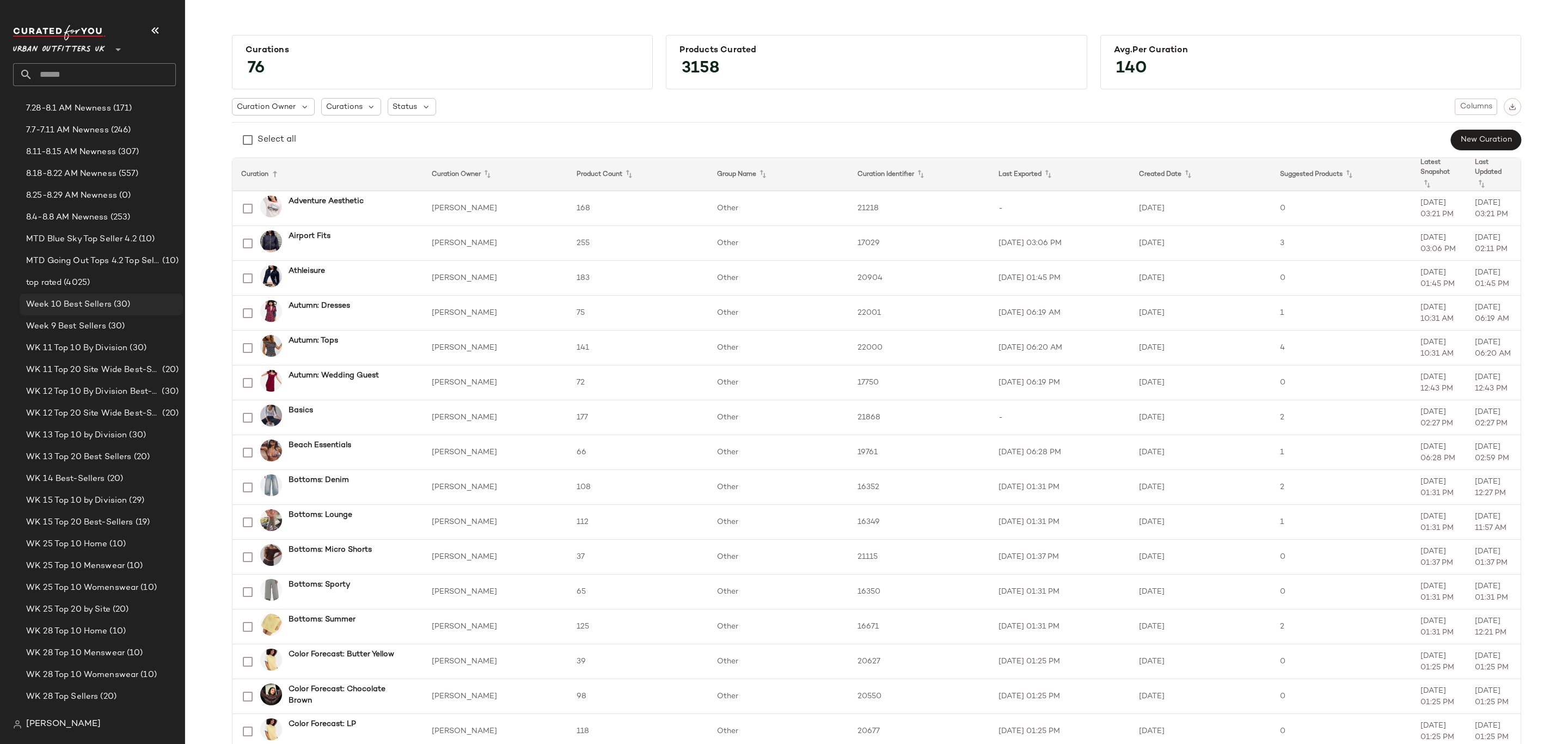
scroll to position [1307, 0]
click at [134, 199] on div "8.25-8.29 AM Newness (0)" at bounding box center [101, 200] width 156 height 13
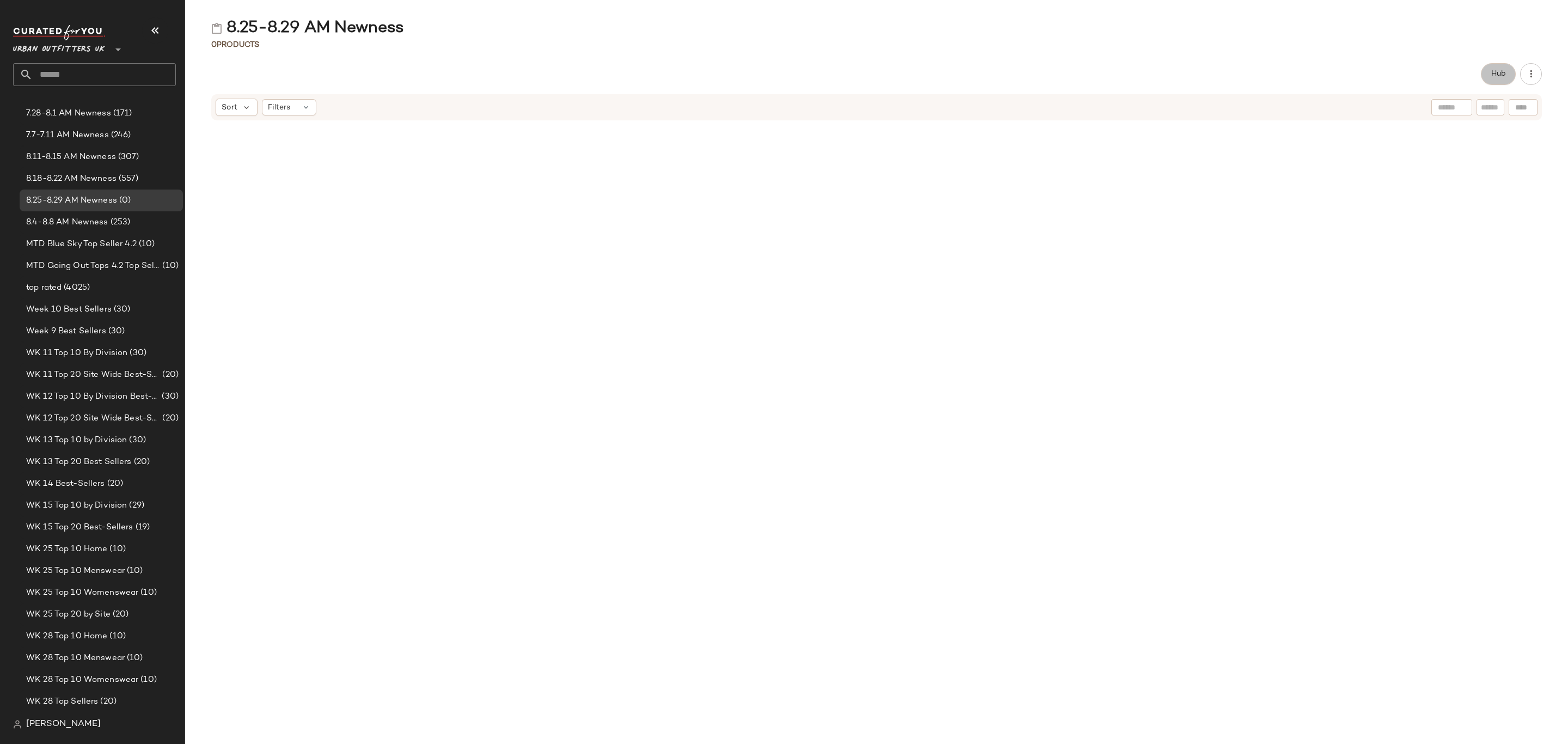
click at [1503, 74] on span "Hub" at bounding box center [1498, 74] width 15 height 9
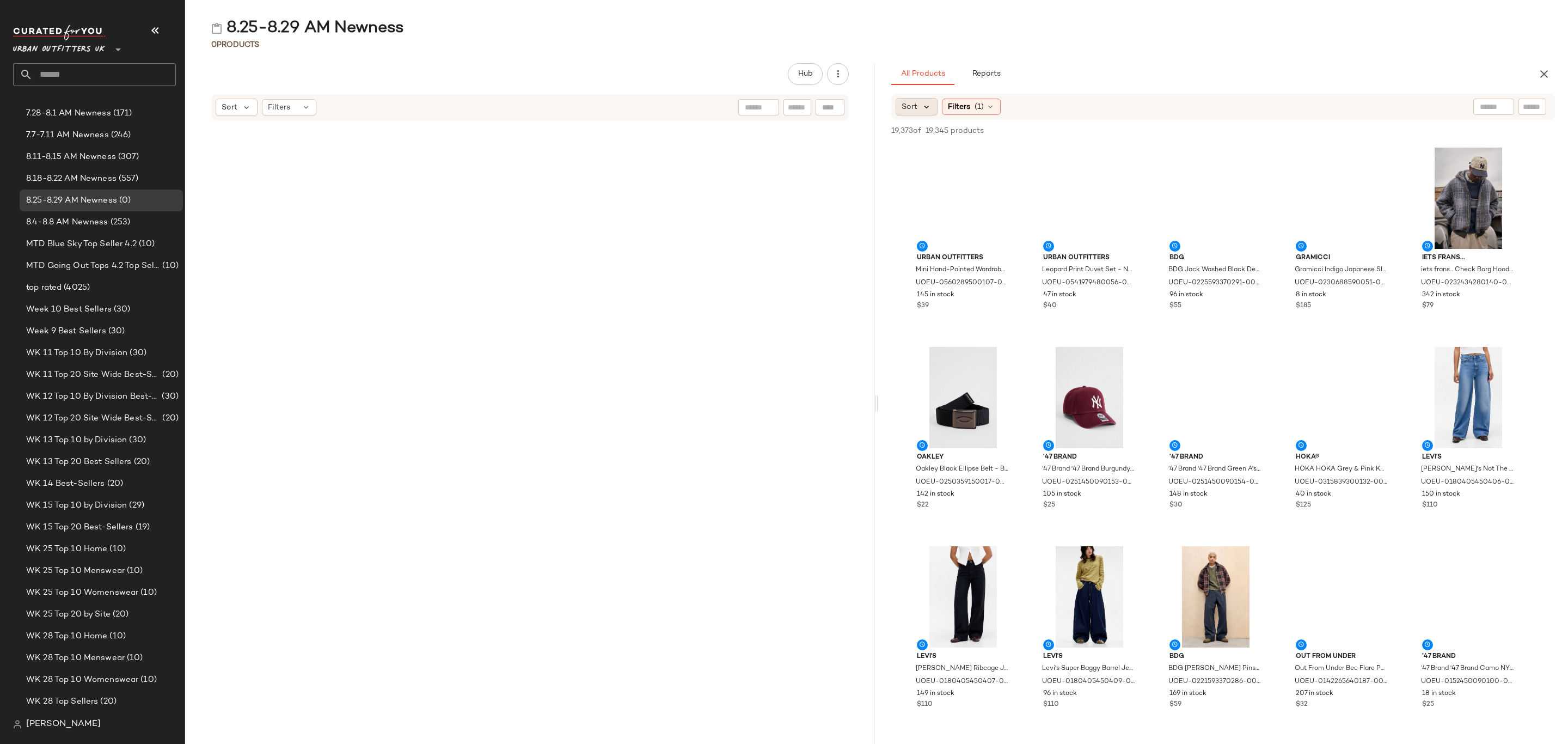
click at [922, 111] on icon at bounding box center [926, 107] width 10 height 10
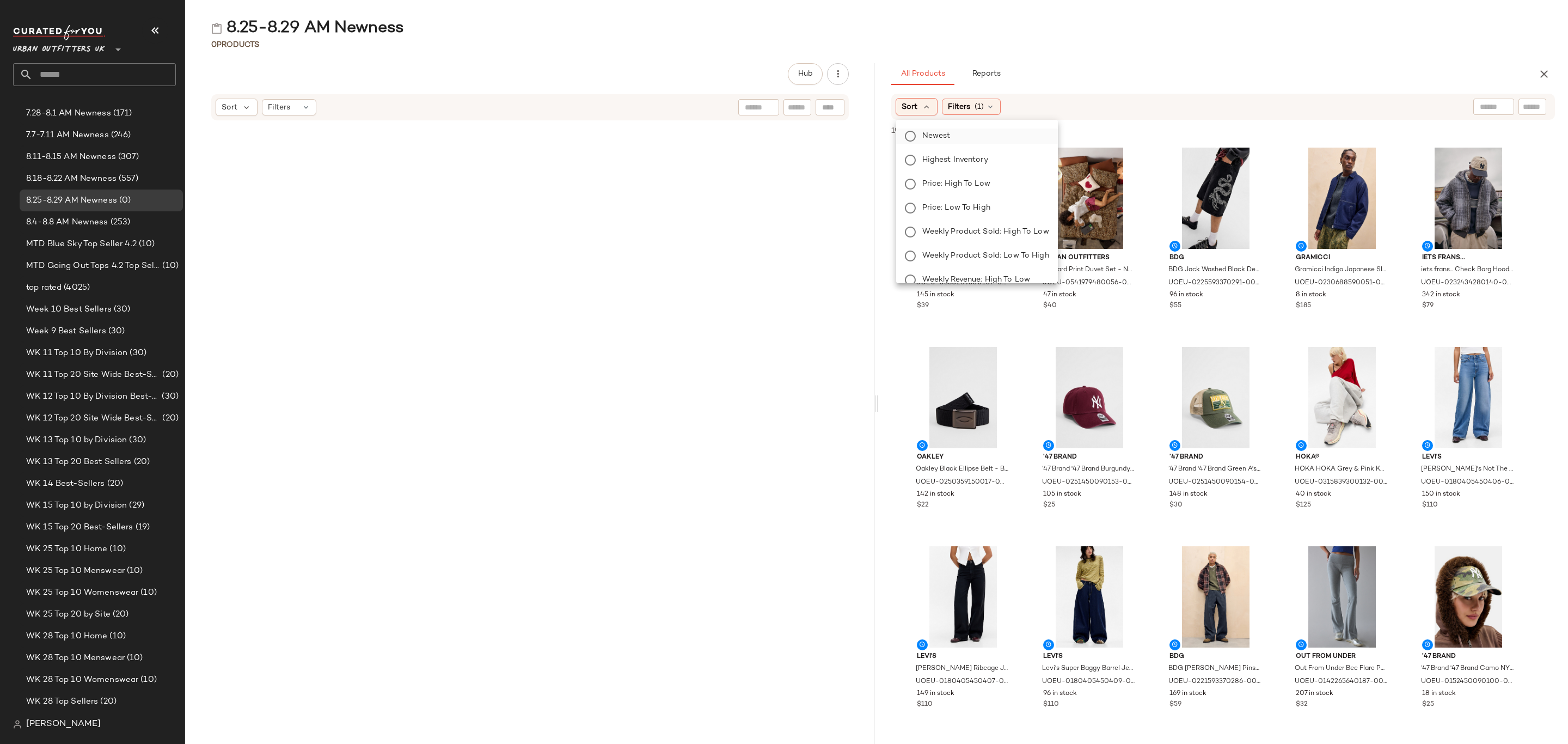
click at [931, 135] on span "Newest" at bounding box center [936, 136] width 29 height 12
click at [1005, 110] on div "Filters (1)" at bounding box center [1001, 107] width 59 height 16
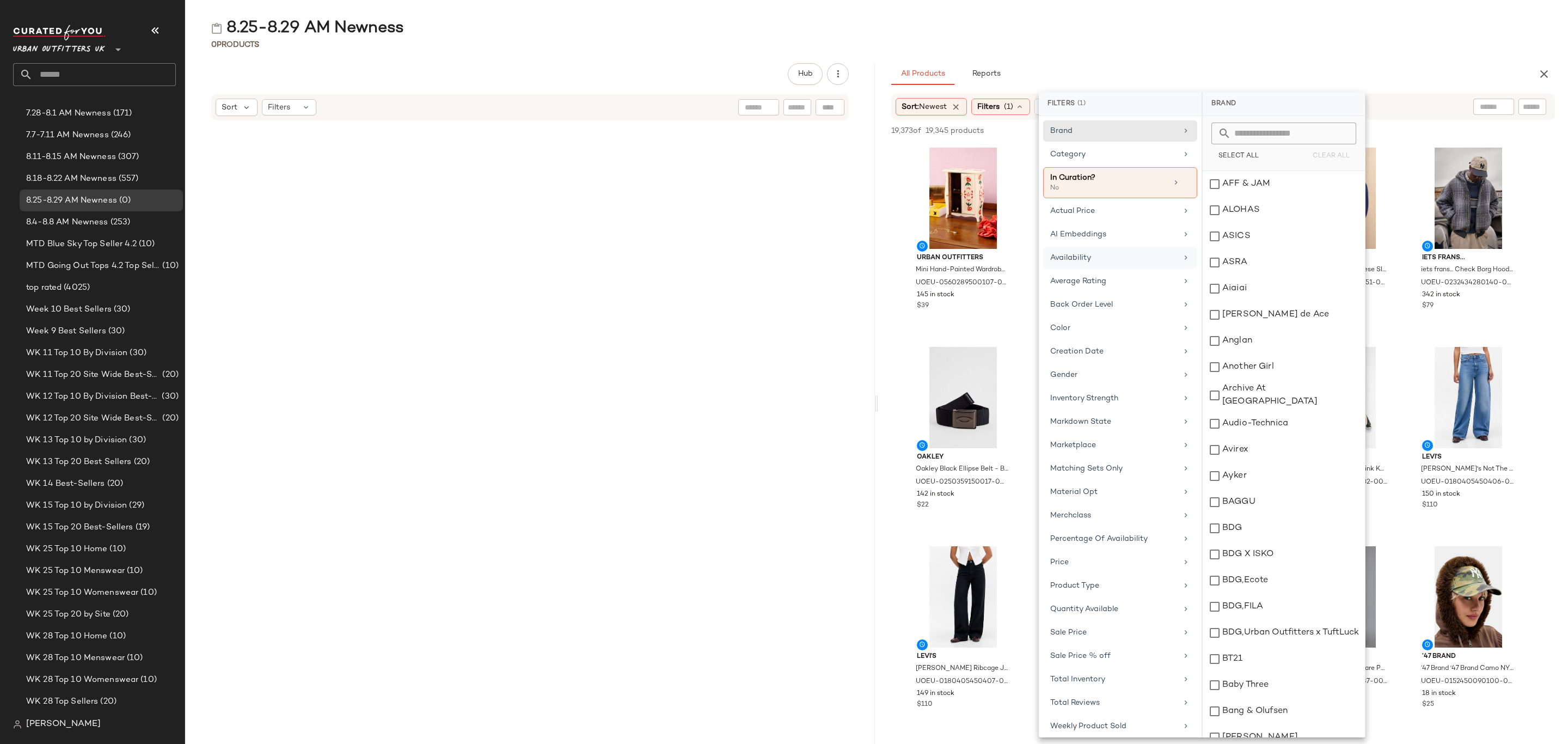
click at [1124, 255] on div "Availability" at bounding box center [1113, 258] width 127 height 12
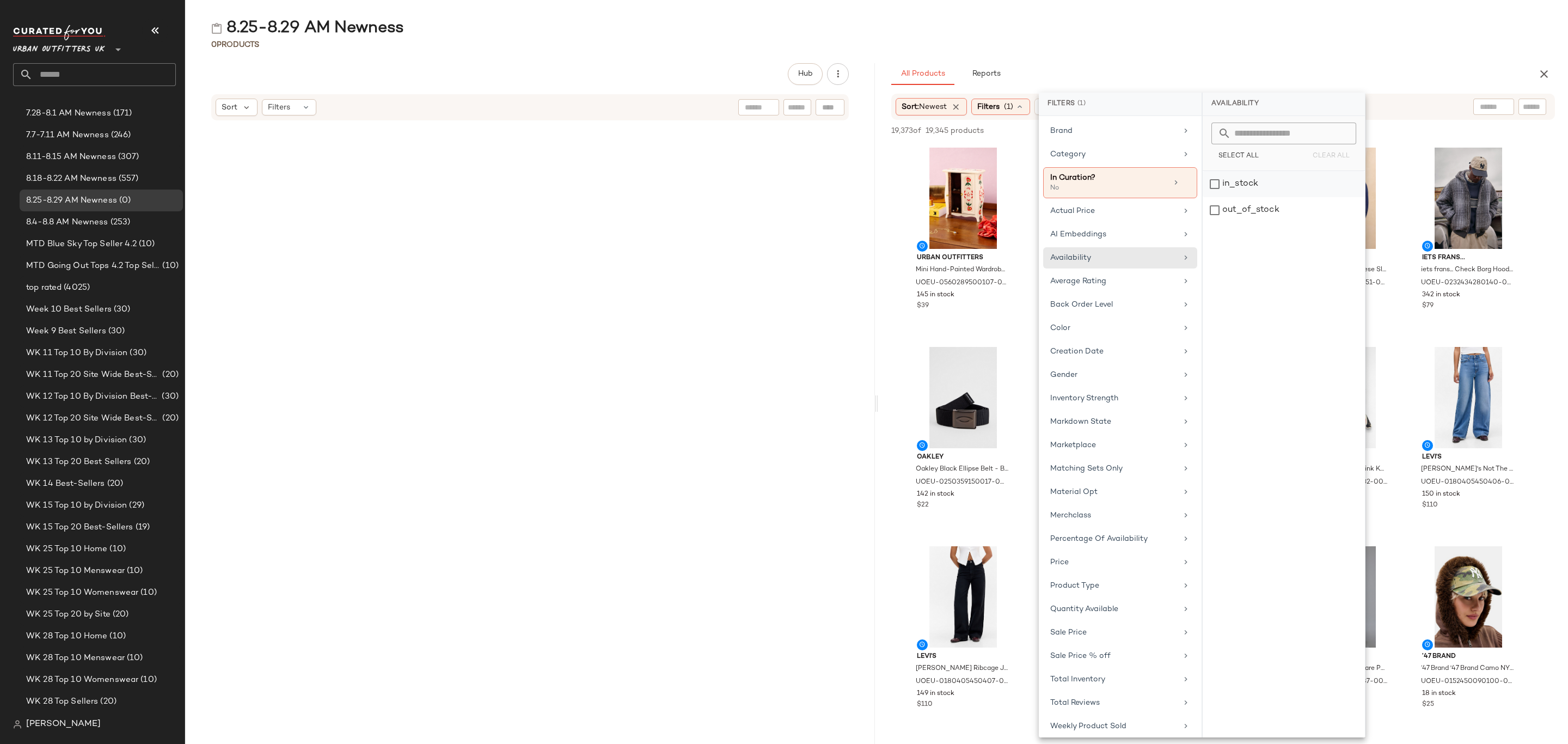
click at [1253, 187] on div "in_stock" at bounding box center [1284, 184] width 163 height 26
click at [1115, 162] on div "Category" at bounding box center [1120, 154] width 154 height 21
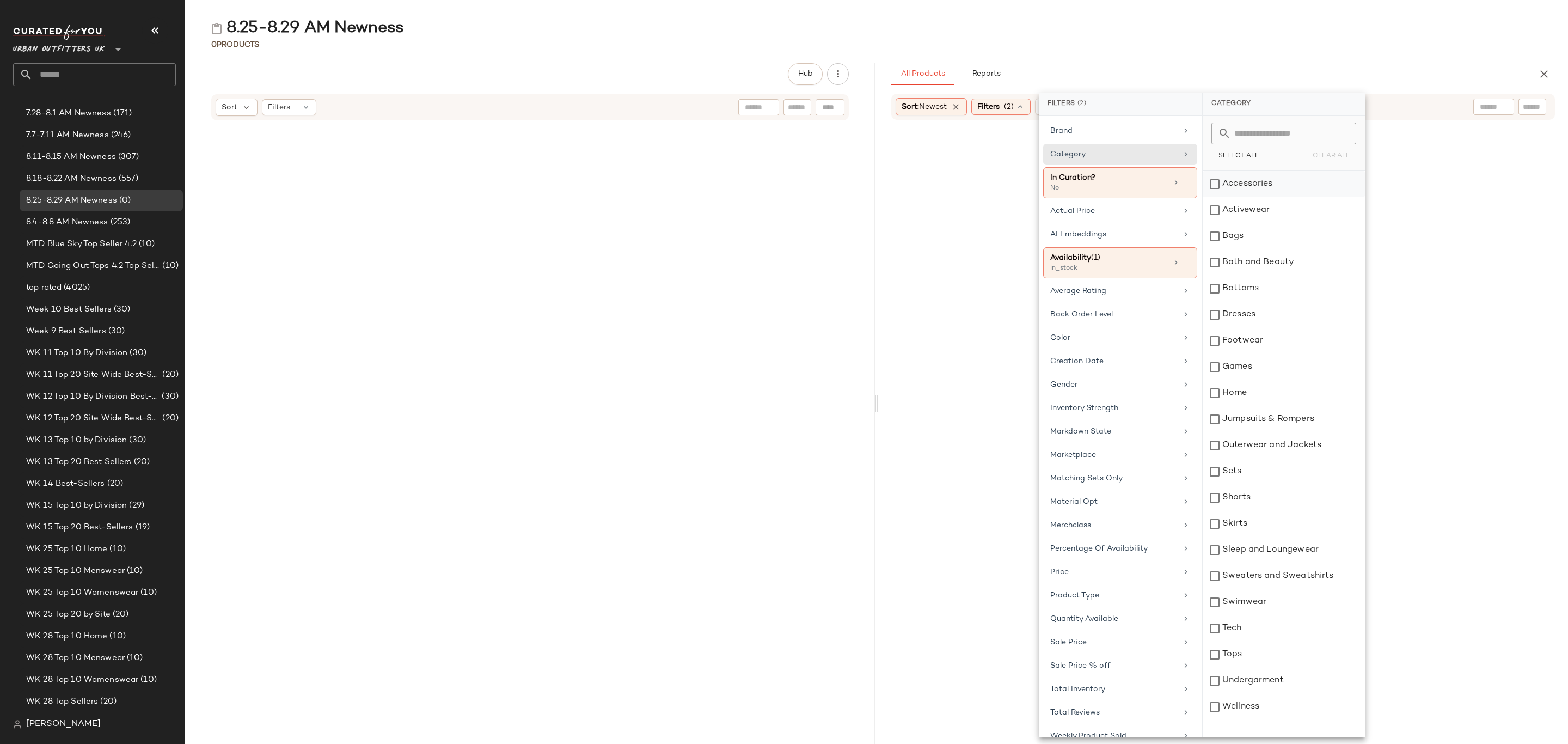
click at [1239, 188] on div "Accessories" at bounding box center [1284, 184] width 163 height 26
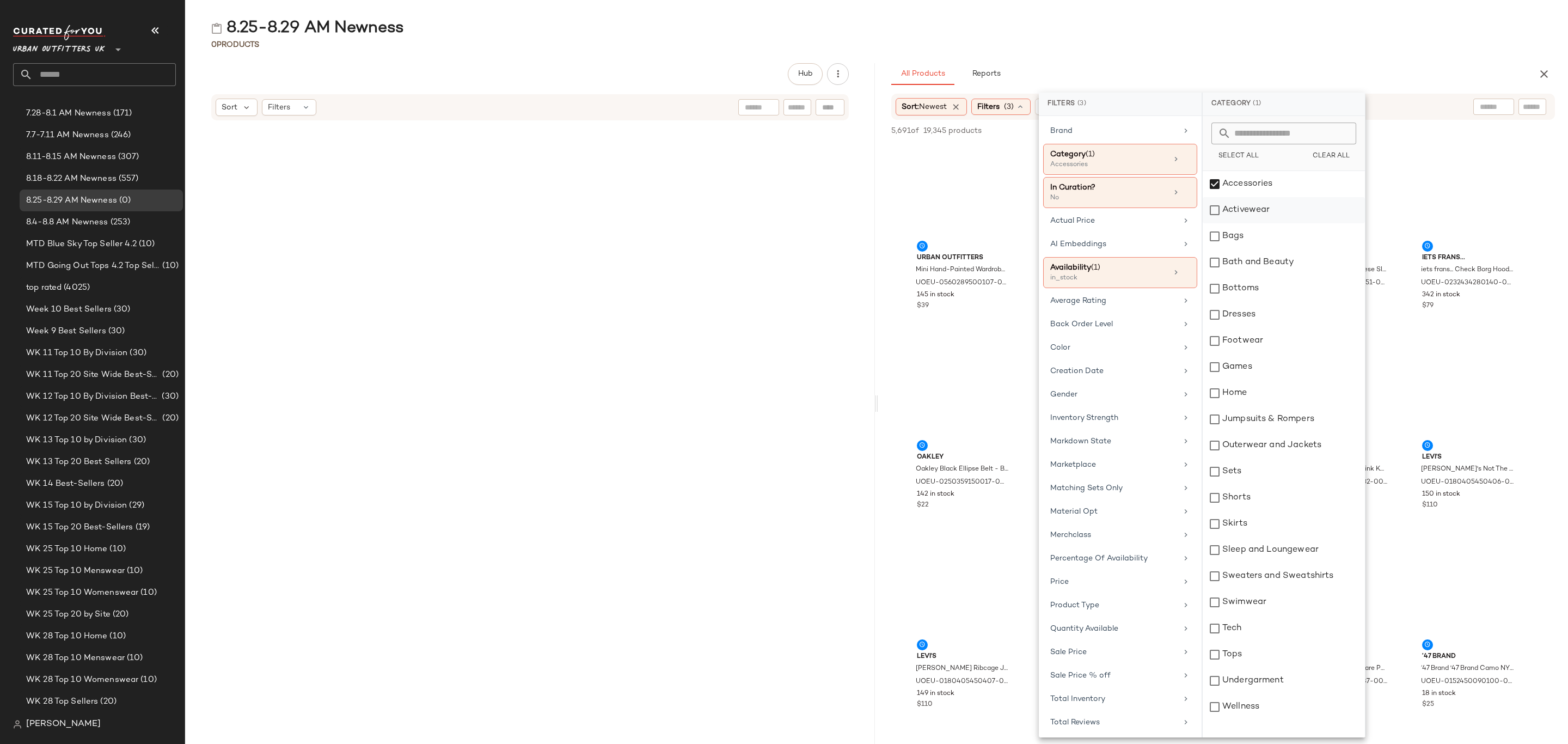
click at [1251, 205] on div "Activewear" at bounding box center [1284, 210] width 163 height 26
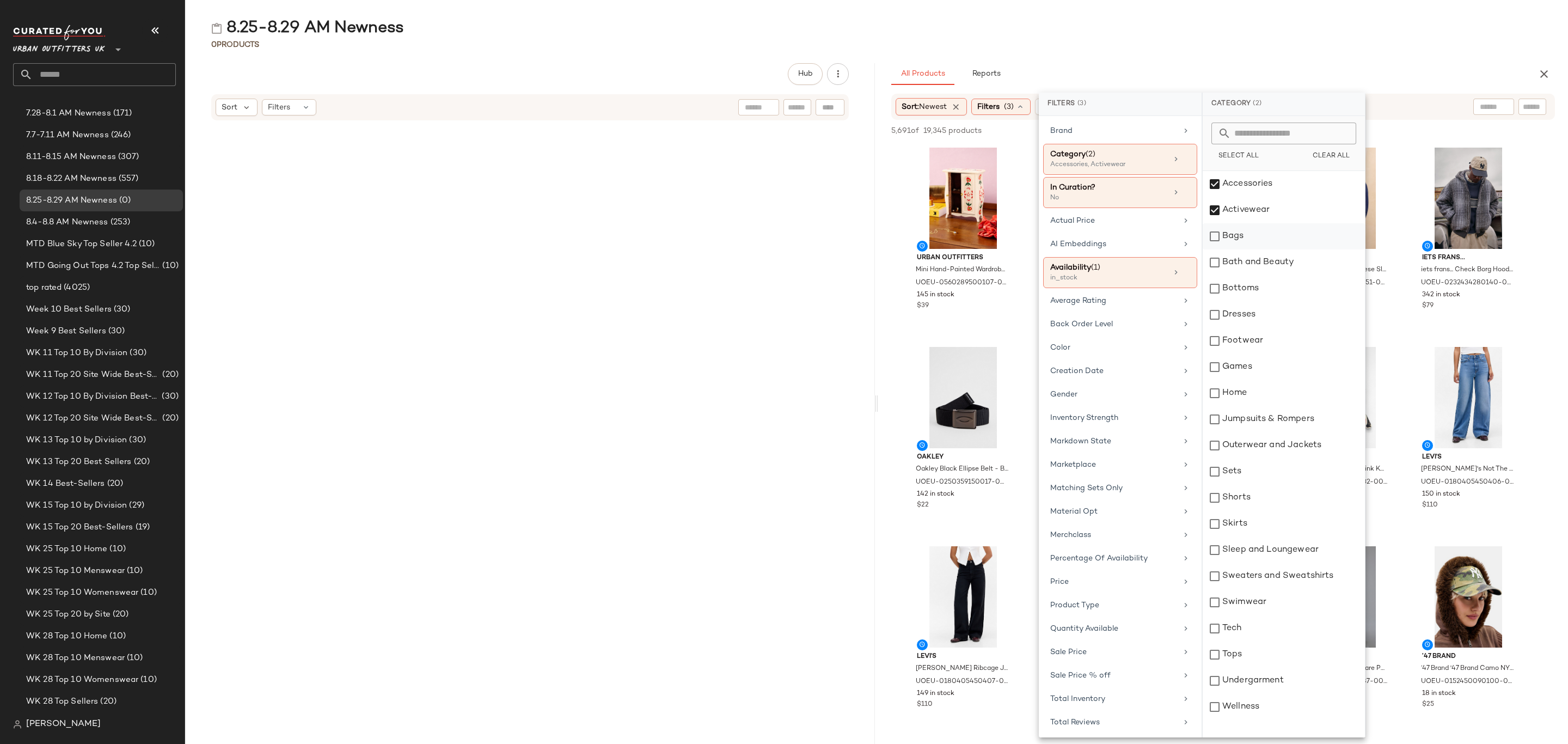
click at [1248, 230] on div "Bags" at bounding box center [1284, 236] width 163 height 26
click at [1256, 288] on div "Bottoms" at bounding box center [1284, 289] width 163 height 26
click at [1250, 315] on div "Dresses" at bounding box center [1284, 315] width 163 height 26
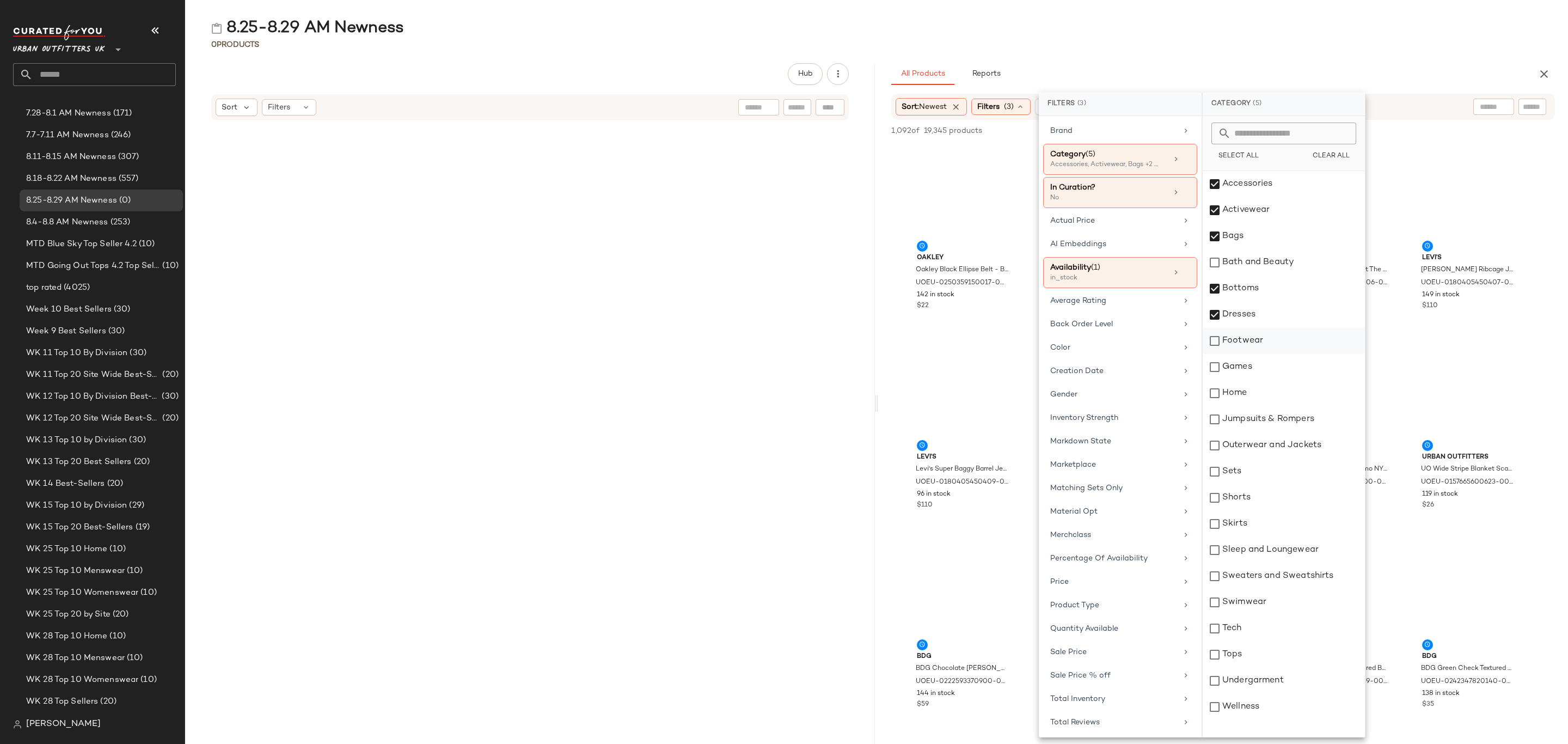
click at [1255, 343] on div "Footwear" at bounding box center [1284, 340] width 163 height 26
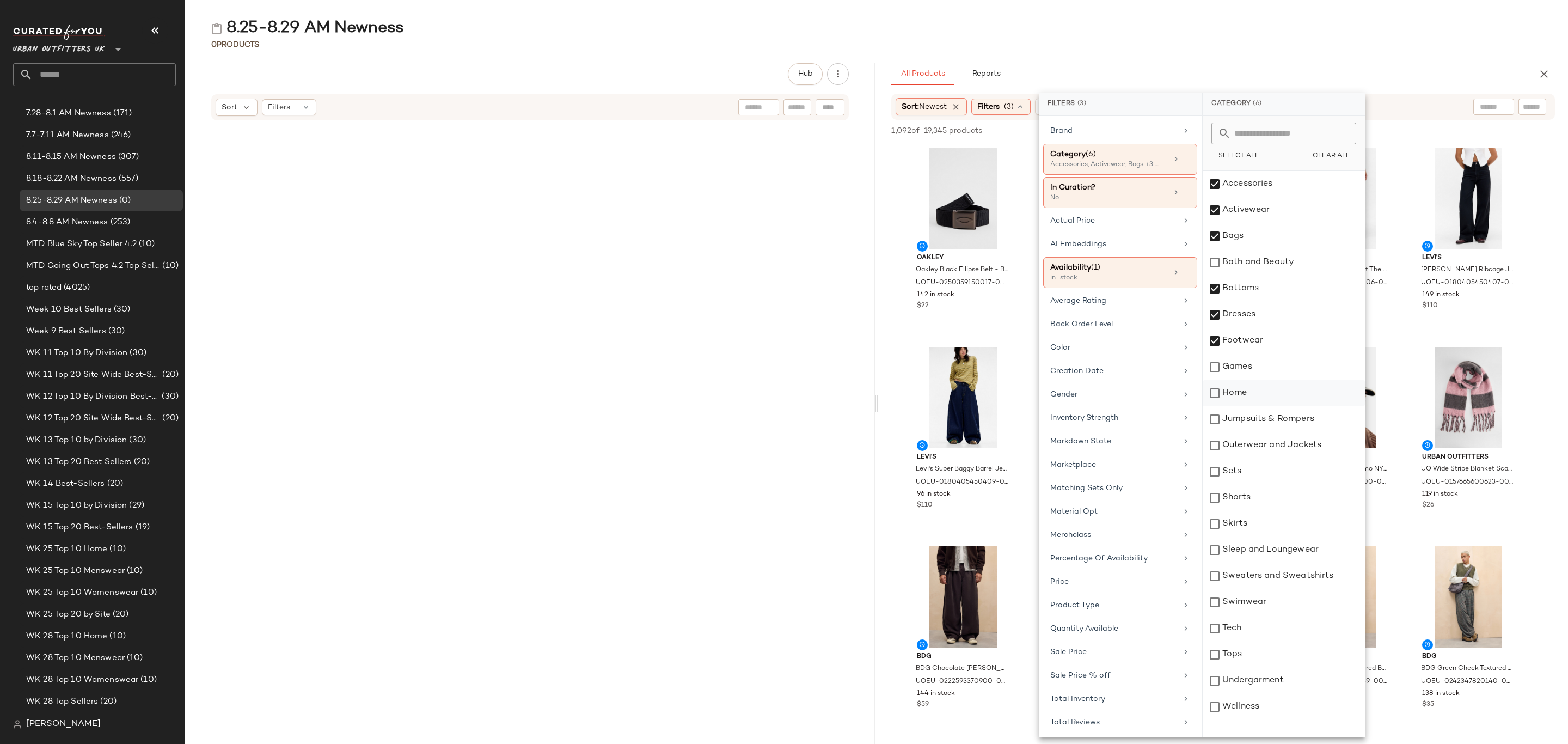
click at [1245, 395] on div "Home" at bounding box center [1284, 393] width 163 height 26
click at [1245, 395] on div "Home" at bounding box center [1284, 393] width 163 height 26
click at [1255, 417] on div "Jumpsuits & Rompers" at bounding box center [1284, 419] width 163 height 26
click at [1258, 443] on div "Outerwear and Jackets" at bounding box center [1284, 445] width 163 height 26
click at [1255, 476] on div "Sets" at bounding box center [1284, 471] width 163 height 26
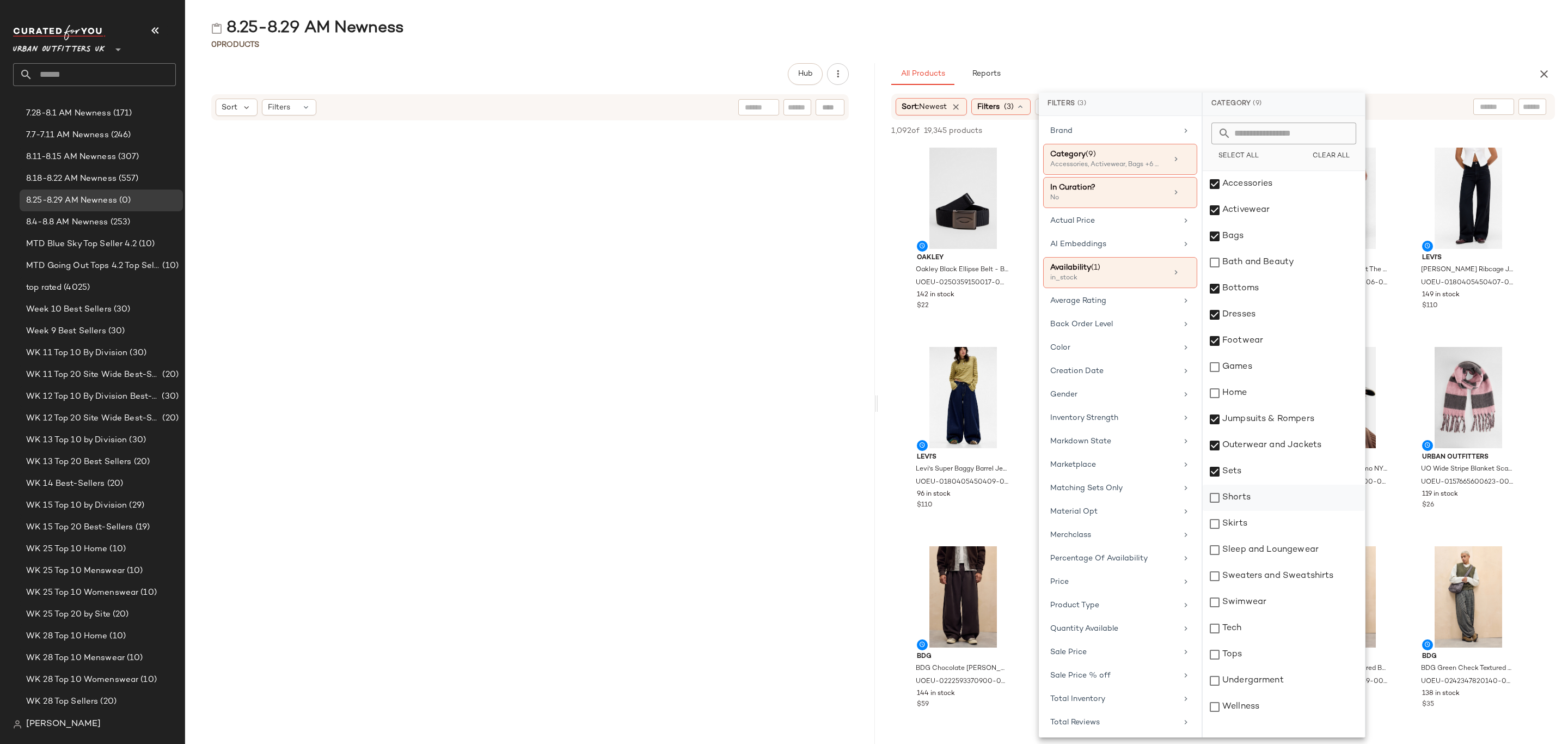
click at [1256, 494] on div "Shorts" at bounding box center [1284, 497] width 163 height 26
drag, startPoint x: 1247, startPoint y: 524, endPoint x: 1247, endPoint y: 539, distance: 15.0
click at [1247, 526] on div "Skirts" at bounding box center [1284, 524] width 163 height 26
drag, startPoint x: 1248, startPoint y: 555, endPoint x: 1251, endPoint y: 560, distance: 5.8
click at [1250, 555] on div "Sleep and Loungewear" at bounding box center [1284, 550] width 163 height 26
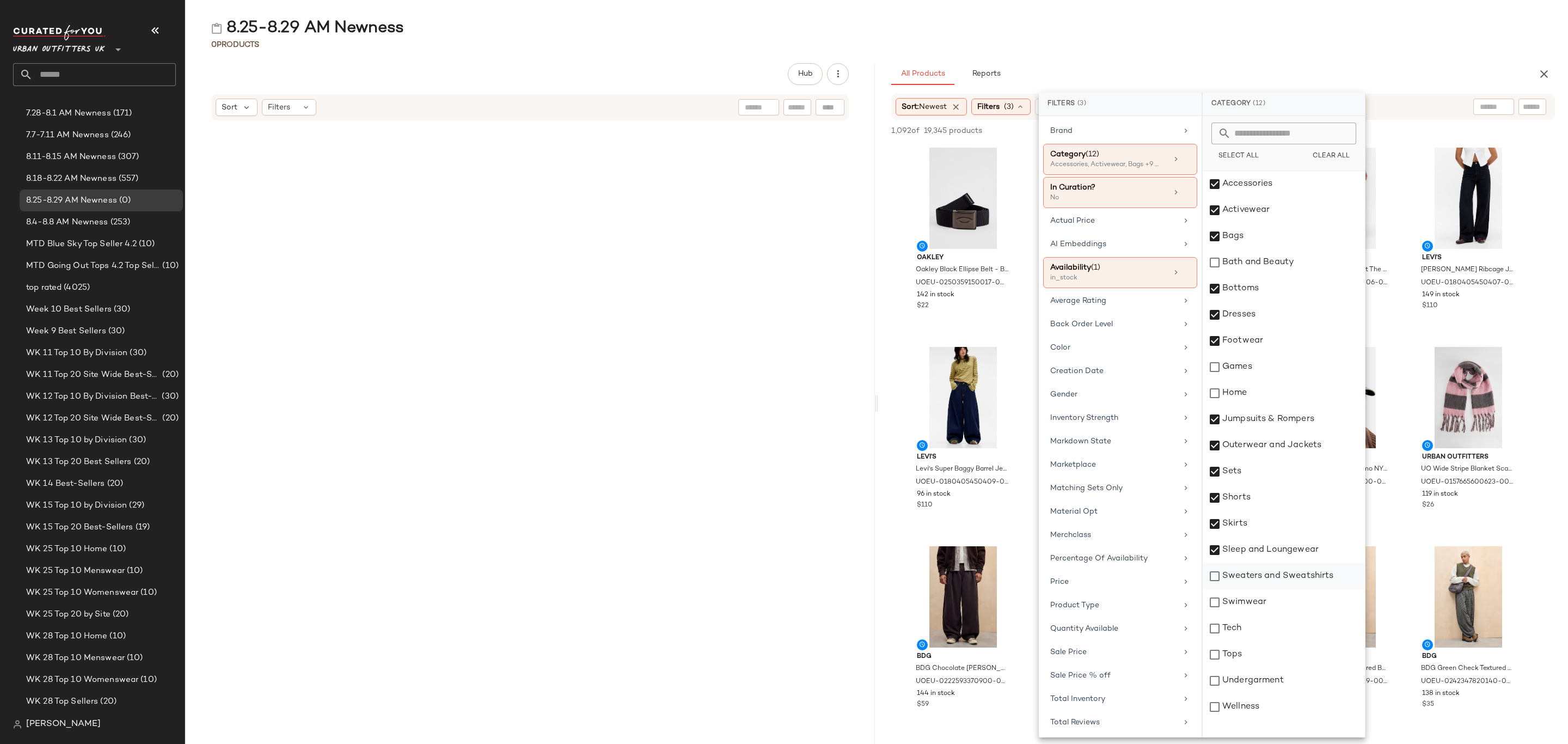
click at [1258, 577] on div "Sweaters and Sweatshirts" at bounding box center [1284, 576] width 163 height 26
click at [1258, 600] on div "Swimwear" at bounding box center [1284, 602] width 163 height 26
click at [1245, 662] on div "Tops" at bounding box center [1284, 655] width 163 height 26
click at [1268, 675] on div "Undergarment" at bounding box center [1284, 681] width 163 height 26
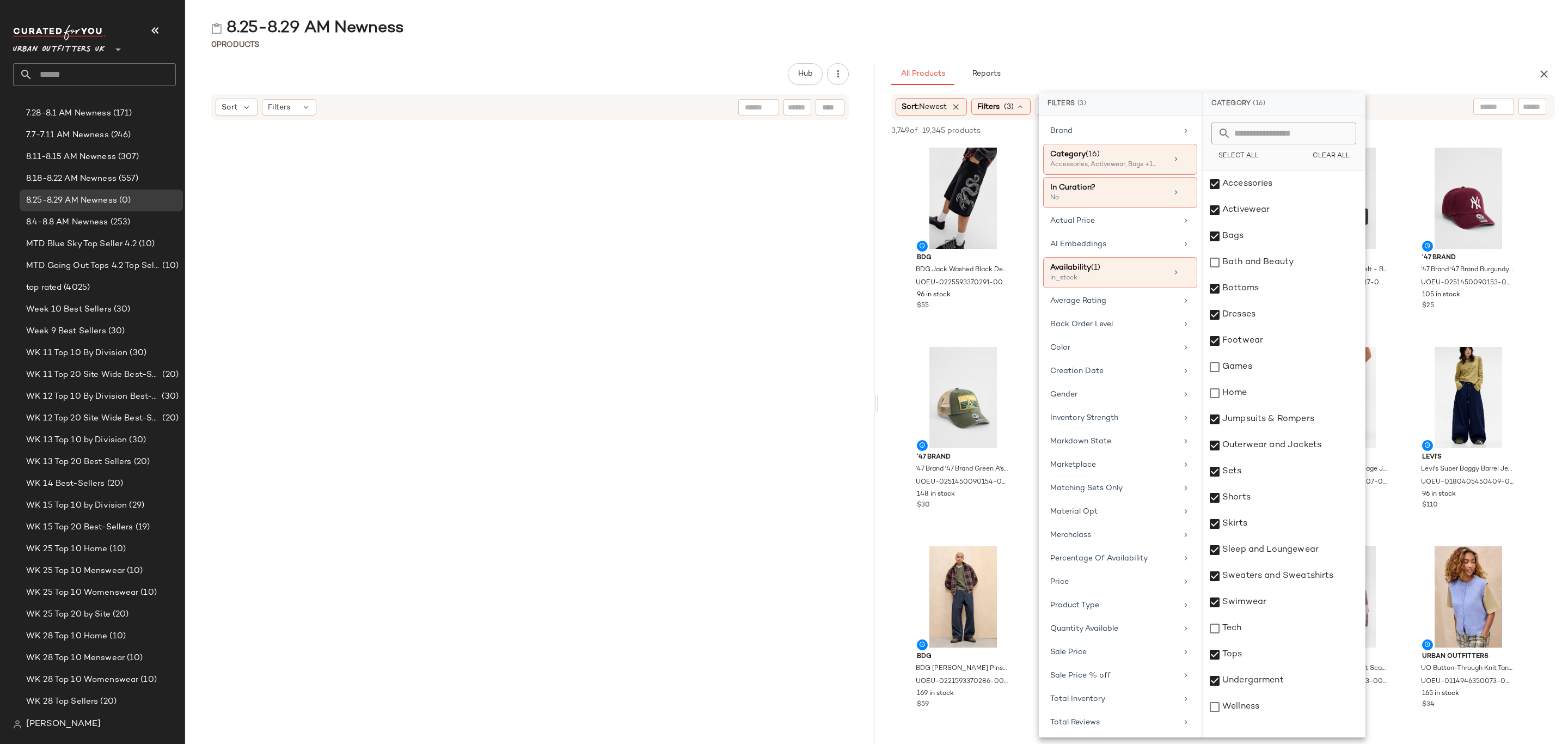
click at [1255, 69] on div "All Products Reports" at bounding box center [1205, 74] width 629 height 22
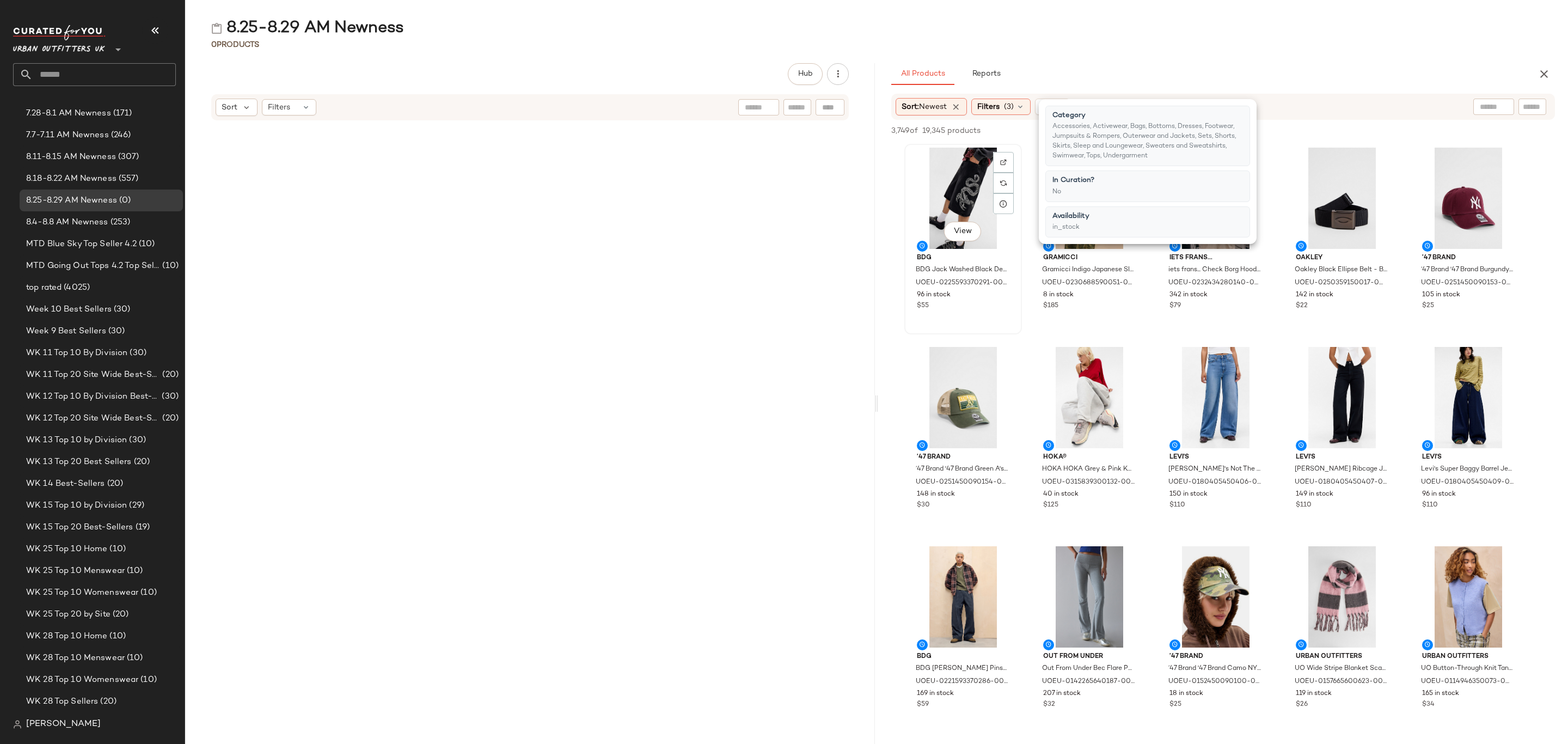
click at [949, 183] on div "View" at bounding box center [963, 198] width 110 height 101
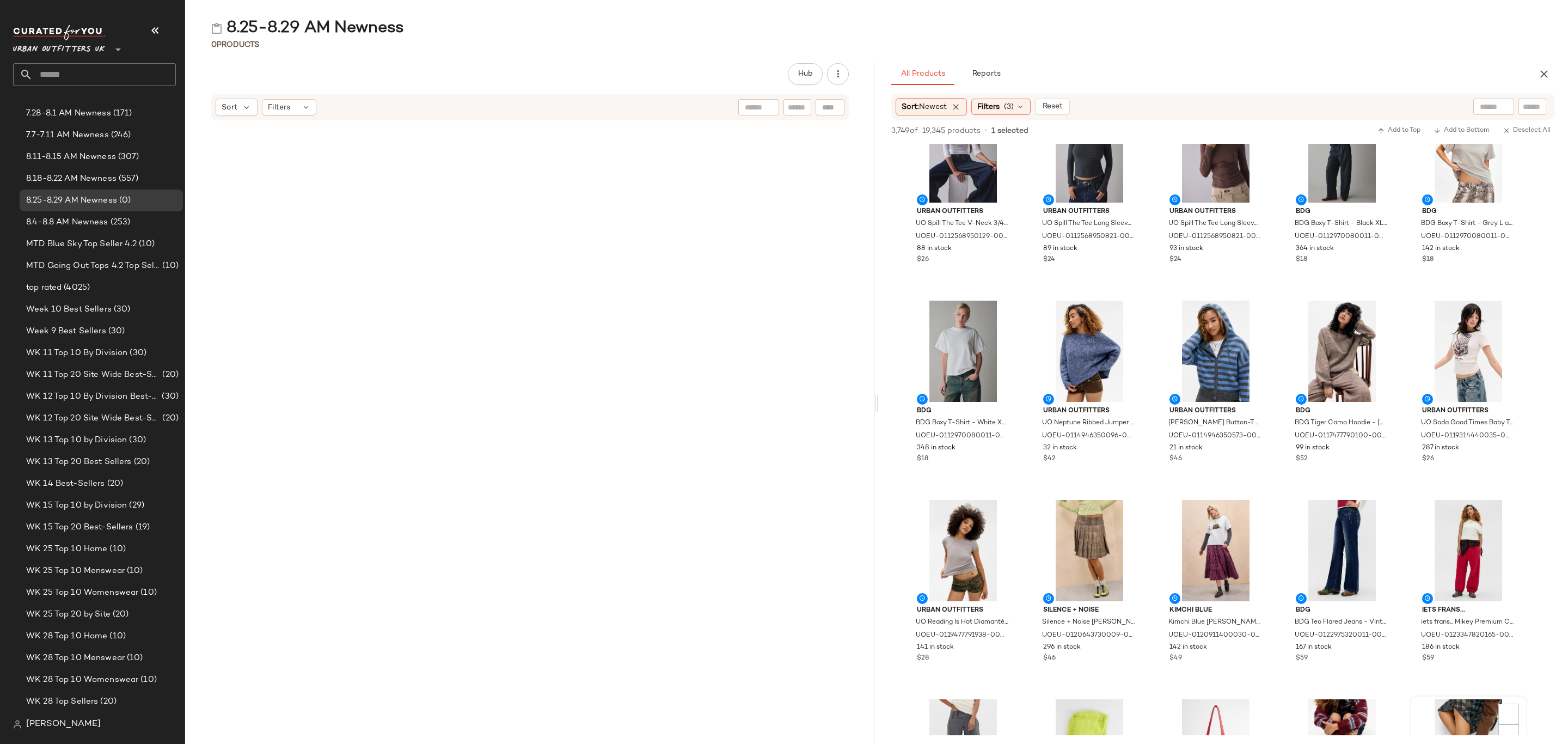
scroll to position [10057, 0]
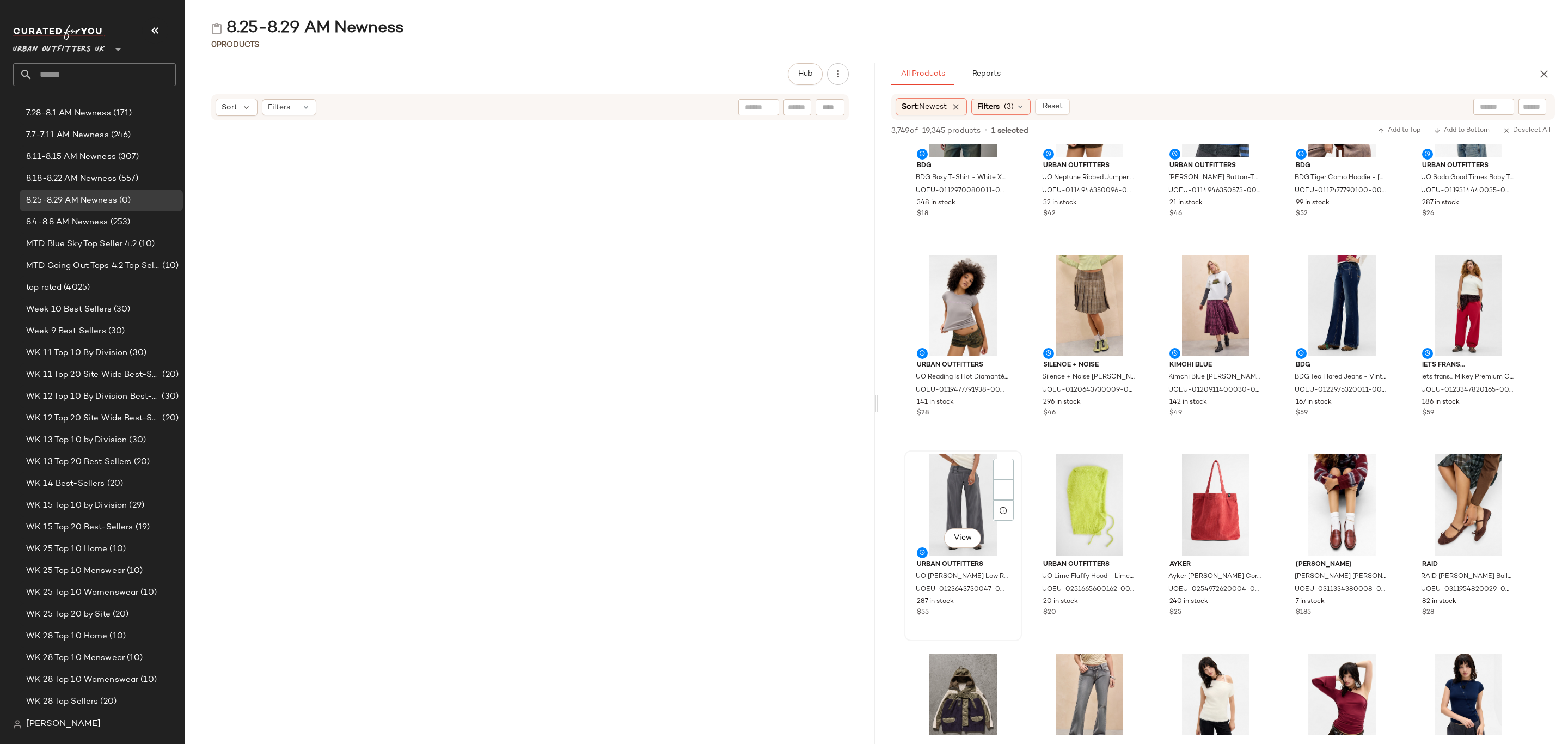
click at [959, 597] on div "287 in stock" at bounding box center [963, 602] width 93 height 10
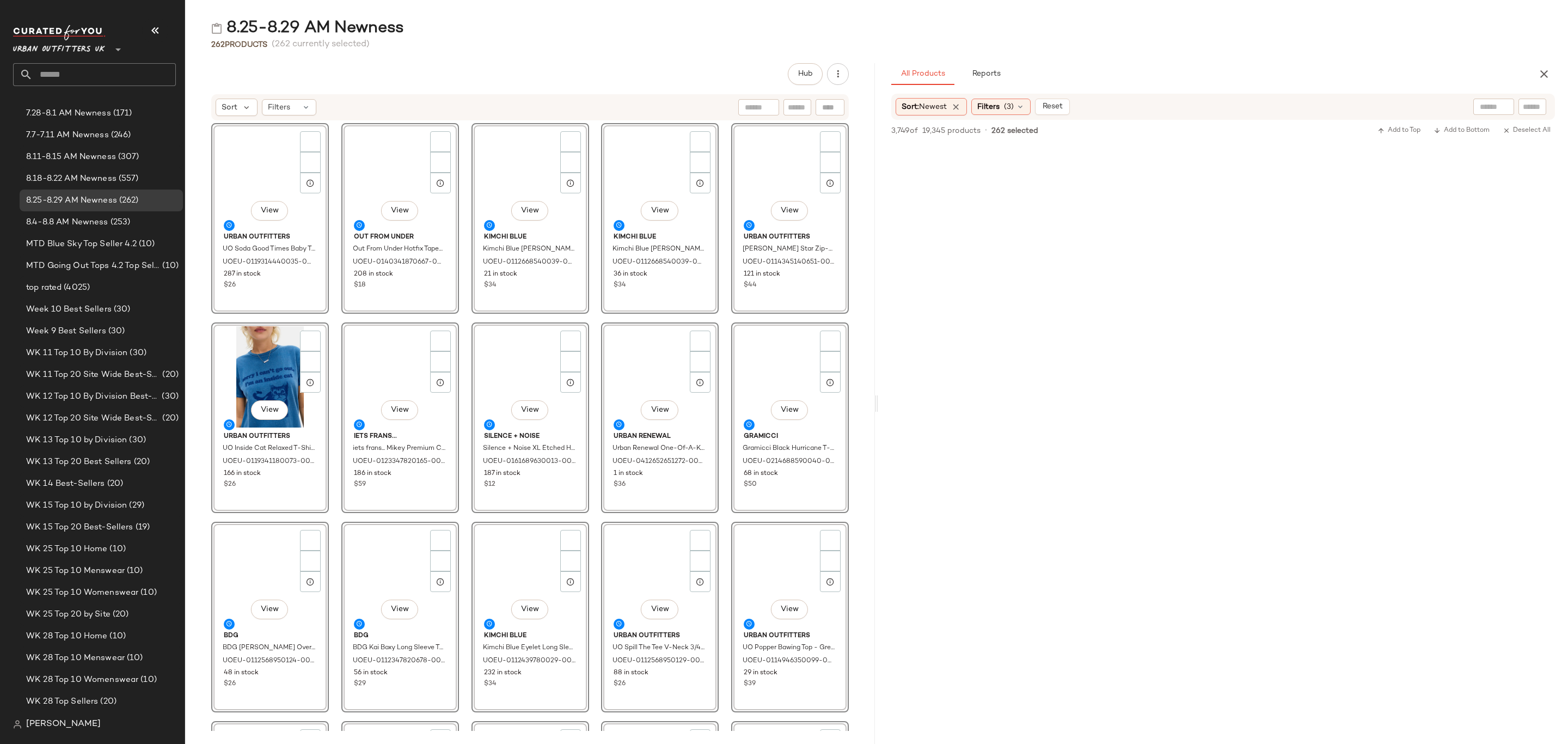
scroll to position [0, 0]
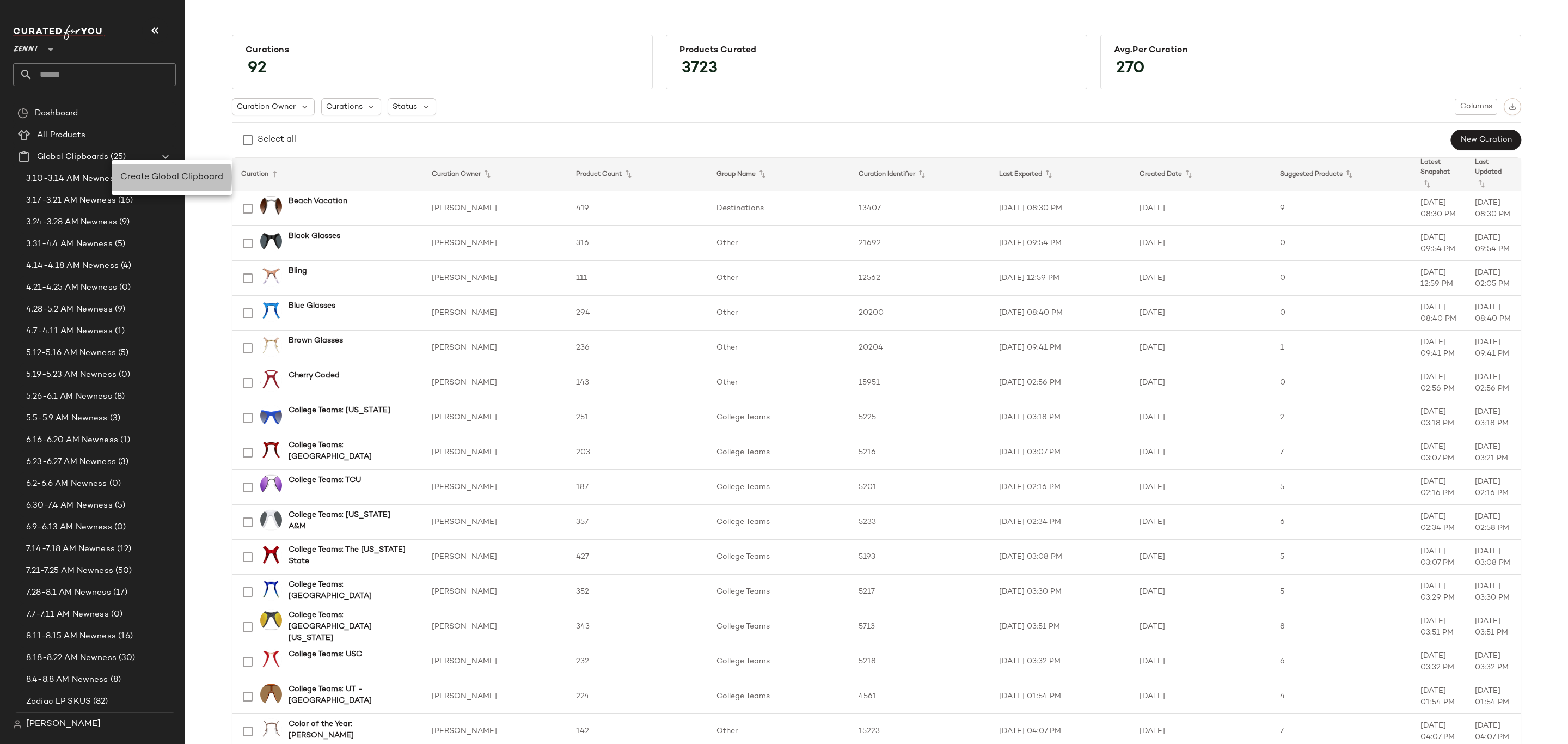
click at [180, 184] on div "Create Global Clipboard" at bounding box center [172, 177] width 121 height 26
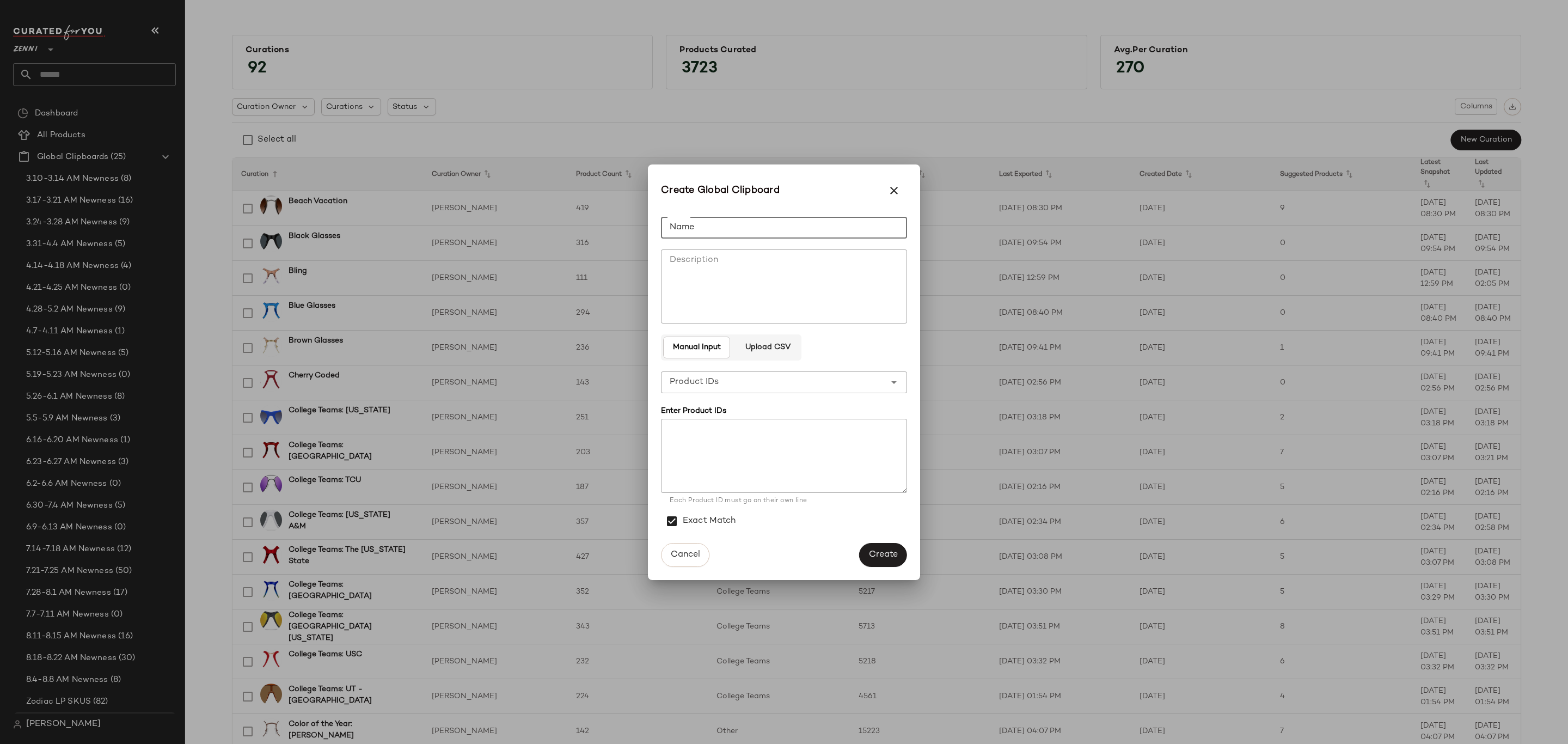
click at [768, 228] on input "Name" at bounding box center [784, 228] width 246 height 22
type input "**********"
click at [884, 547] on button "Create" at bounding box center [883, 555] width 48 height 24
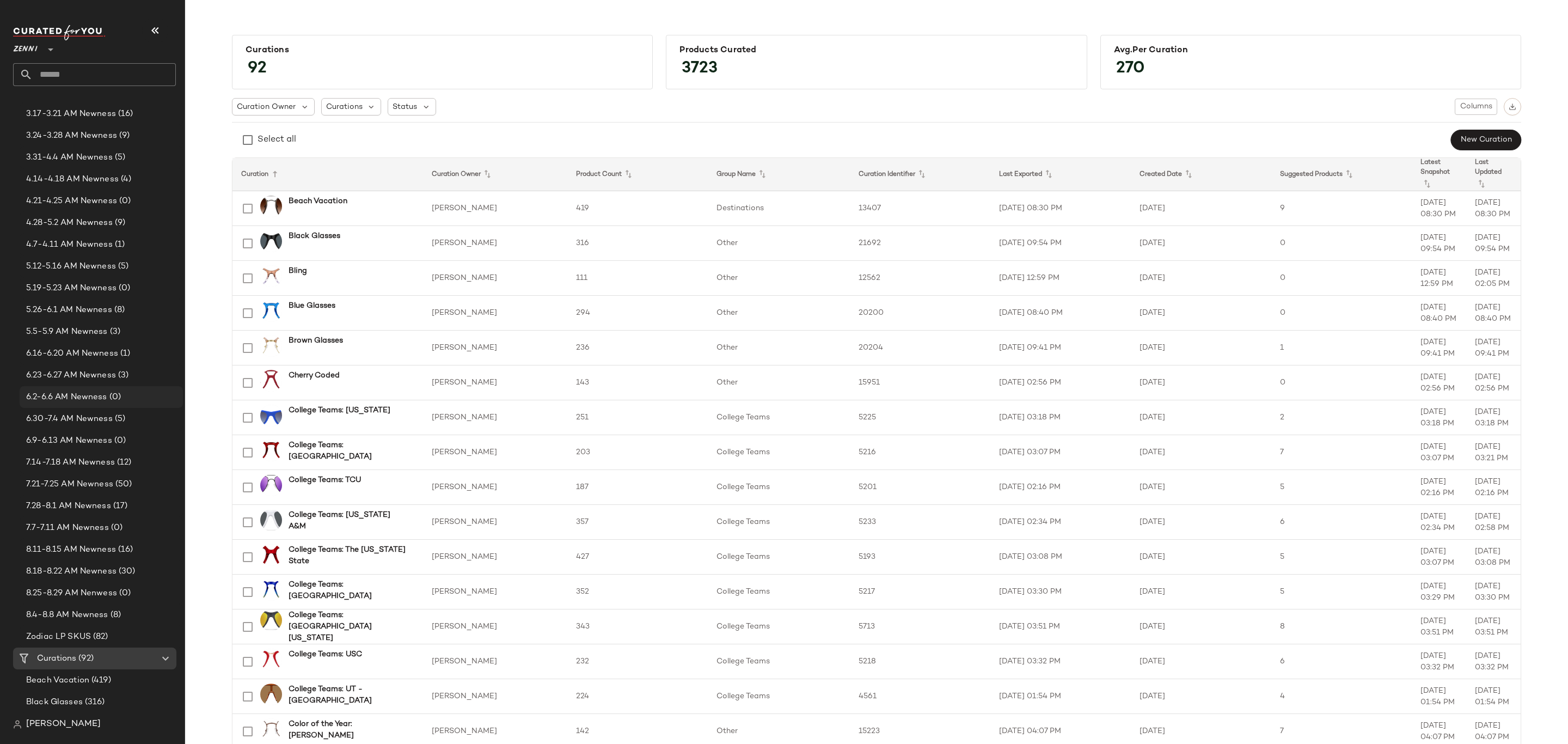
scroll to position [409, 0]
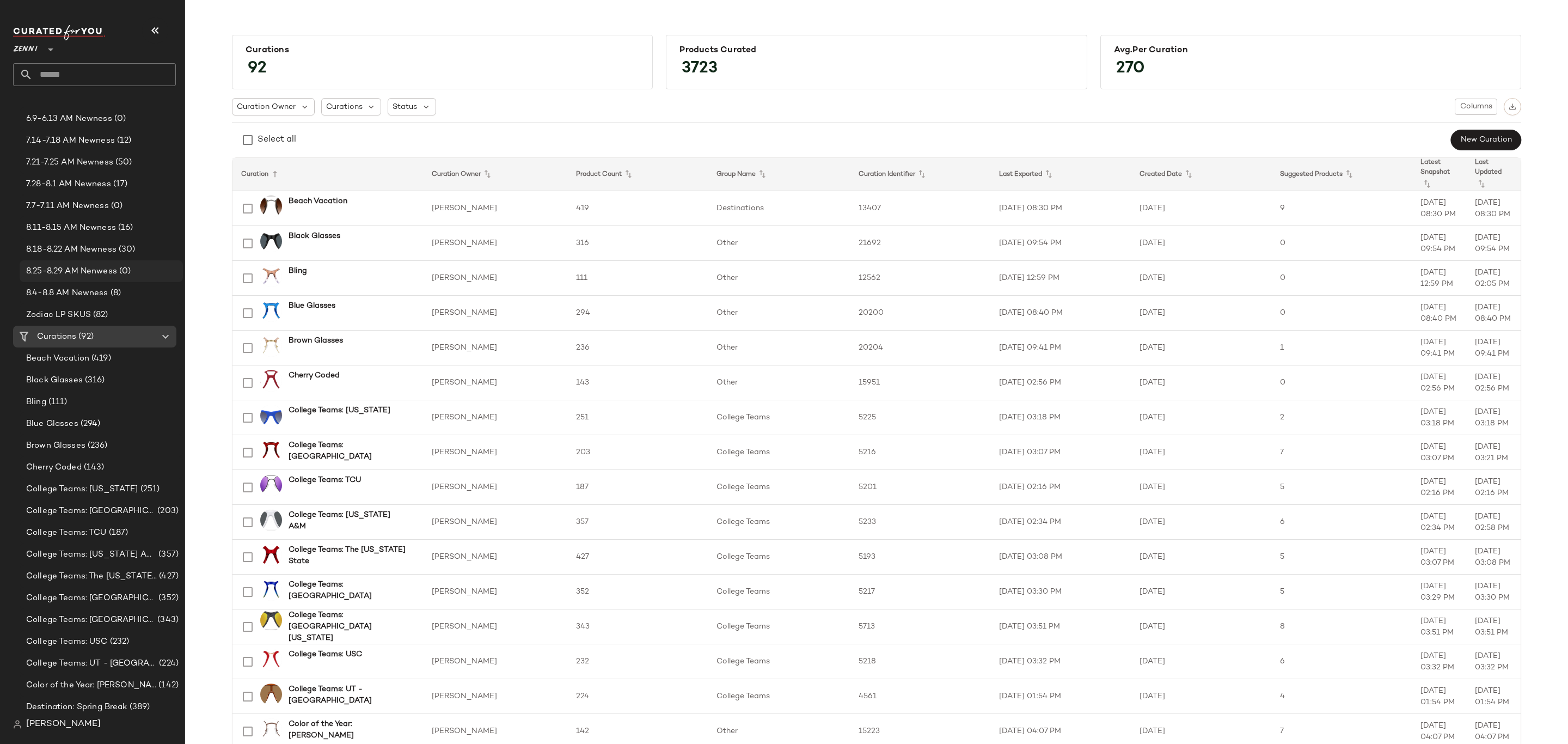
click at [103, 275] on span "8.25-8.29 AM Nenwess" at bounding box center [71, 272] width 91 height 13
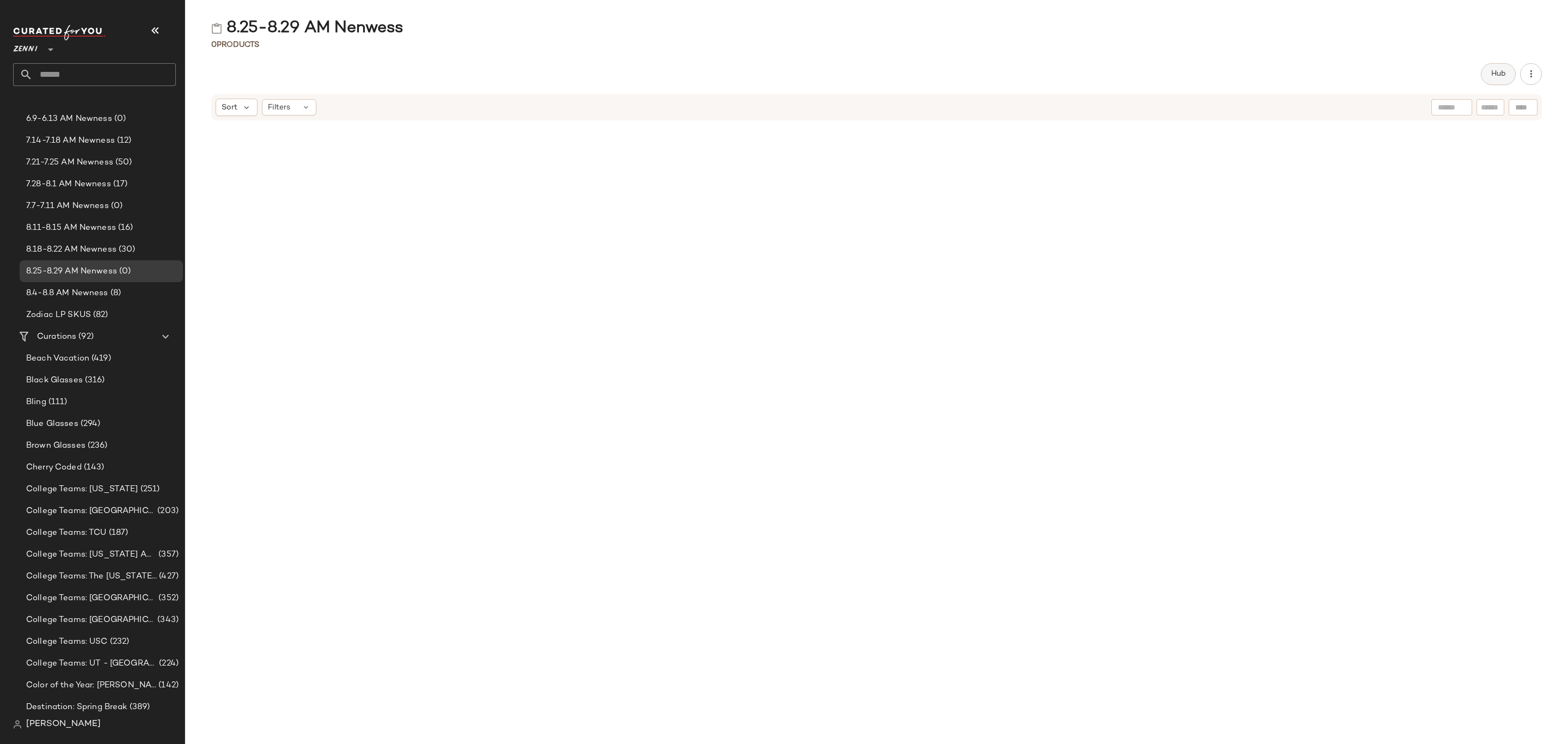
click at [1492, 79] on button "Hub" at bounding box center [1498, 74] width 35 height 22
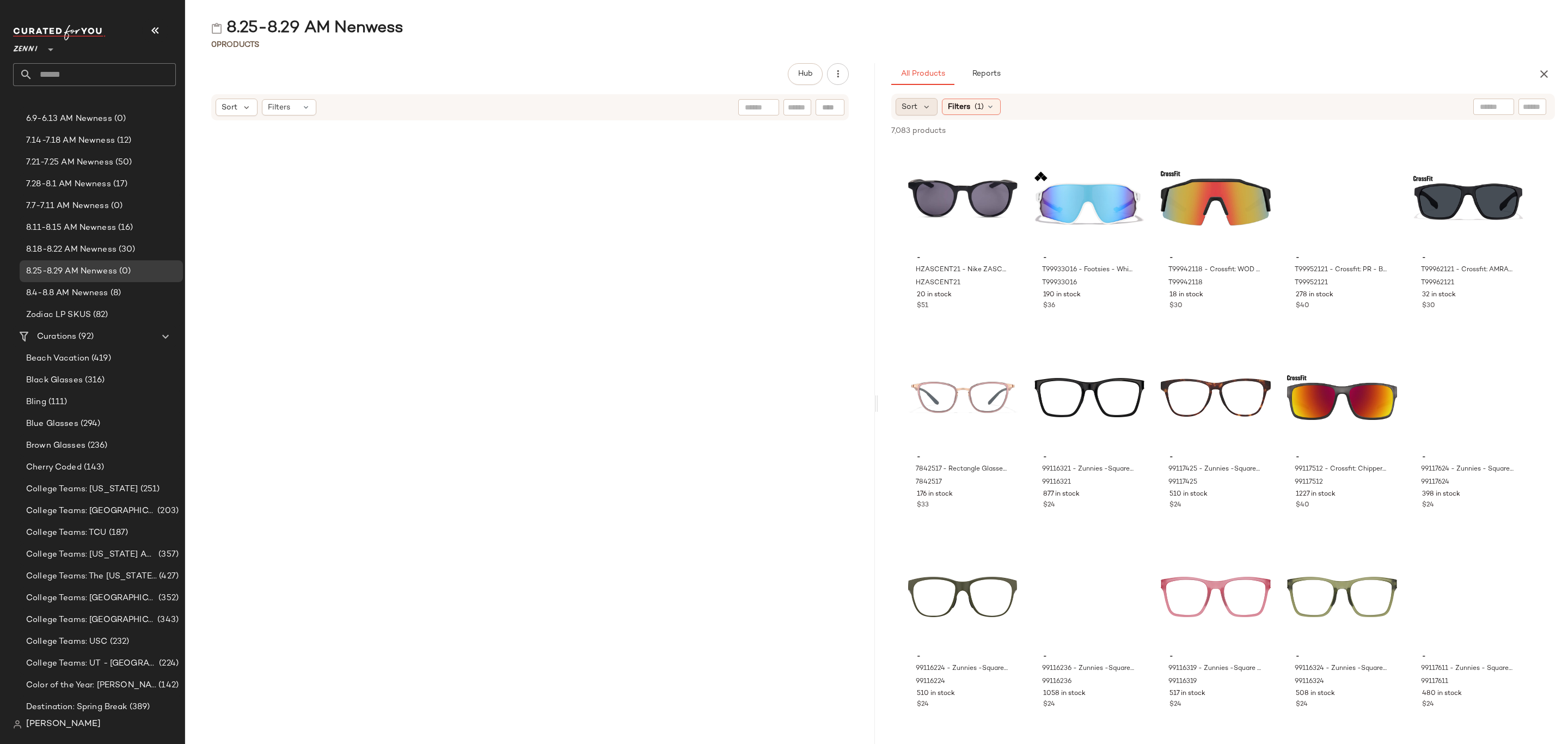
click at [920, 104] on div "Sort" at bounding box center [916, 107] width 42 height 18
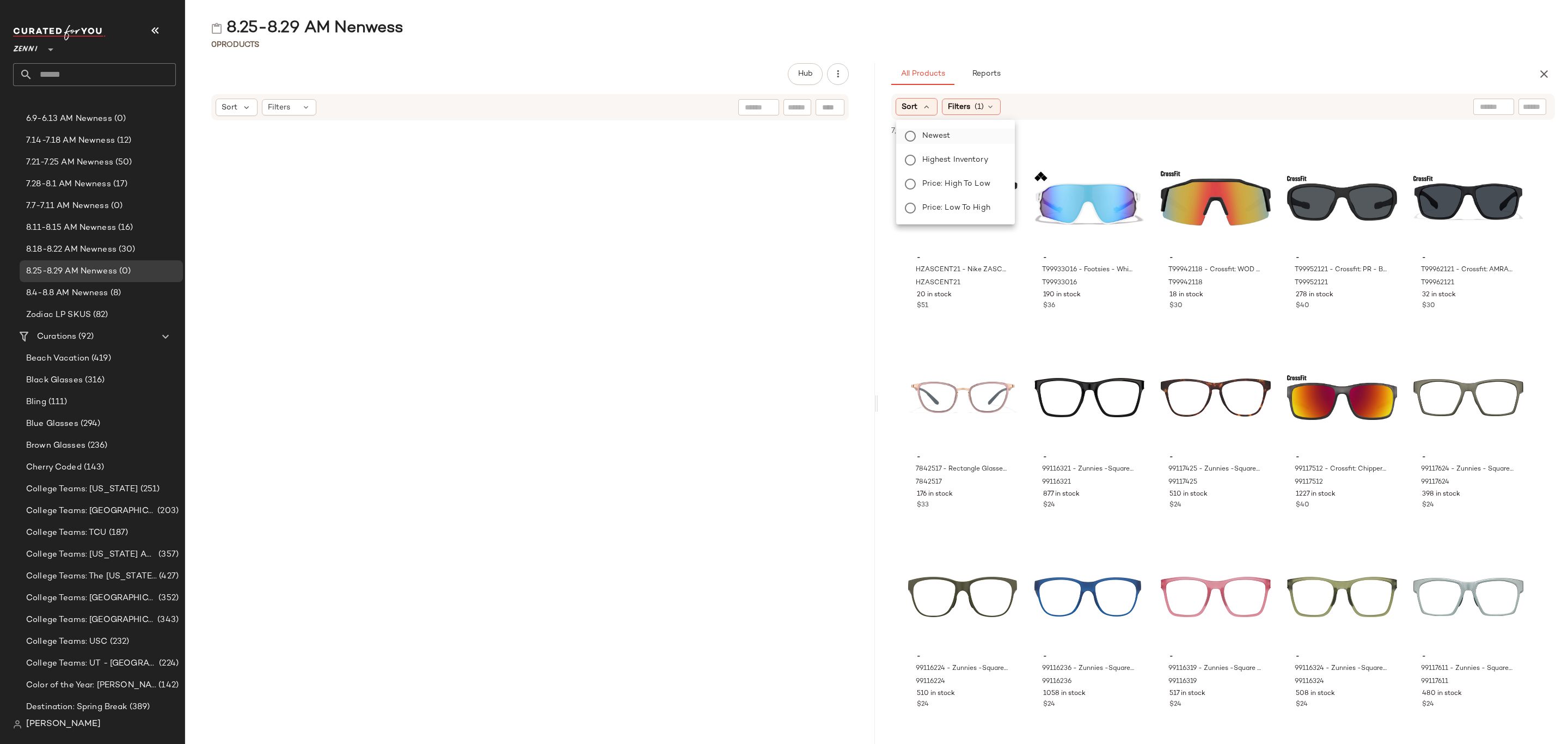
click at [954, 135] on label "Newest" at bounding box center [962, 136] width 88 height 15
click at [1009, 111] on span "(1)" at bounding box center [1008, 107] width 9 height 12
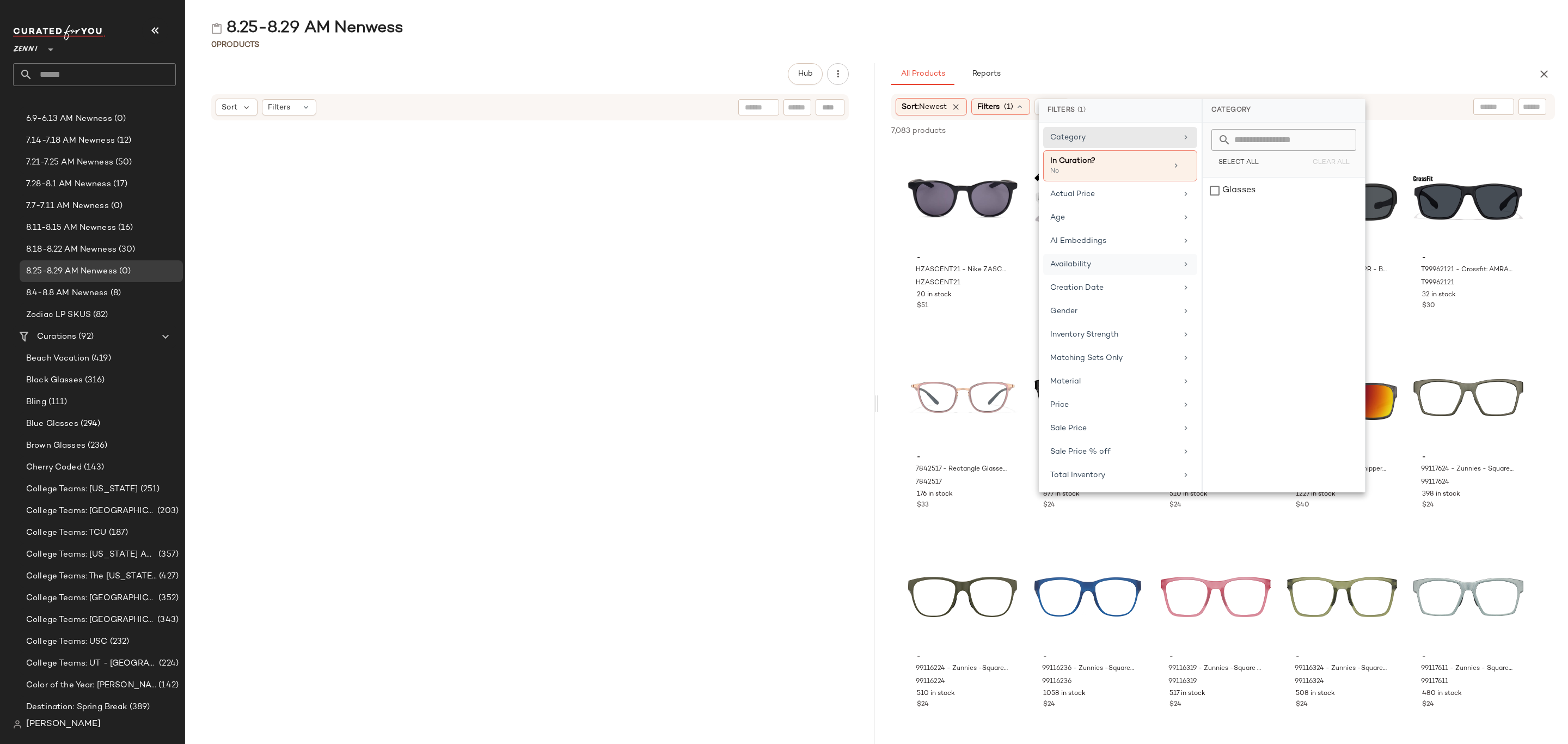
click at [1118, 268] on div "Availability" at bounding box center [1113, 264] width 127 height 12
click at [1282, 196] on div "in_stock" at bounding box center [1284, 191] width 163 height 26
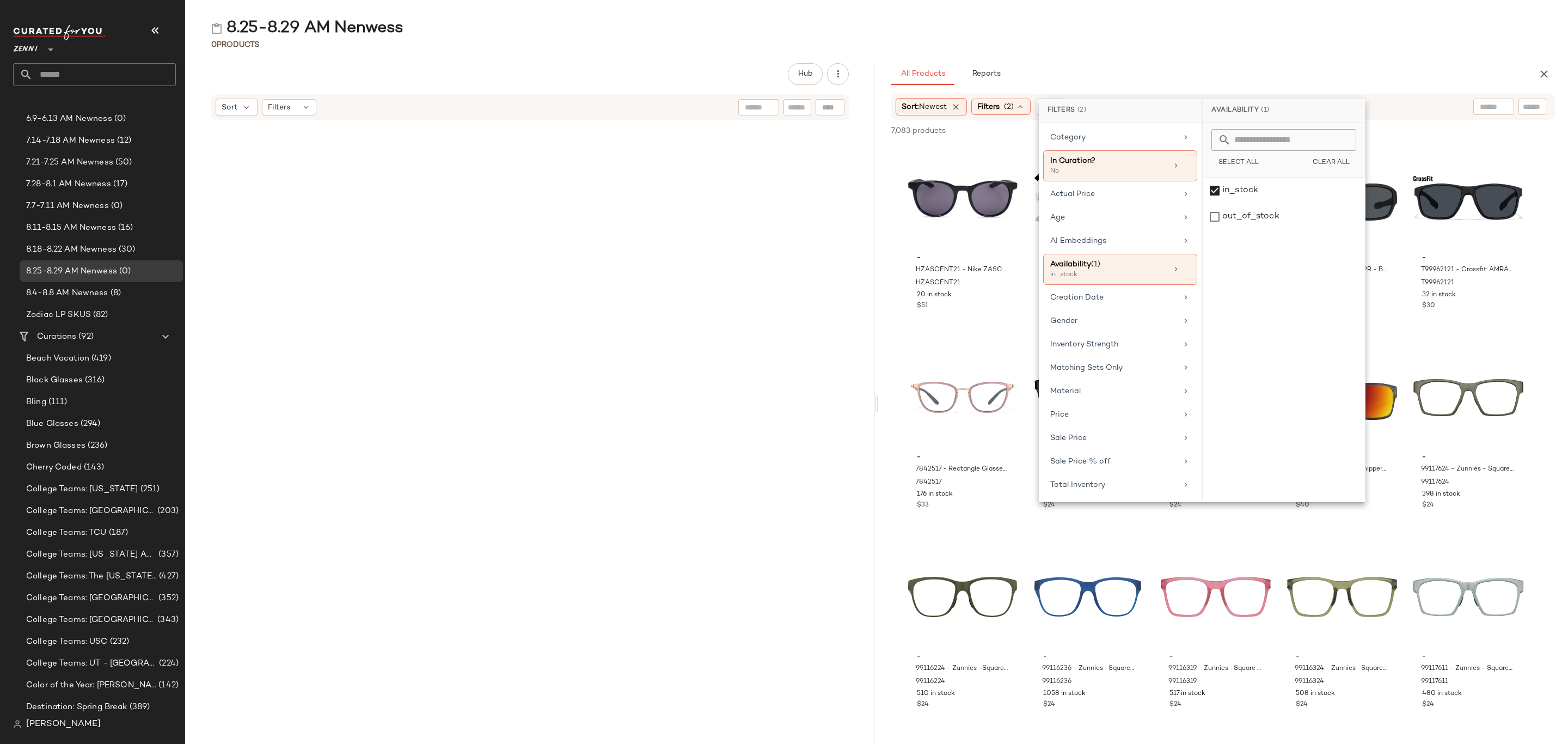
click at [1232, 71] on div "All Products Reports" at bounding box center [1205, 74] width 629 height 22
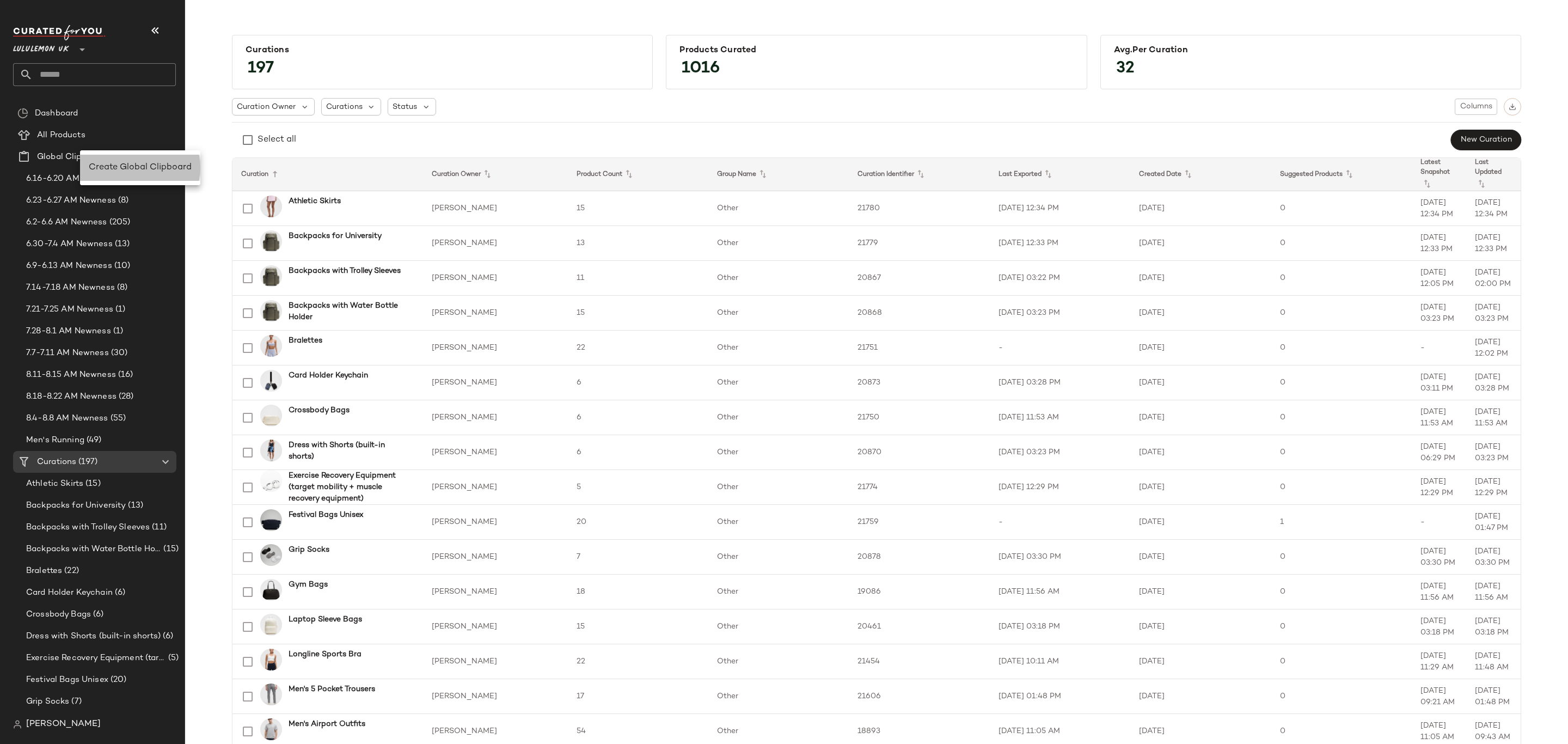
click at [131, 173] on div "Create Global Clipboard" at bounding box center [140, 167] width 103 height 13
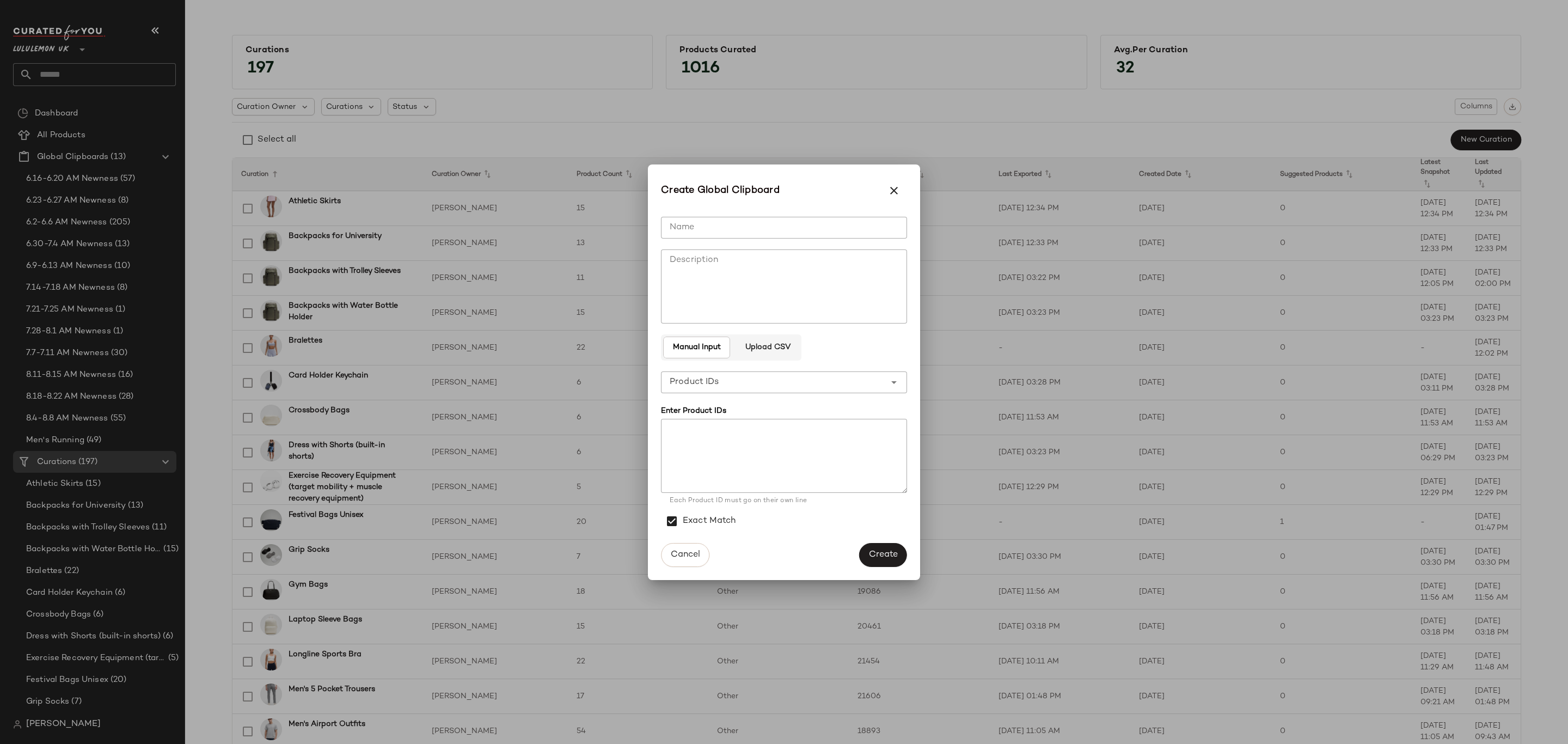
click at [797, 225] on input "Name" at bounding box center [784, 228] width 246 height 22
type input "**********"
click at [890, 552] on span "Create" at bounding box center [883, 554] width 29 height 10
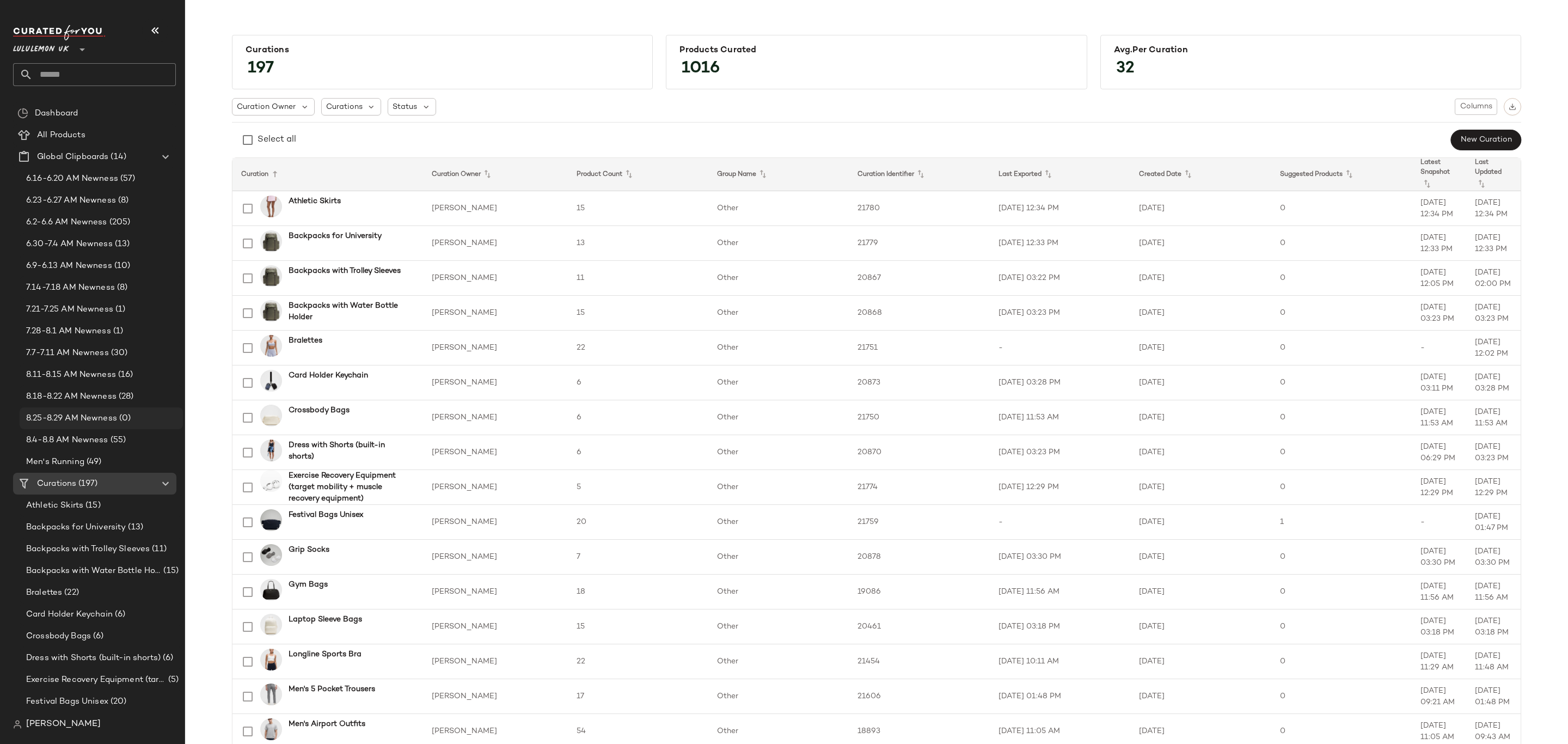
click at [116, 415] on span "8.25-8.29 AM Newness" at bounding box center [71, 418] width 91 height 13
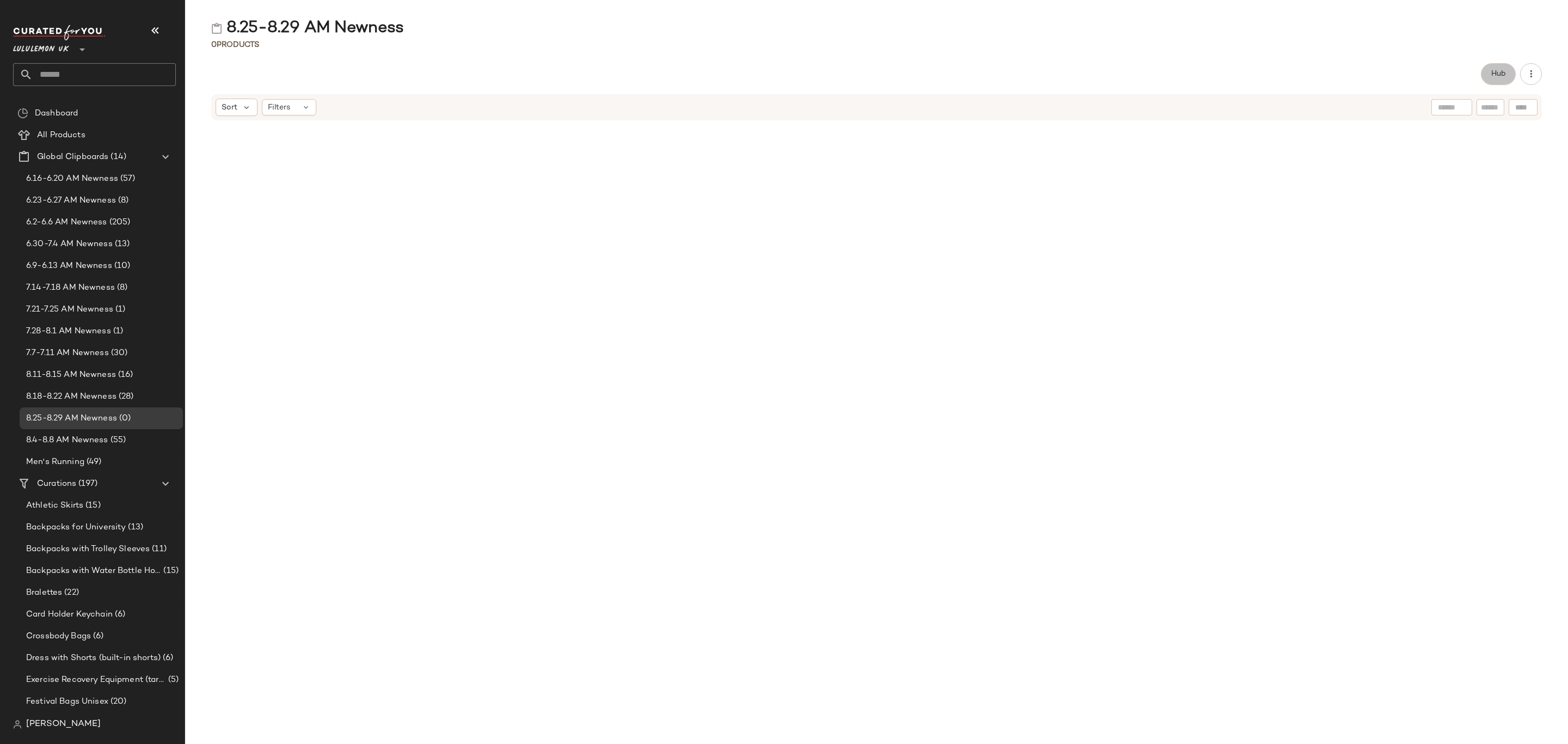
click at [1496, 79] on button "Hub" at bounding box center [1498, 74] width 35 height 22
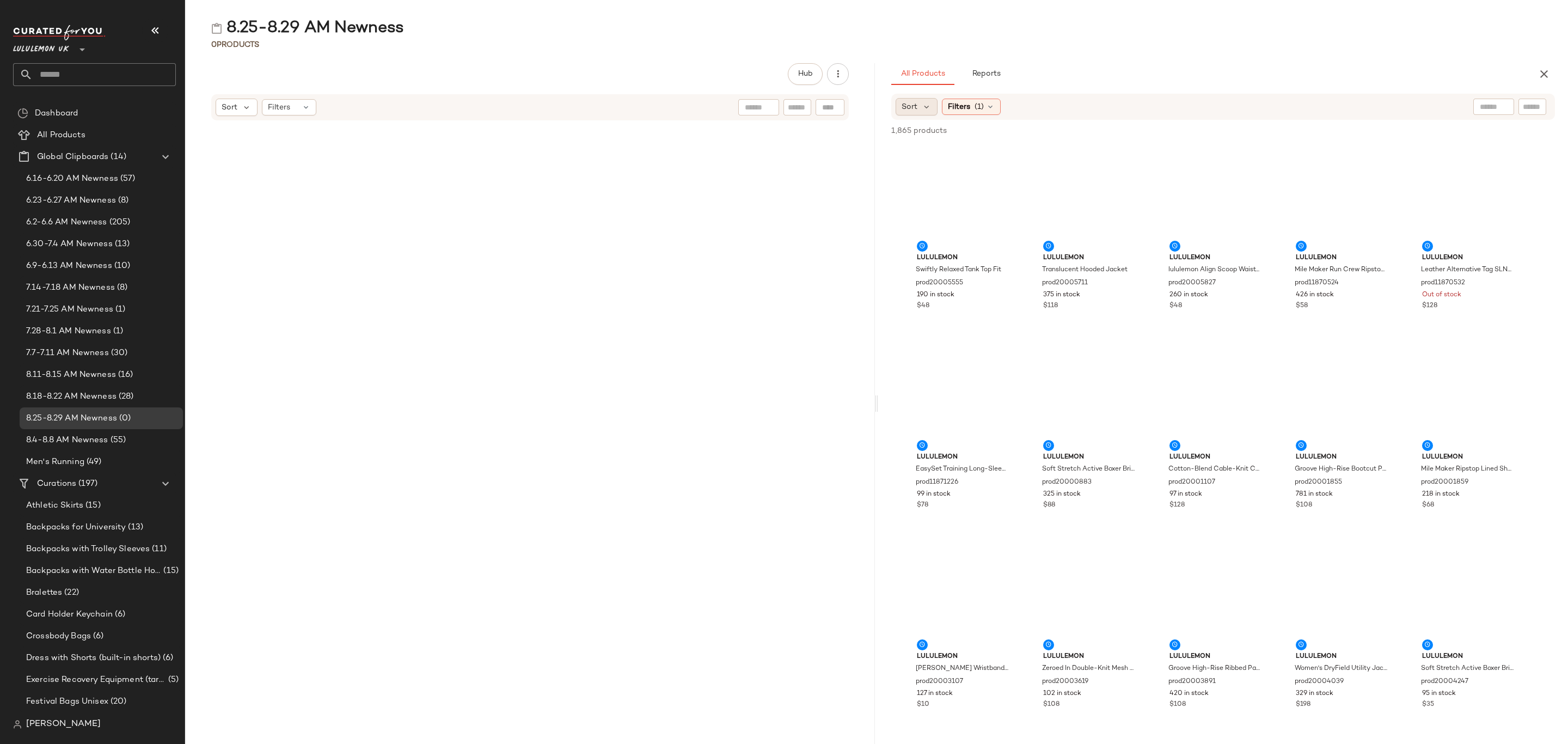
click at [915, 107] on span "Sort" at bounding box center [909, 107] width 16 height 12
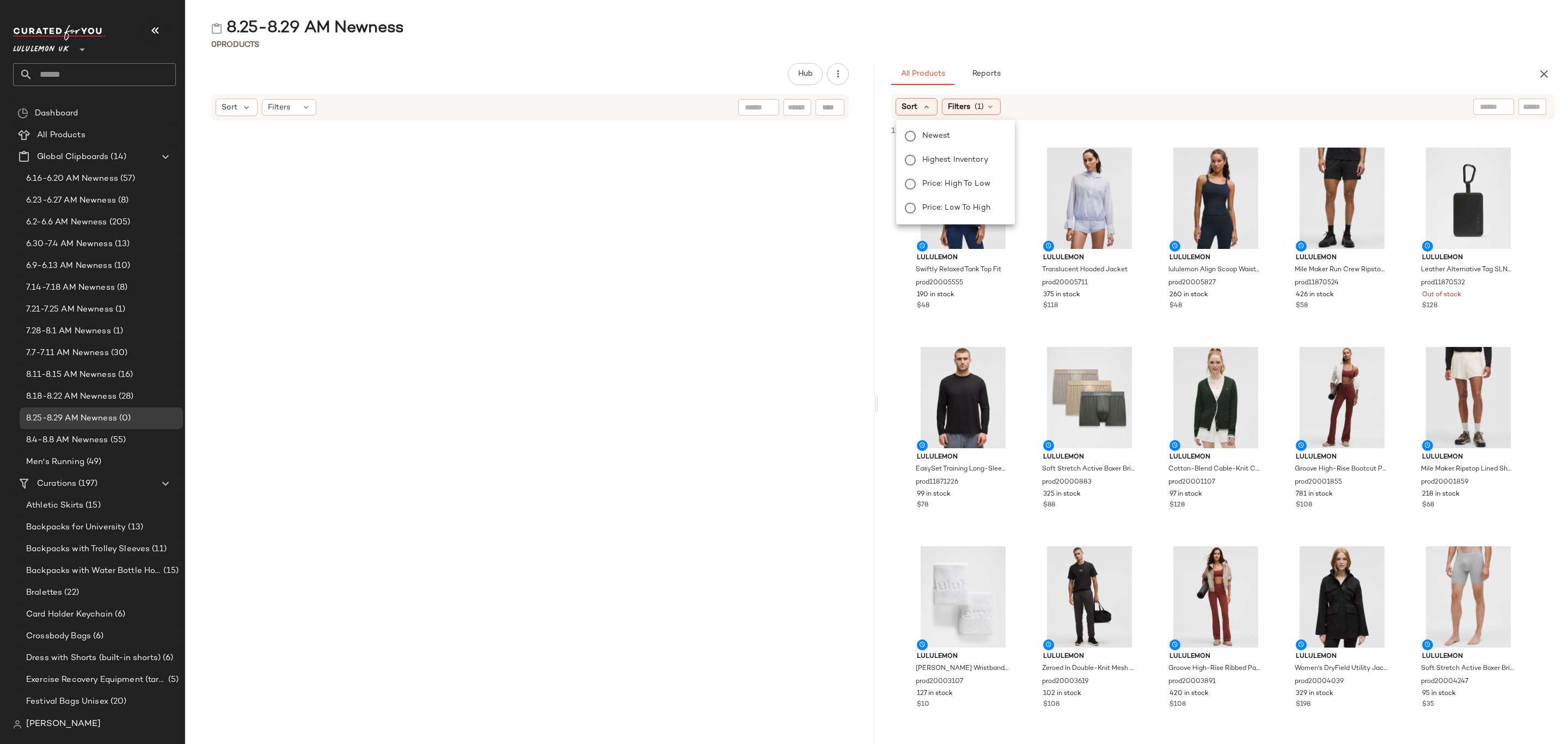
drag, startPoint x: 930, startPoint y: 133, endPoint x: 992, endPoint y: 123, distance: 62.8
click at [931, 133] on span "Newest" at bounding box center [936, 136] width 29 height 12
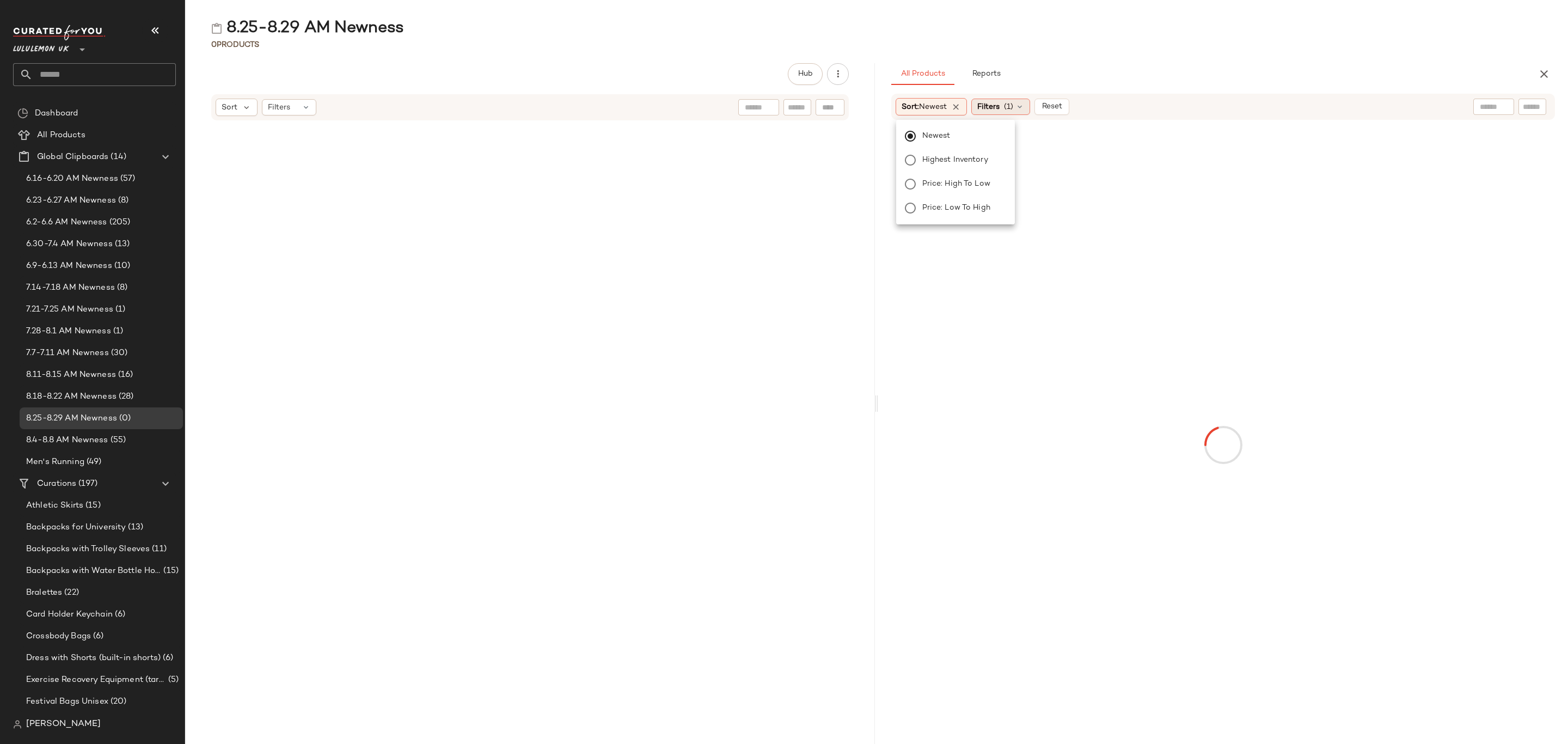
click at [1013, 110] on span "(1)" at bounding box center [1008, 107] width 9 height 12
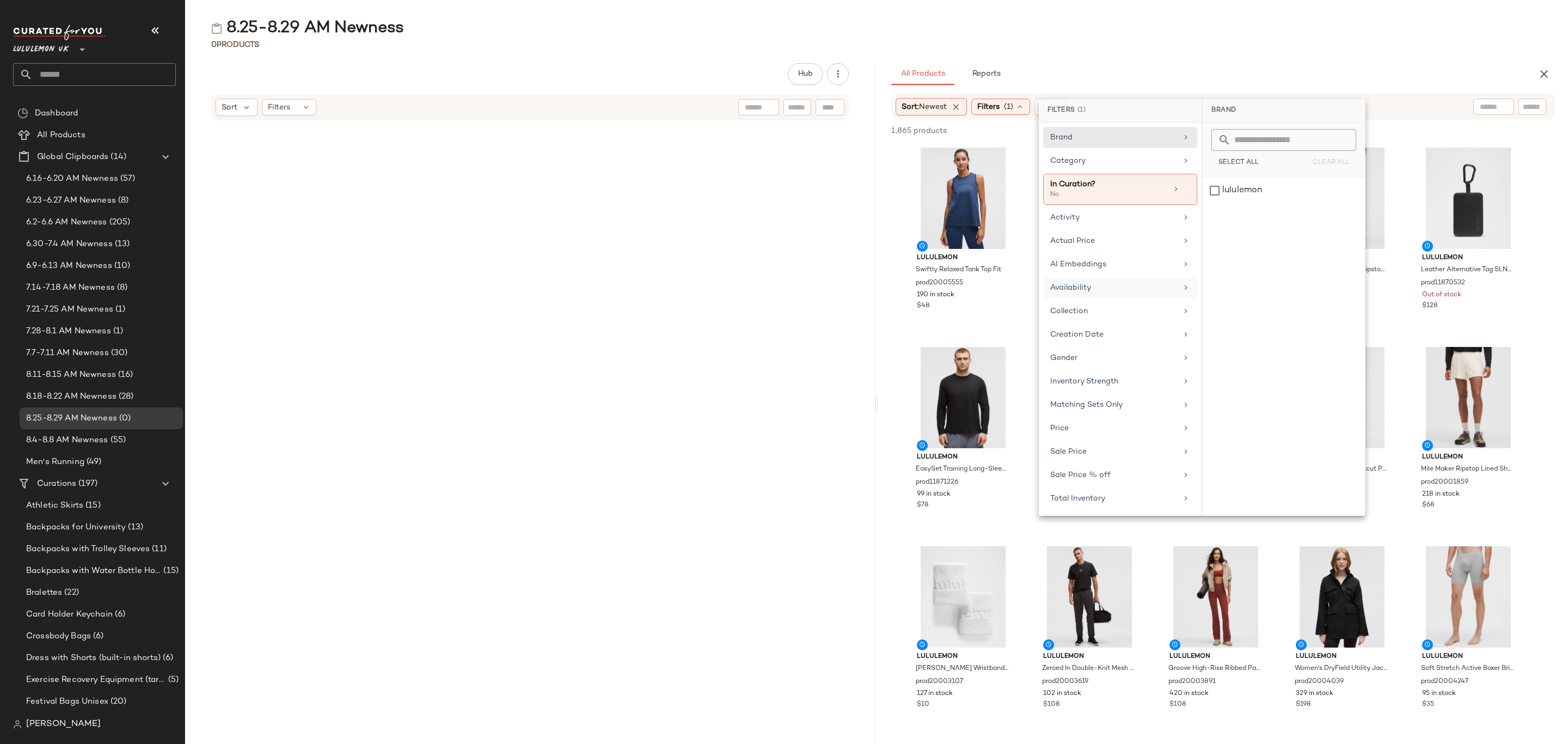
click at [1106, 284] on div "Availability" at bounding box center [1120, 287] width 154 height 21
click at [1275, 198] on div "in_stock" at bounding box center [1284, 191] width 163 height 26
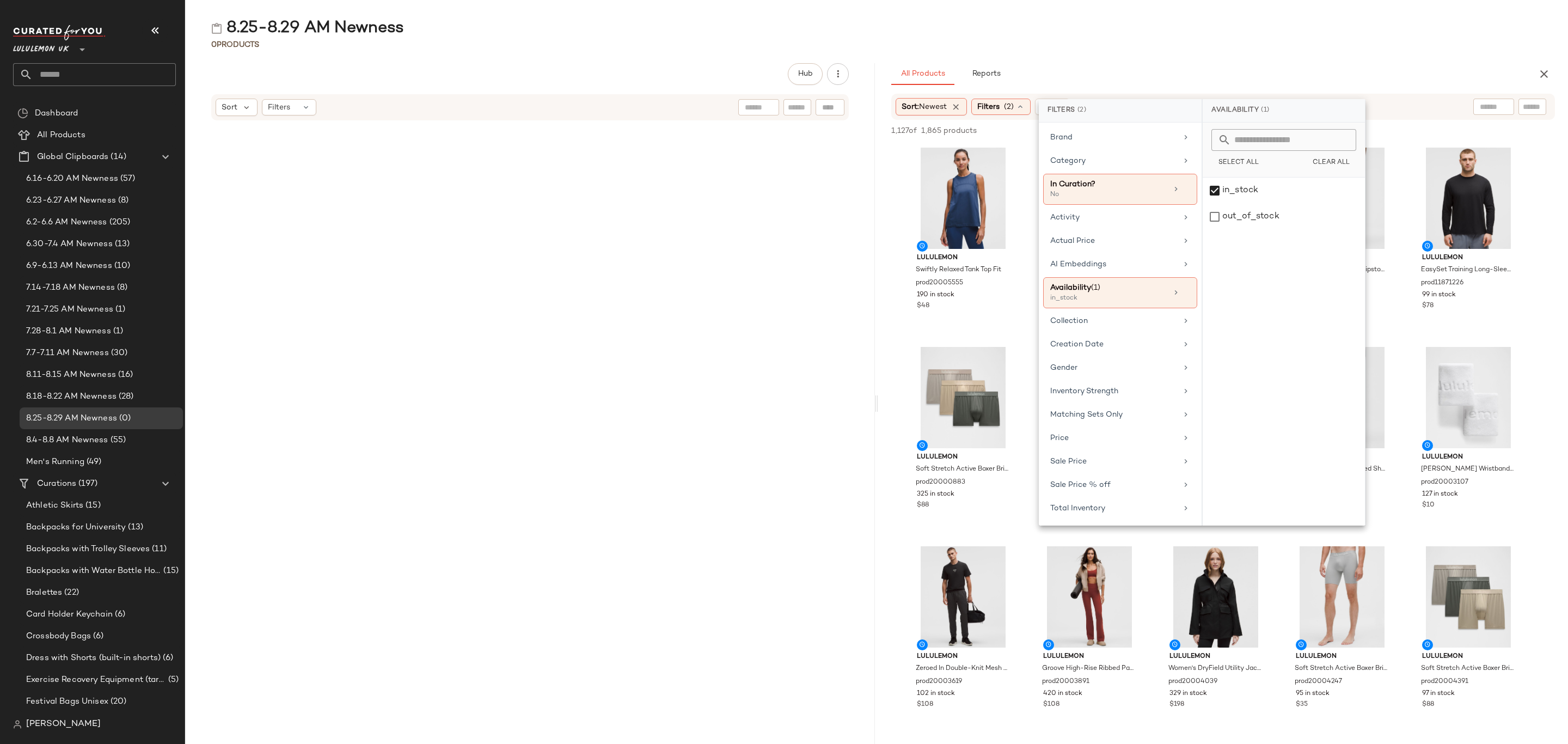
click at [1323, 54] on div "8.25-8.29 AM Newness 0 Products Hub Sort Filters All Products Reports Sort: New…" at bounding box center [877, 381] width 1383 height 726
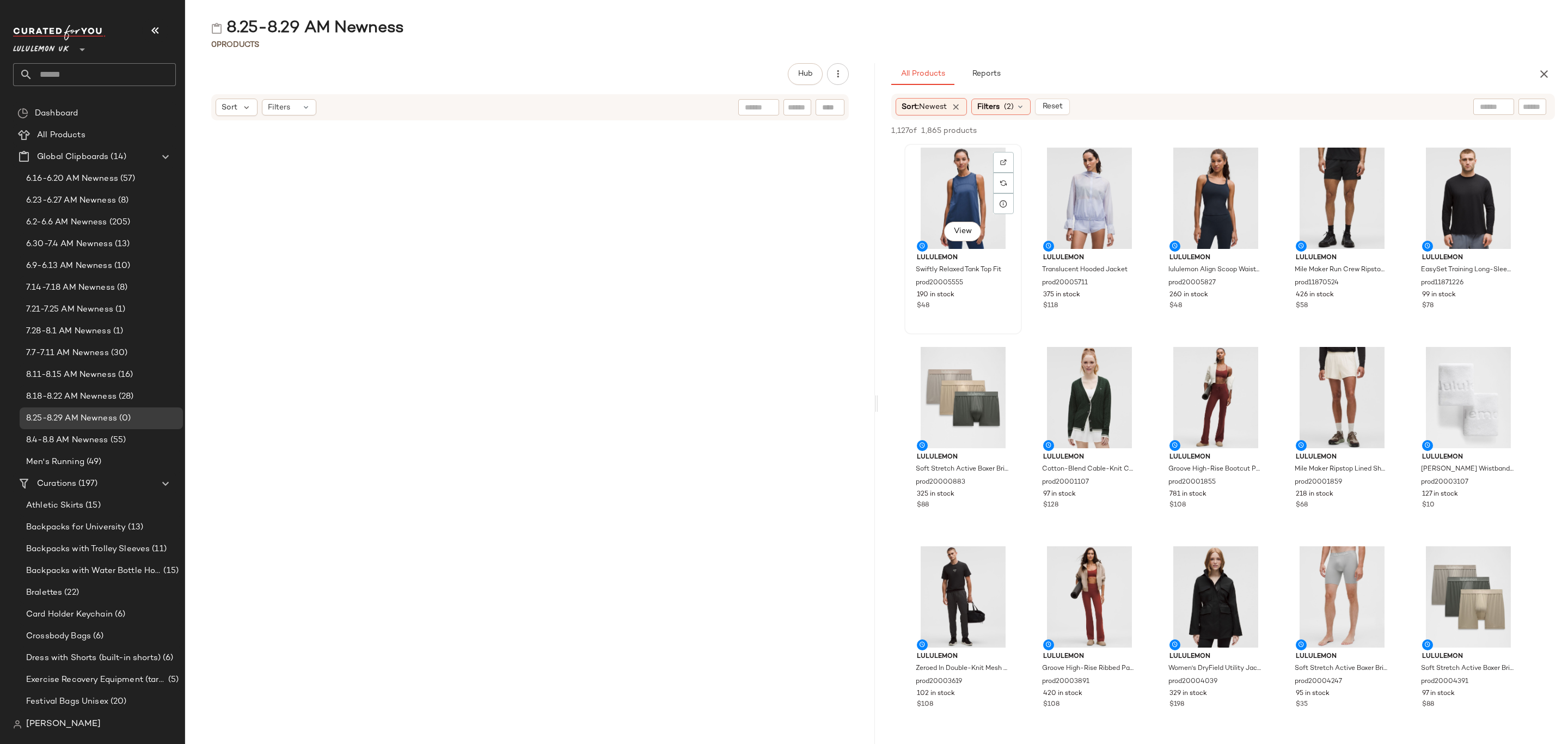
click at [939, 244] on div "View" at bounding box center [963, 198] width 110 height 101
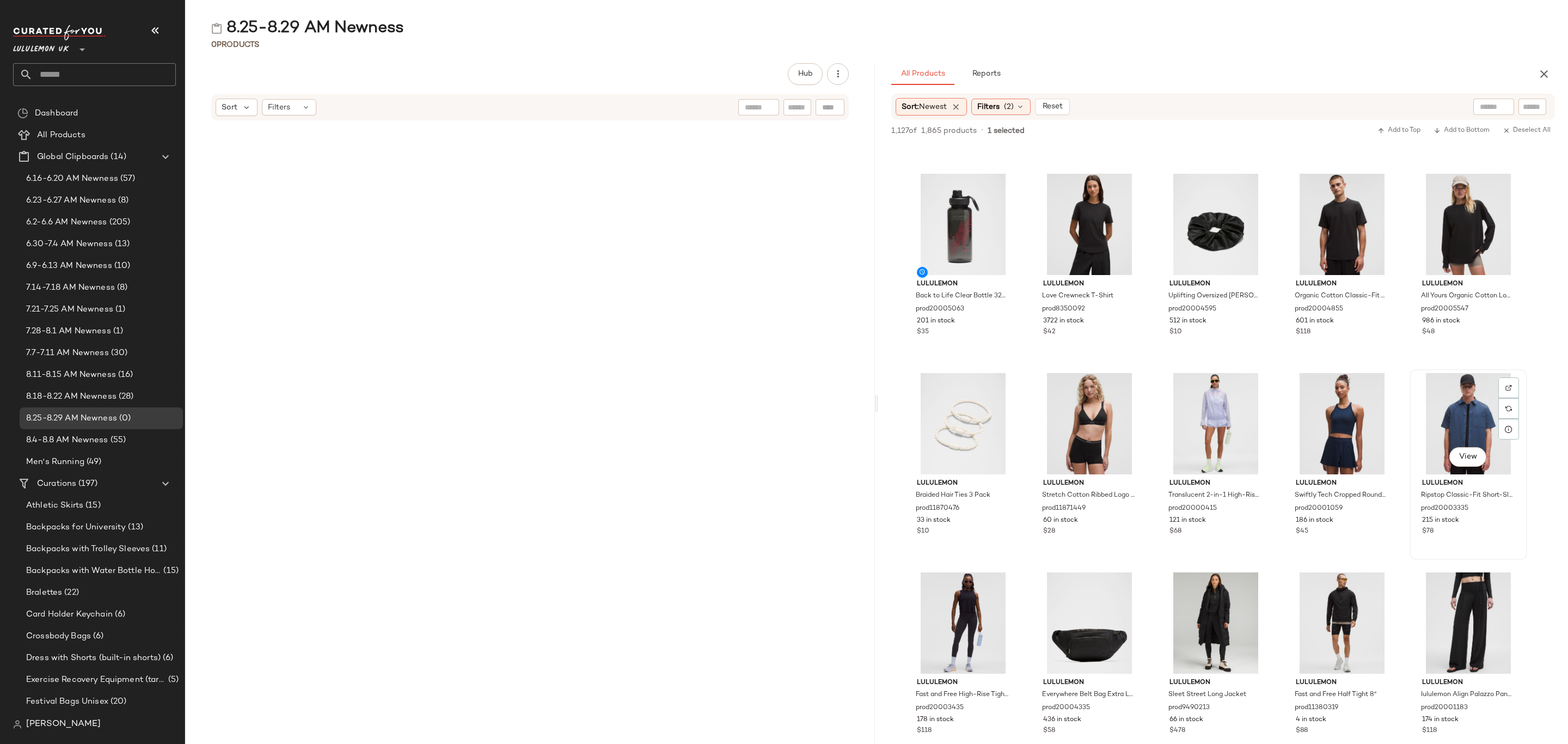
scroll to position [327, 0]
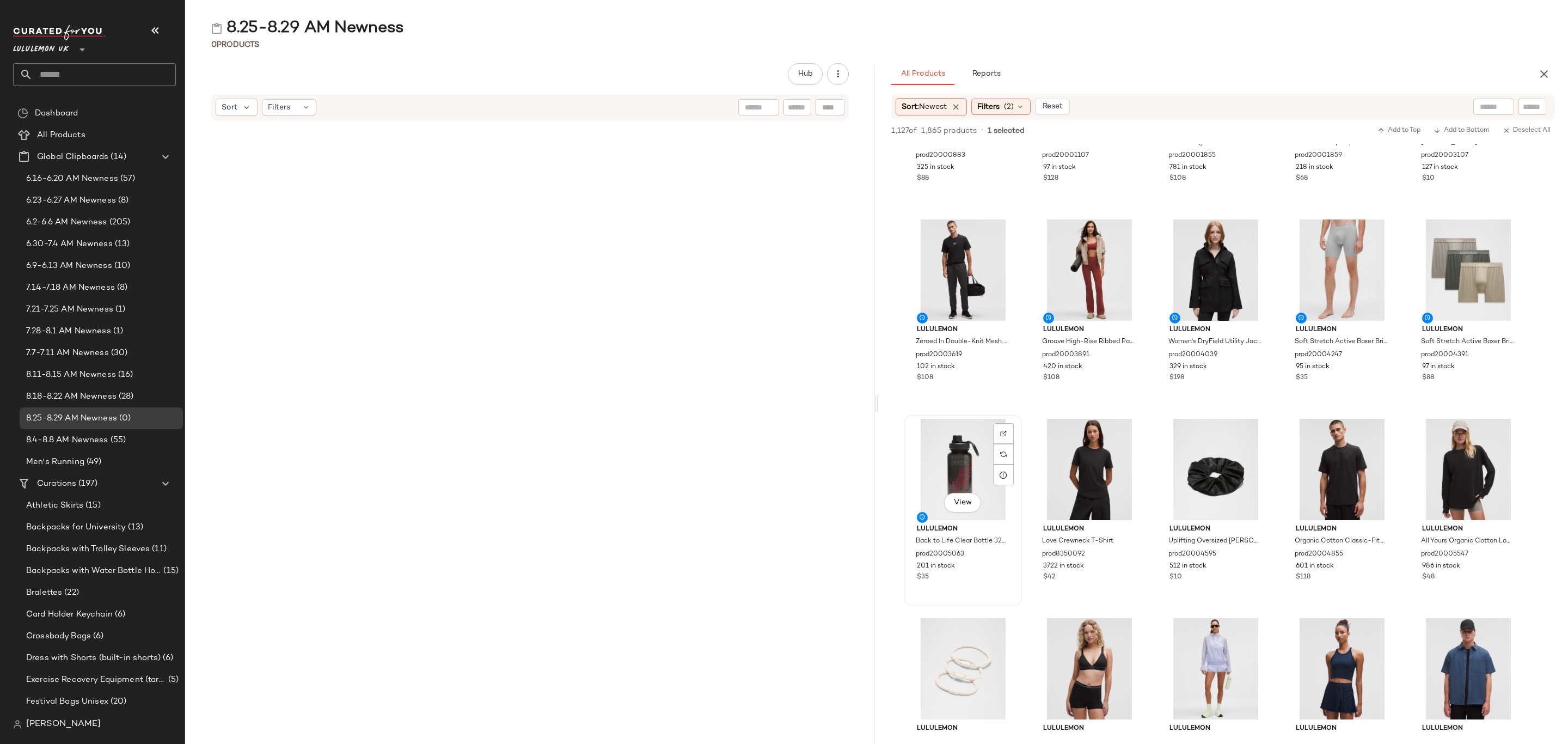
click at [979, 575] on div "$35" at bounding box center [963, 577] width 93 height 10
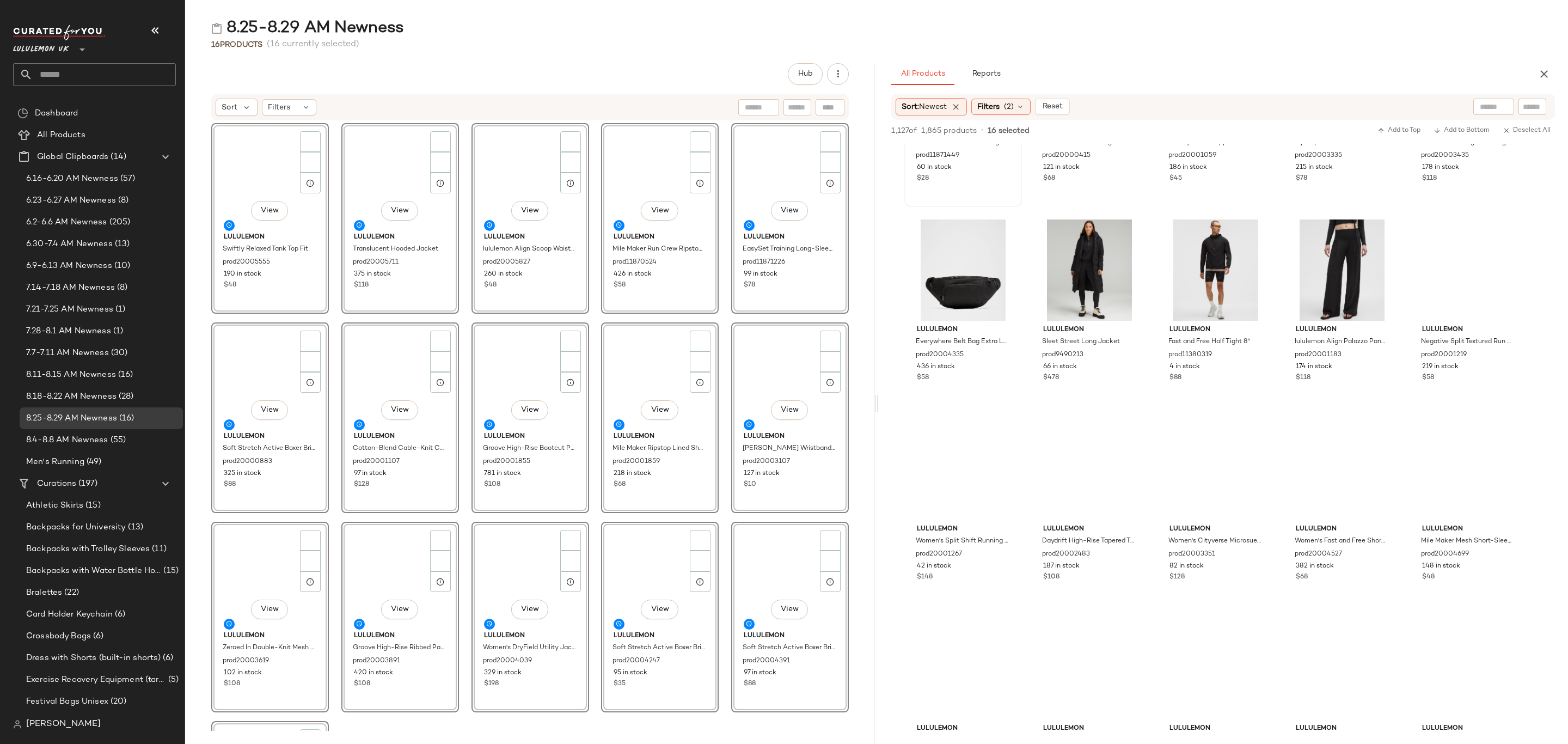
scroll to position [0, 0]
